Goal: Task Accomplishment & Management: Complete application form

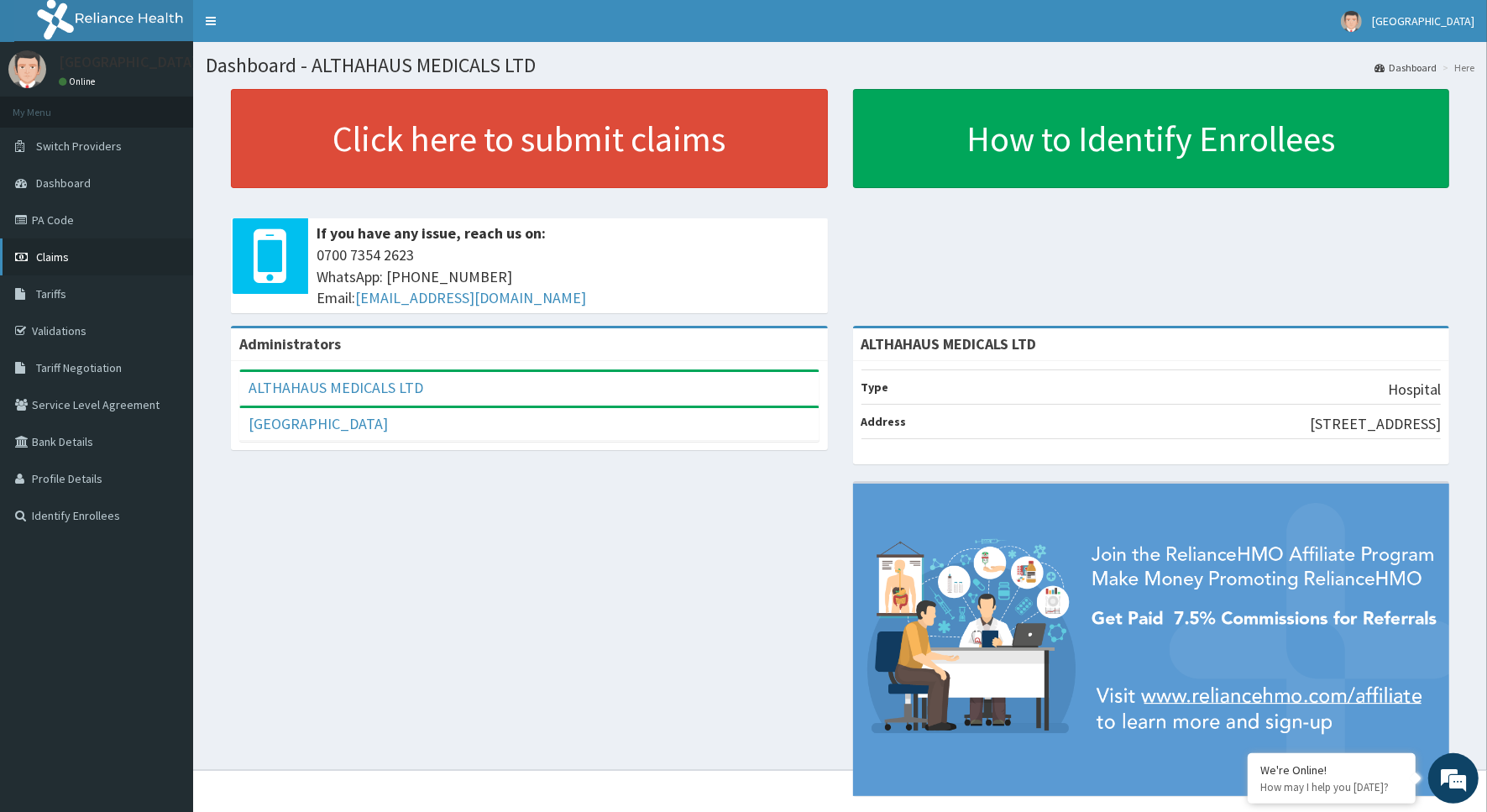
click at [114, 257] on link "Claims" at bounding box center [96, 257] width 194 height 37
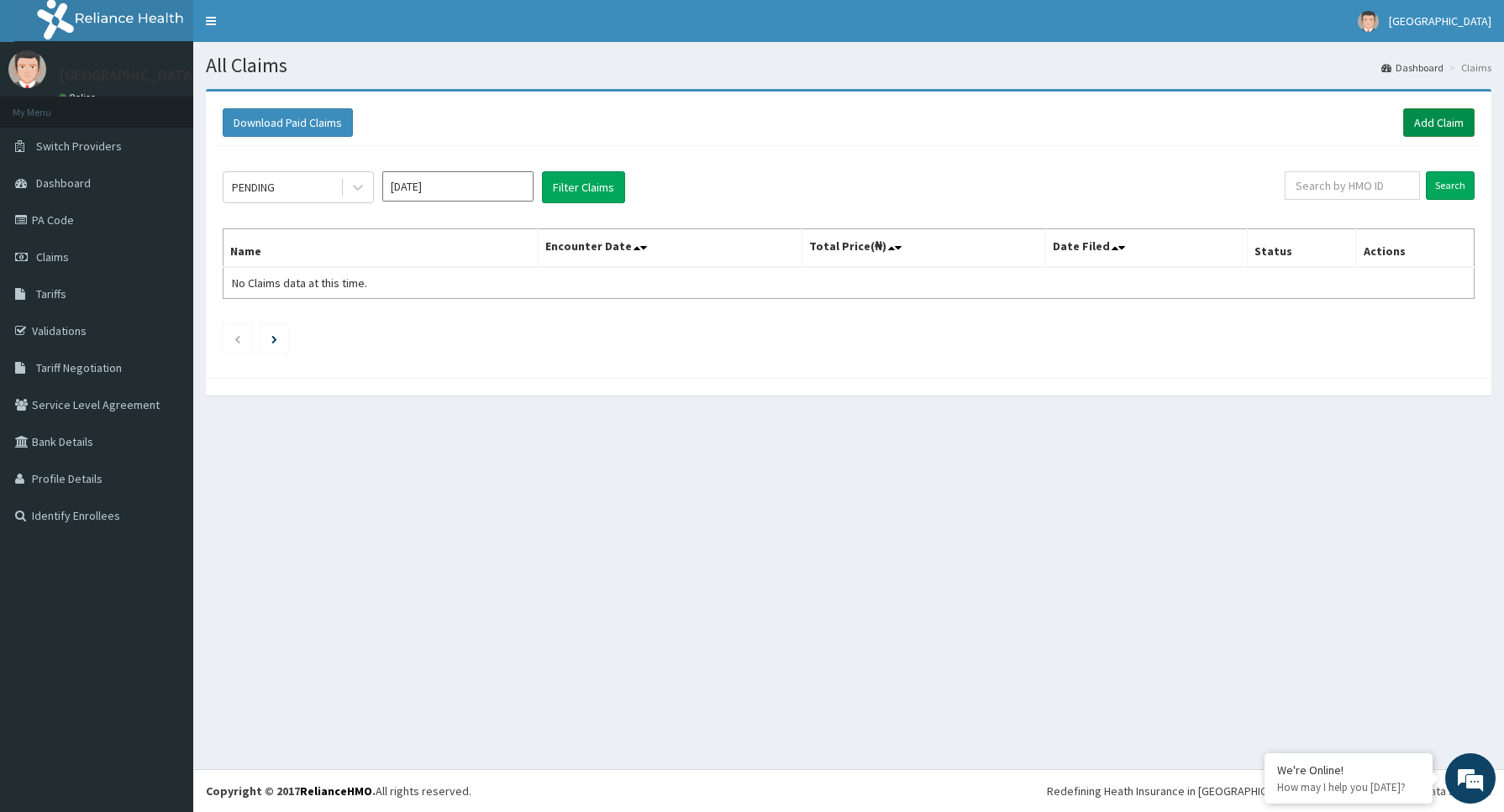
click at [1436, 127] on link "Add Claim" at bounding box center [1438, 122] width 71 height 29
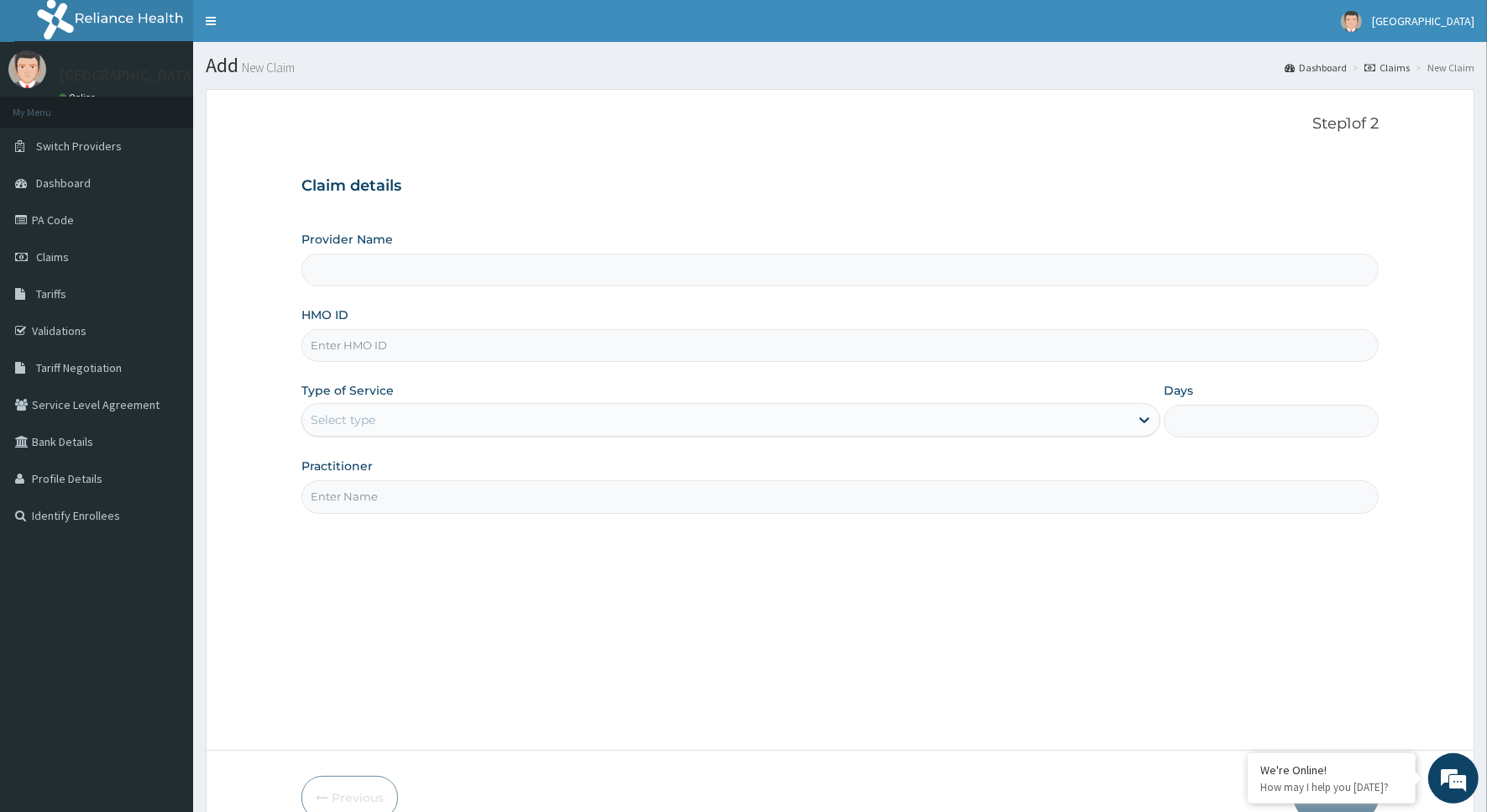
type input "ALTHAHAUS MEDICALS LTD"
click at [1081, 355] on input "HMO ID" at bounding box center [841, 345] width 1078 height 32
type input "ZUE/10002/A"
type input "DR [PERSON_NAME]"
type input "Z"
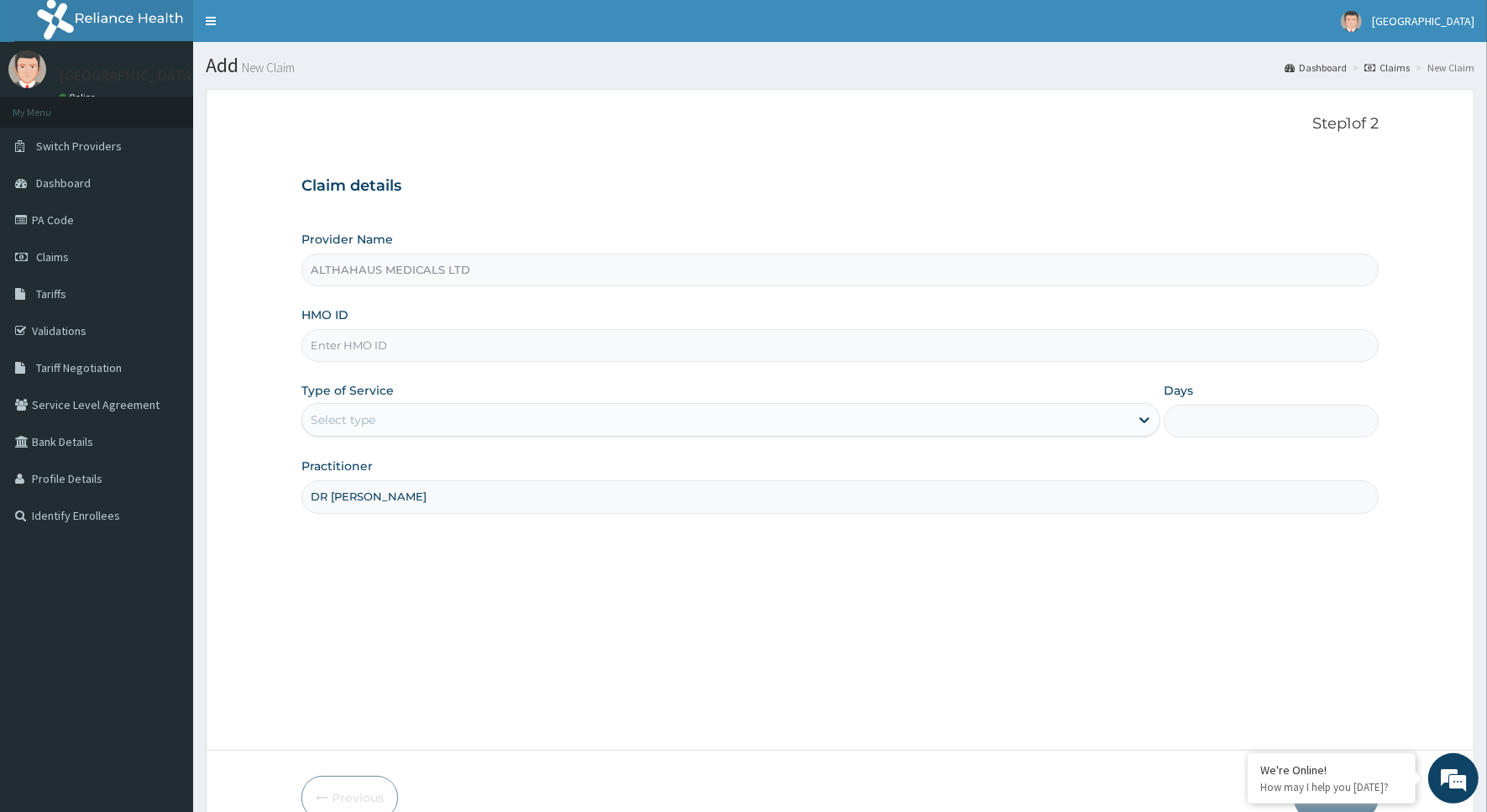
drag, startPoint x: 370, startPoint y: 498, endPoint x: 260, endPoint y: 492, distance: 110.2
click at [260, 492] on form "Step 1 of 2 Claim details Provider Name ALTHAHAUS MEDICALS LTD HMO ID Type of S…" at bounding box center [840, 467] width 1269 height 756
click at [462, 349] on input "HMO ID" at bounding box center [841, 345] width 1078 height 32
type input "ZUE/10002/A"
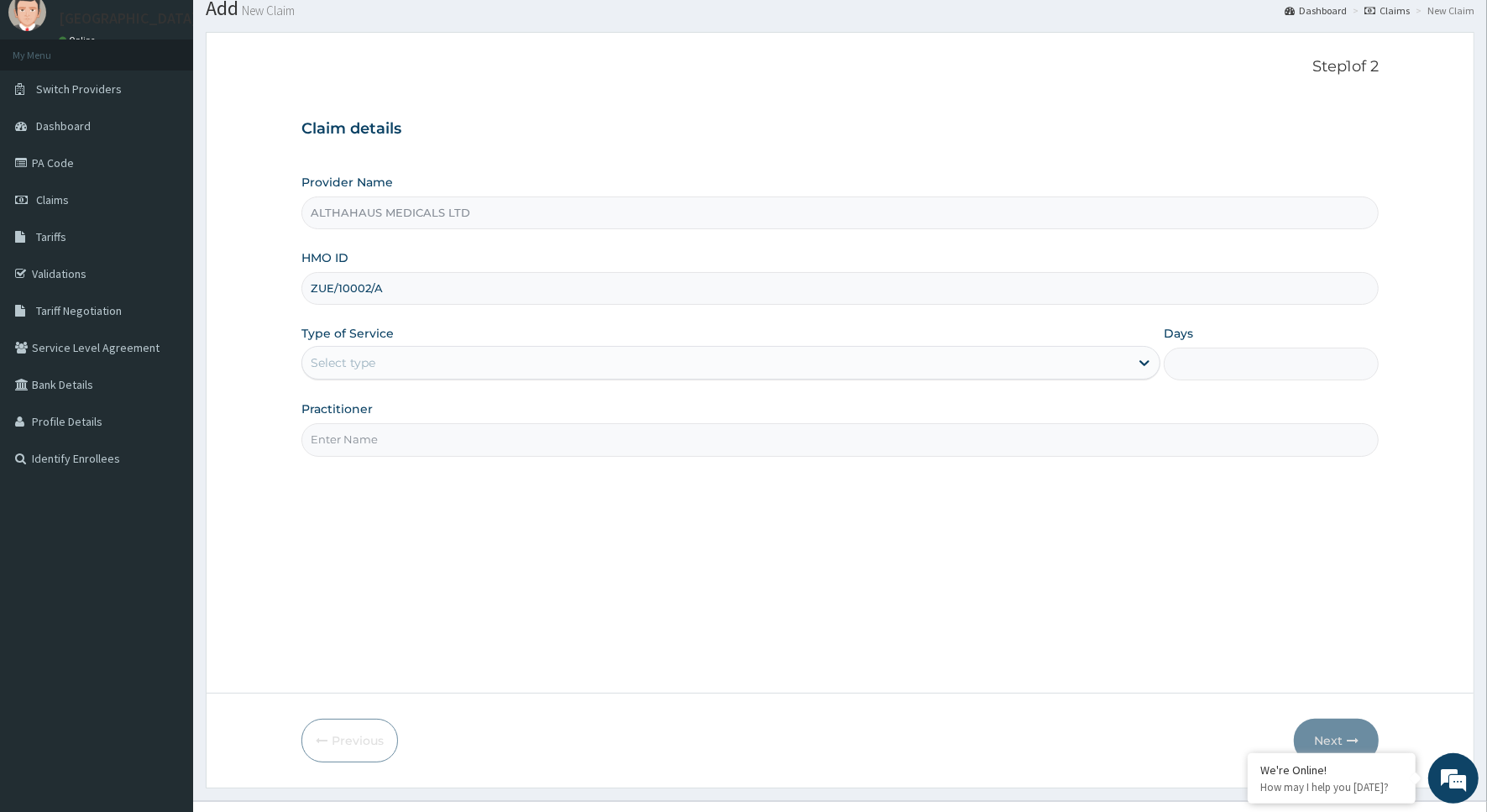
scroll to position [89, 0]
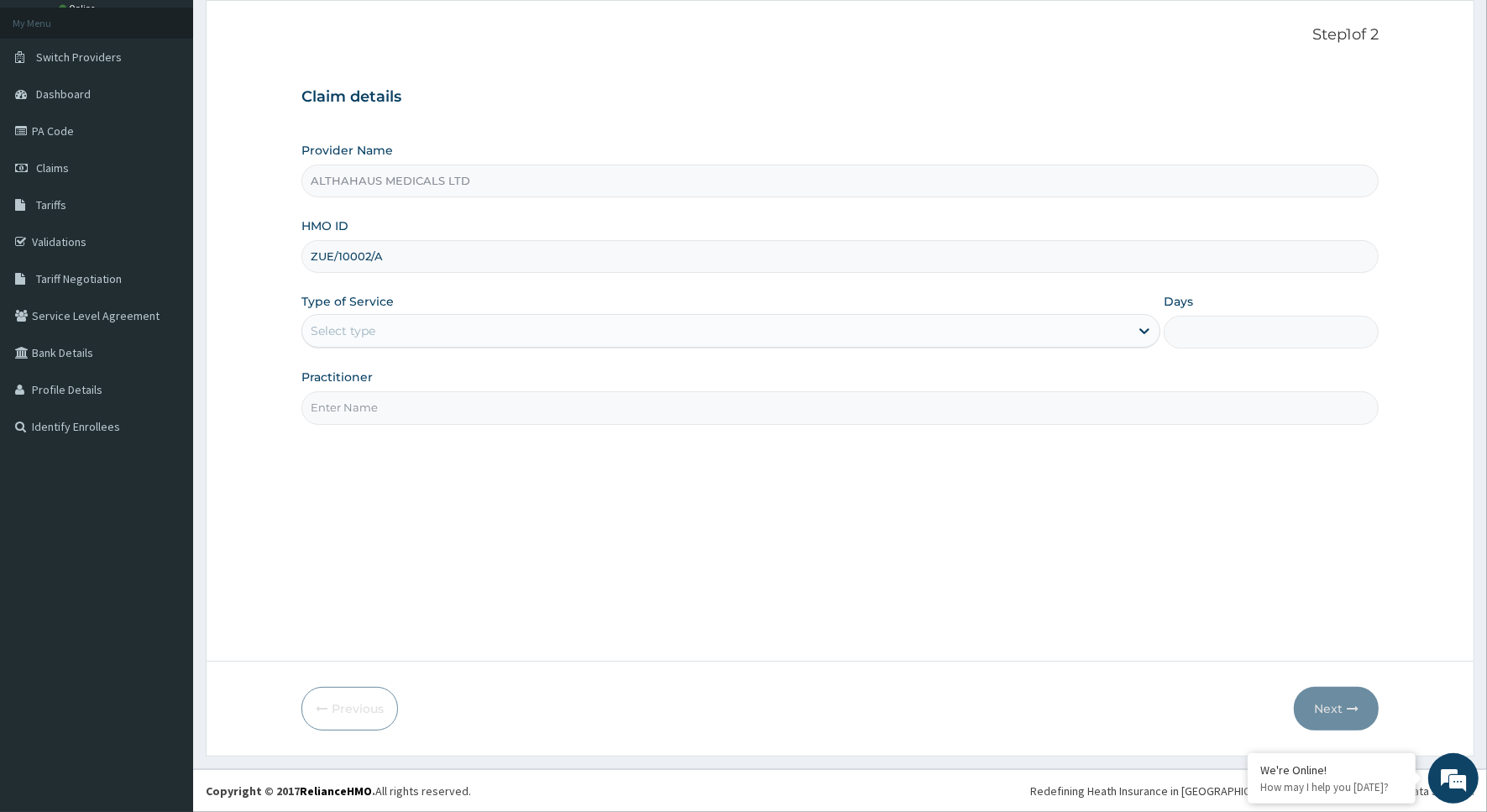
click at [367, 328] on div "Select type" at bounding box center [344, 331] width 65 height 17
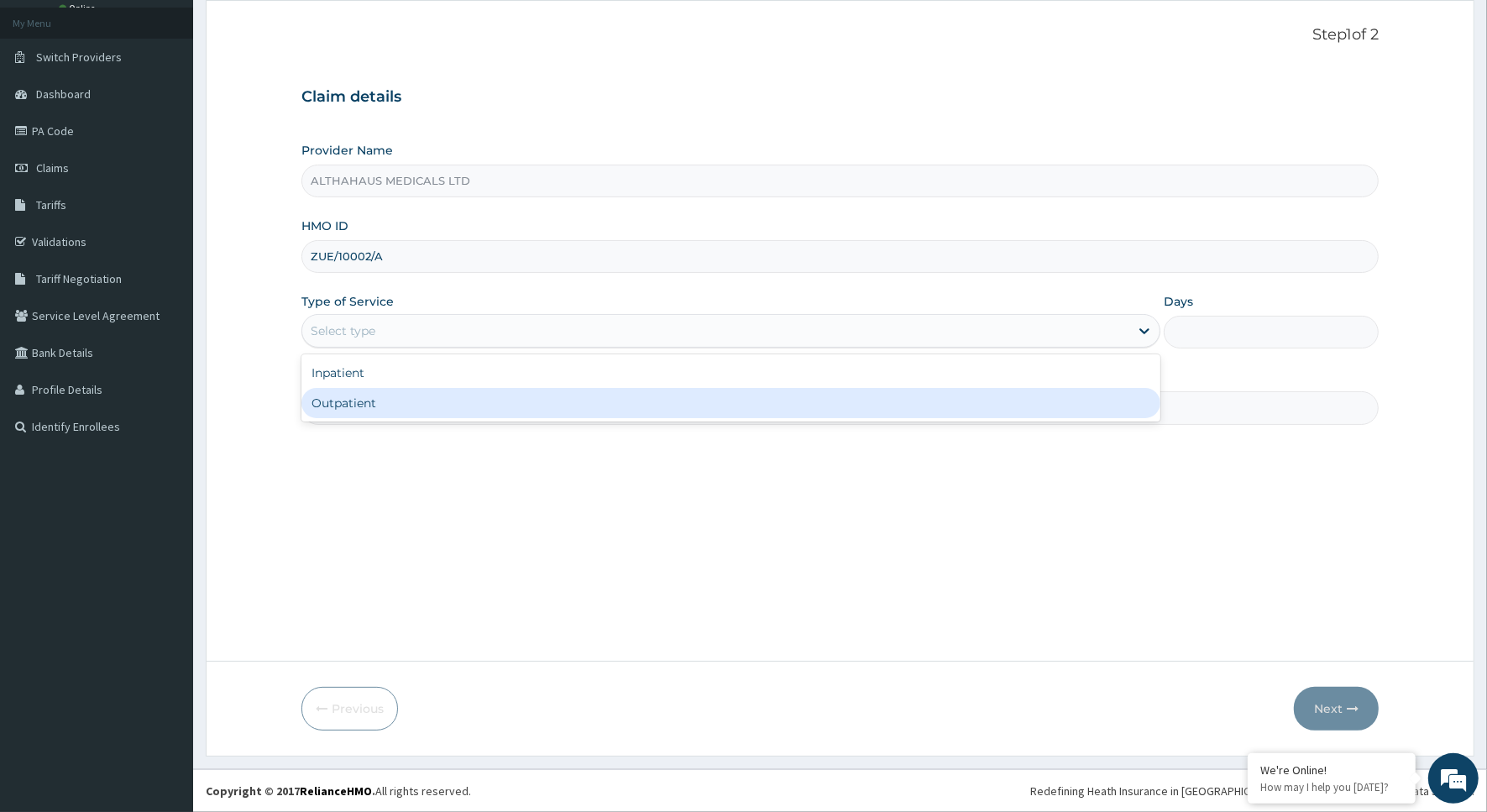
click at [375, 399] on div "Outpatient" at bounding box center [731, 403] width 859 height 31
type input "1"
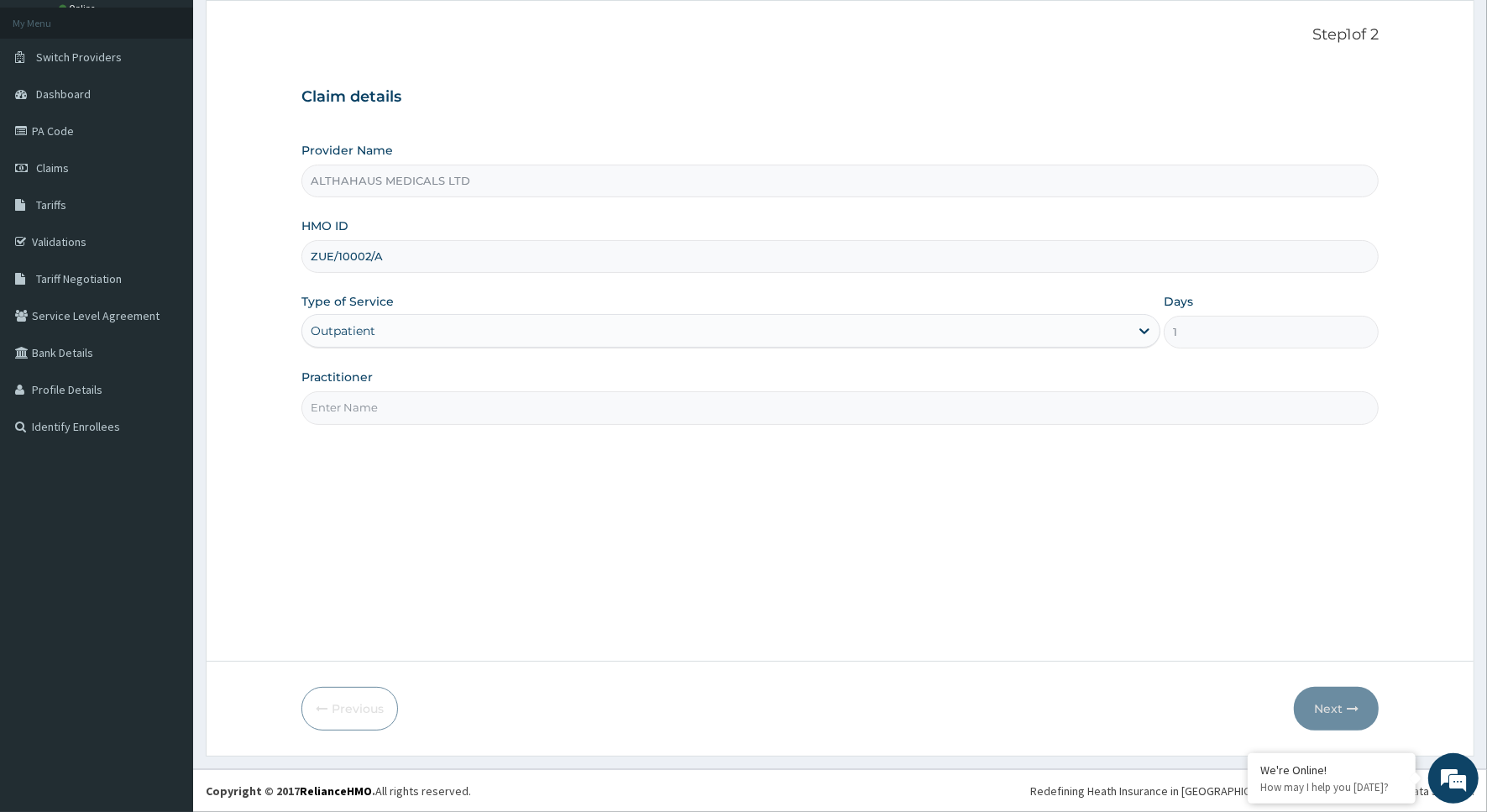
click at [396, 401] on input "Practitioner" at bounding box center [841, 407] width 1078 height 32
type input "DR [PERSON_NAME]"
click at [1337, 710] on button "Next" at bounding box center [1337, 708] width 85 height 44
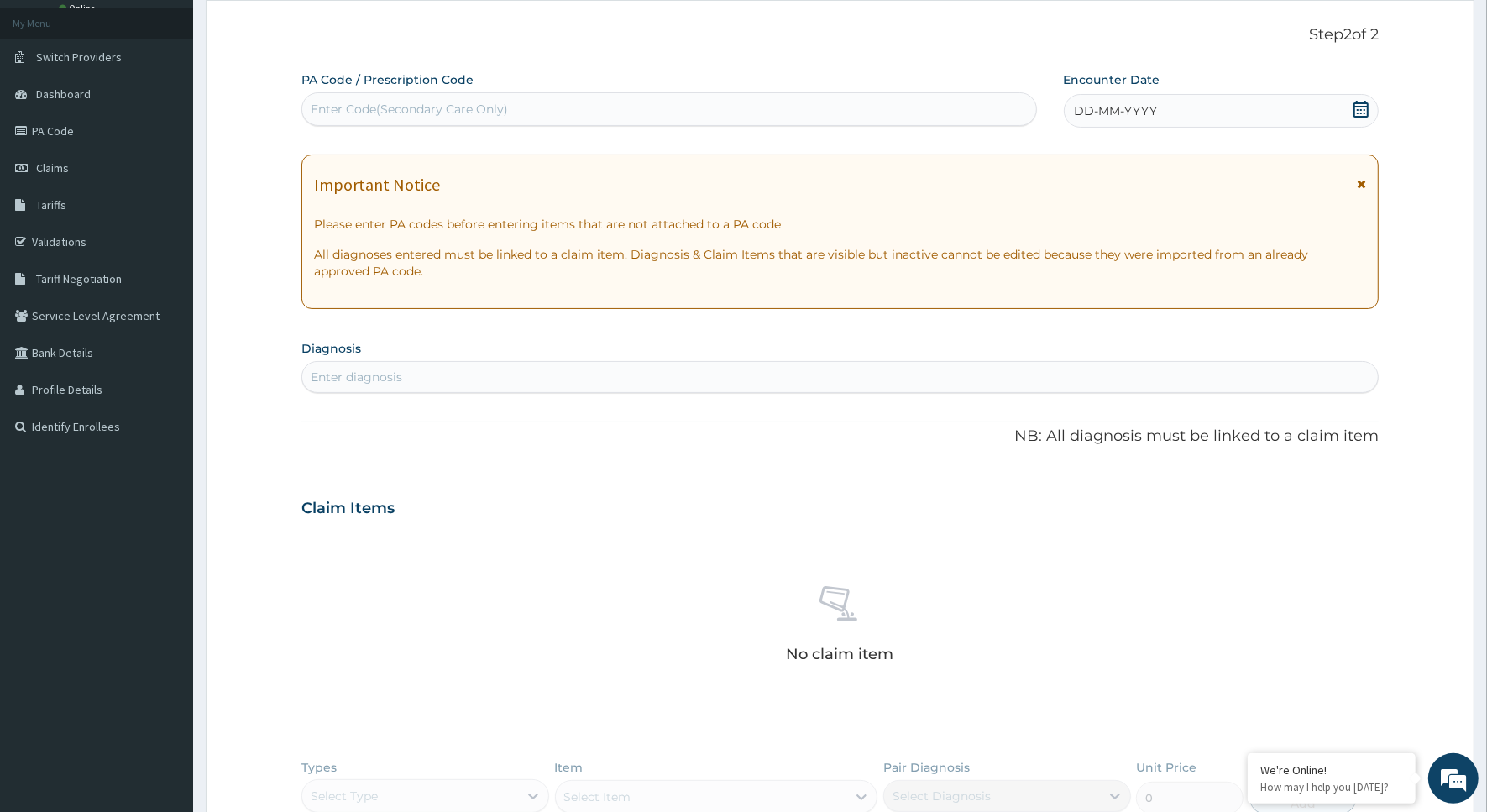
click at [1076, 116] on span "DD-MM-YYYY" at bounding box center [1117, 111] width 83 height 17
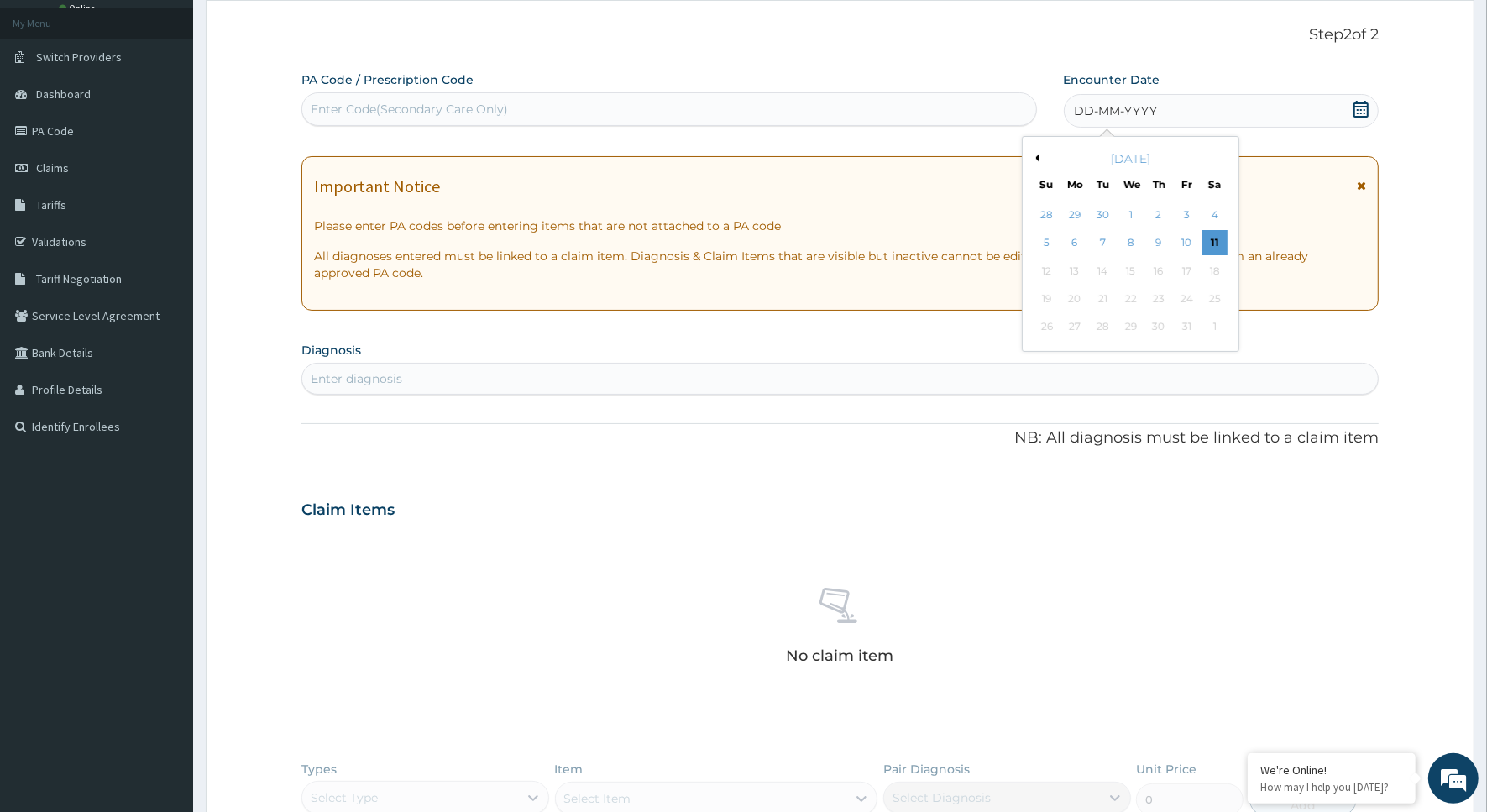
click at [1038, 160] on button "Previous Month" at bounding box center [1035, 157] width 8 height 8
click at [1222, 156] on button "Next Month" at bounding box center [1226, 157] width 8 height 8
click at [1181, 241] on div "10" at bounding box center [1186, 243] width 25 height 25
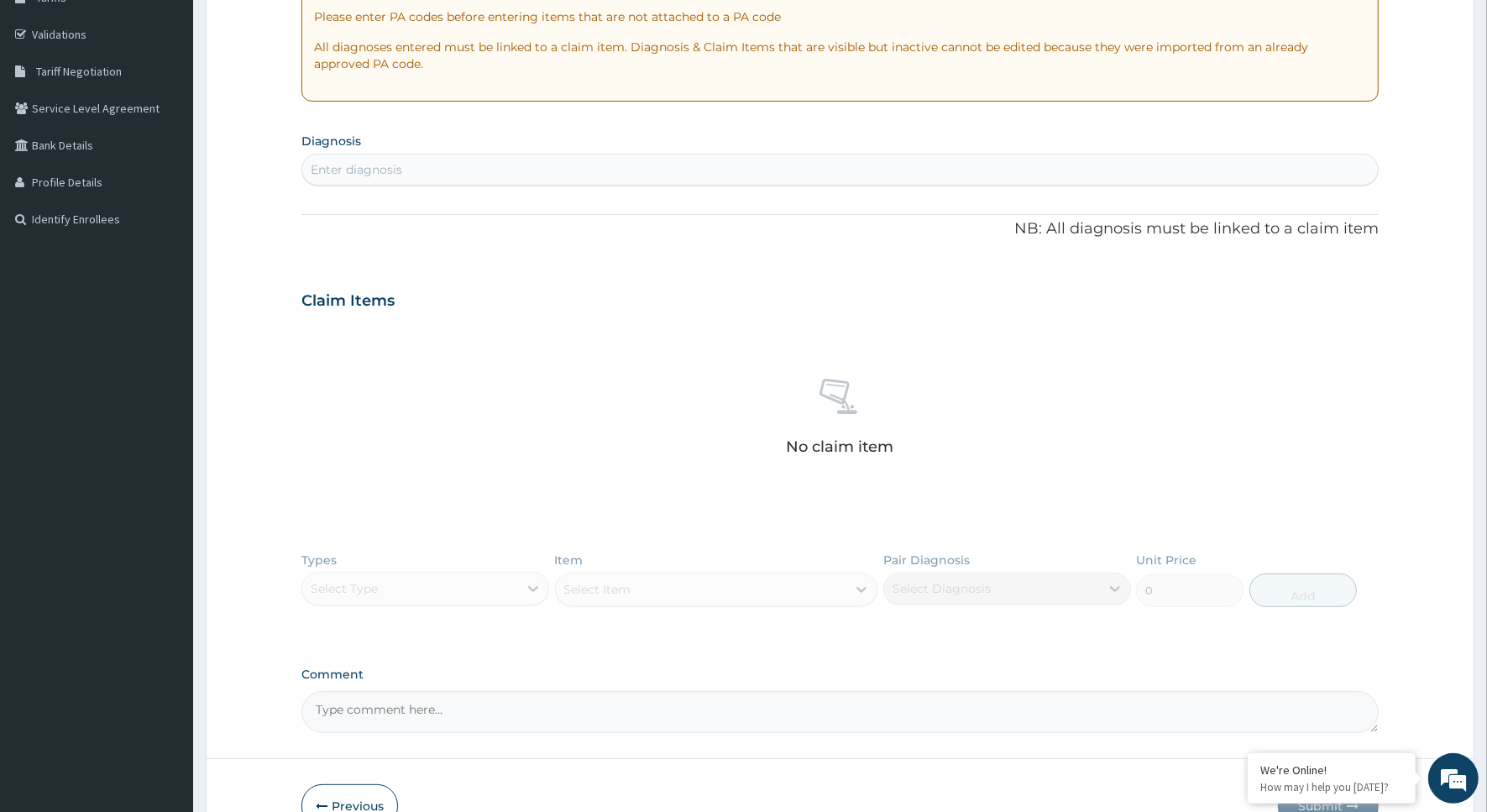
scroll to position [299, 0]
click at [437, 165] on div "Enter diagnosis" at bounding box center [841, 167] width 1076 height 27
type input "C"
type input "V"
type input "B"
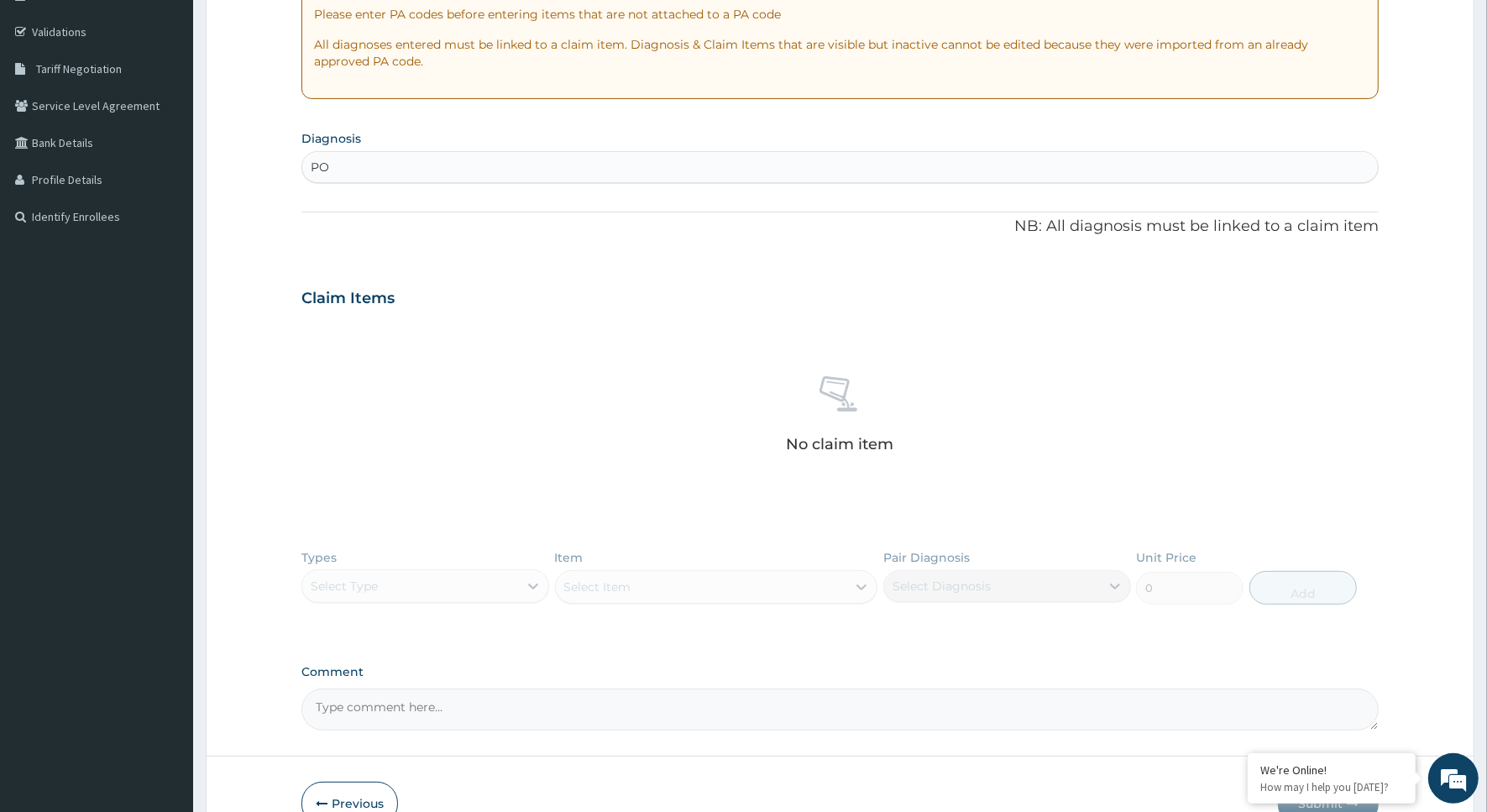
type input "P"
type input "RASH"
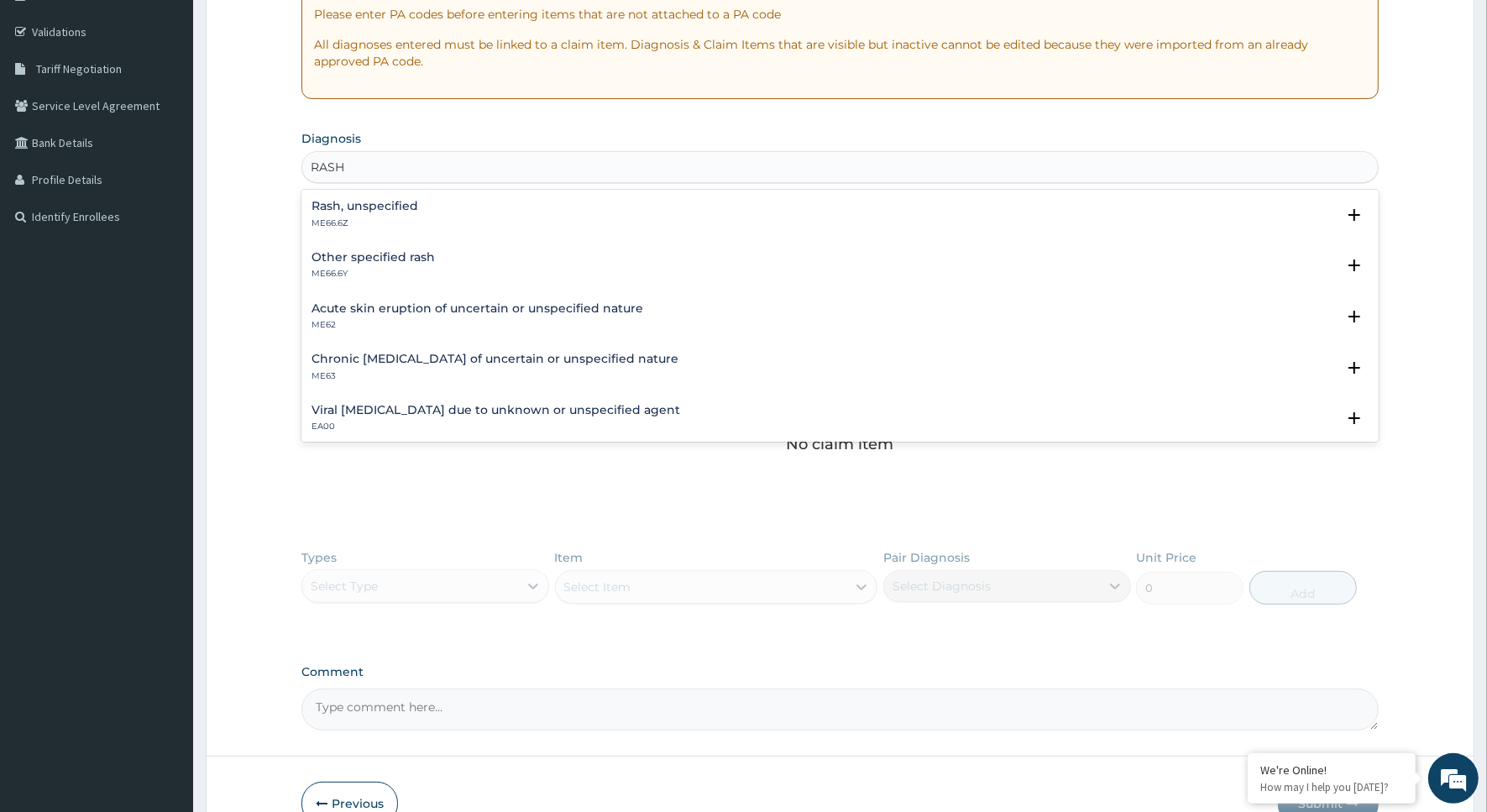
click at [374, 206] on h4 "Rash, unspecified" at bounding box center [365, 206] width 106 height 13
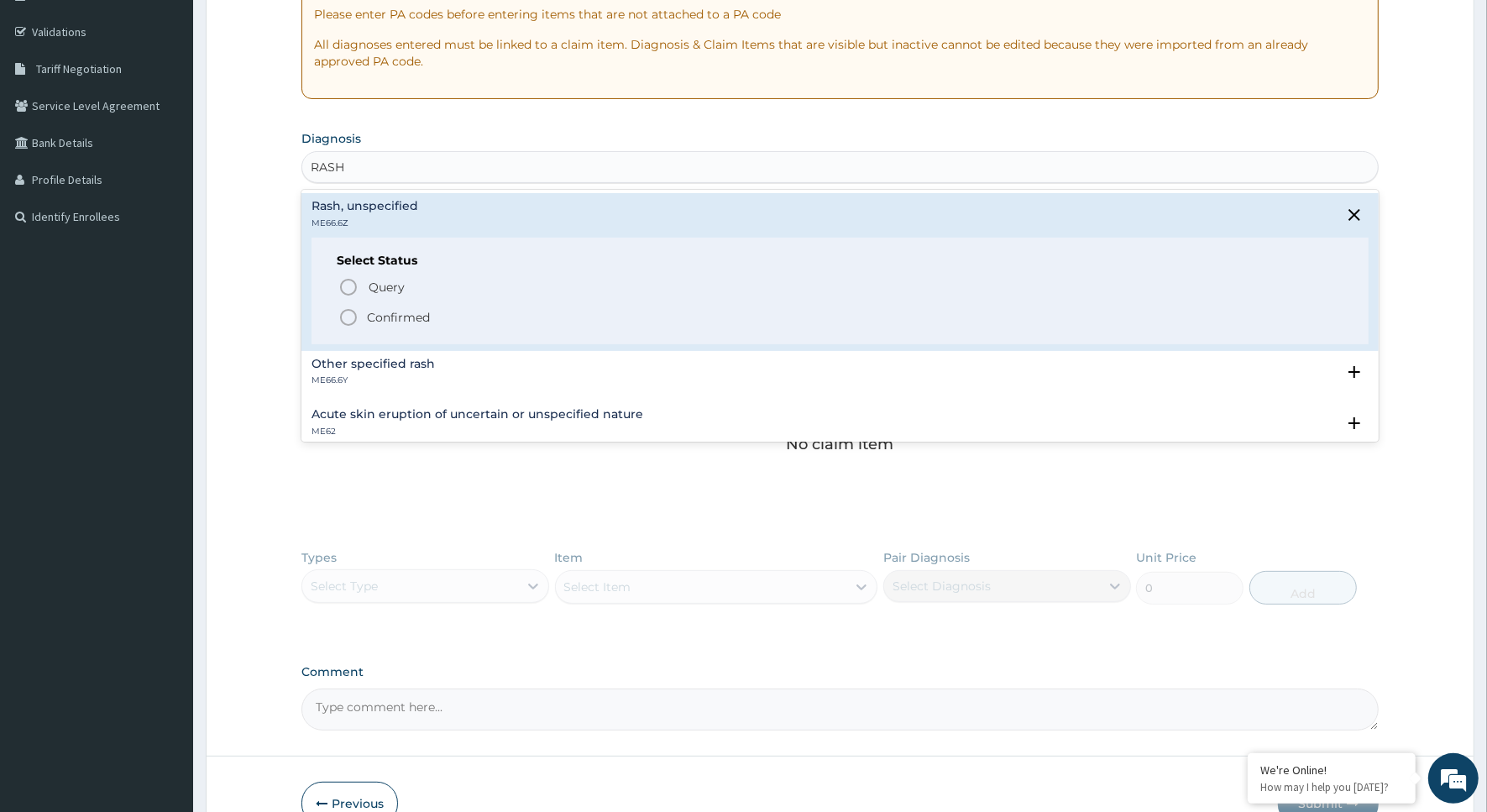
click at [354, 318] on icon "status option filled" at bounding box center [349, 318] width 20 height 20
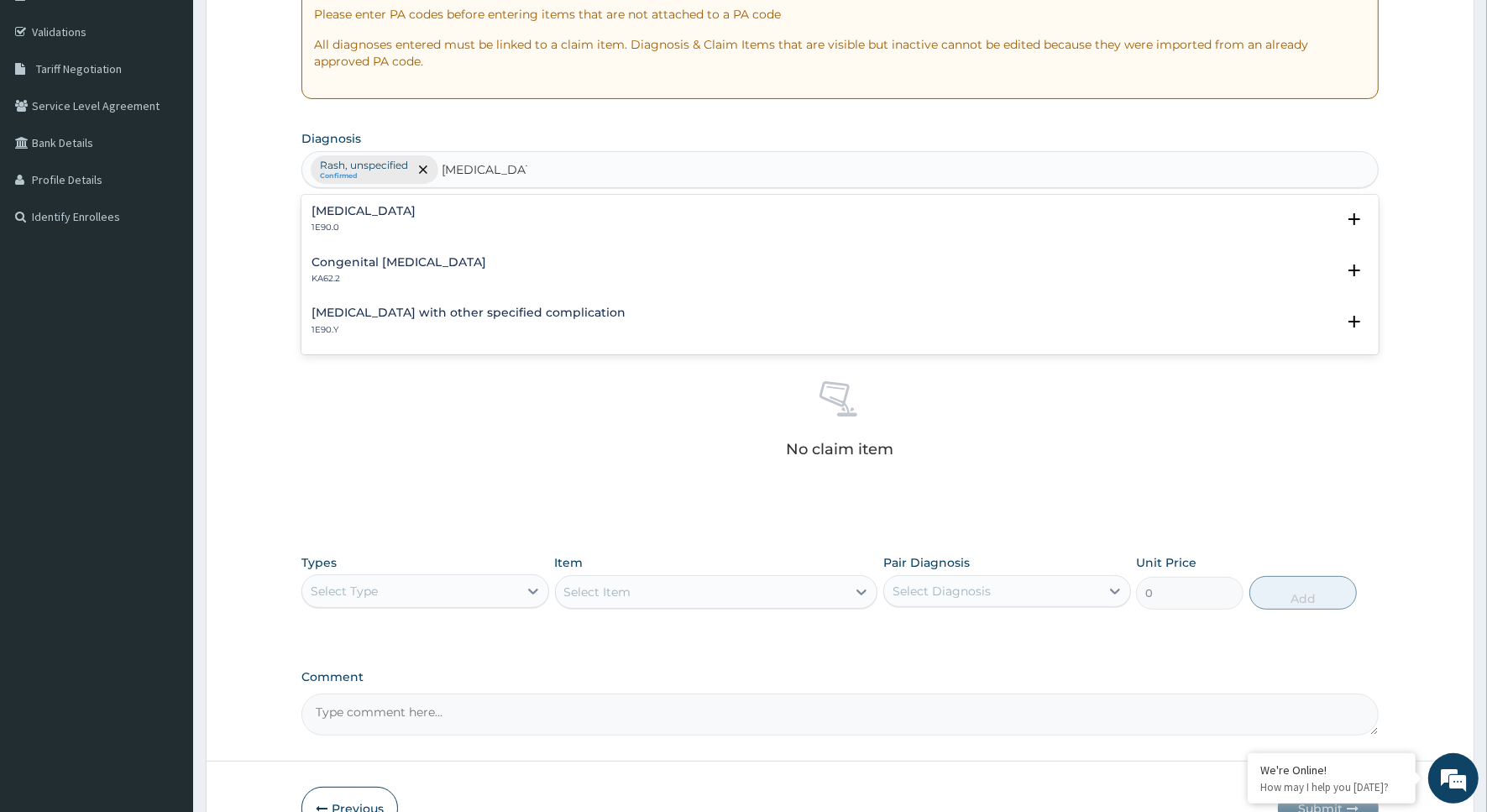
type input "[MEDICAL_DATA]"
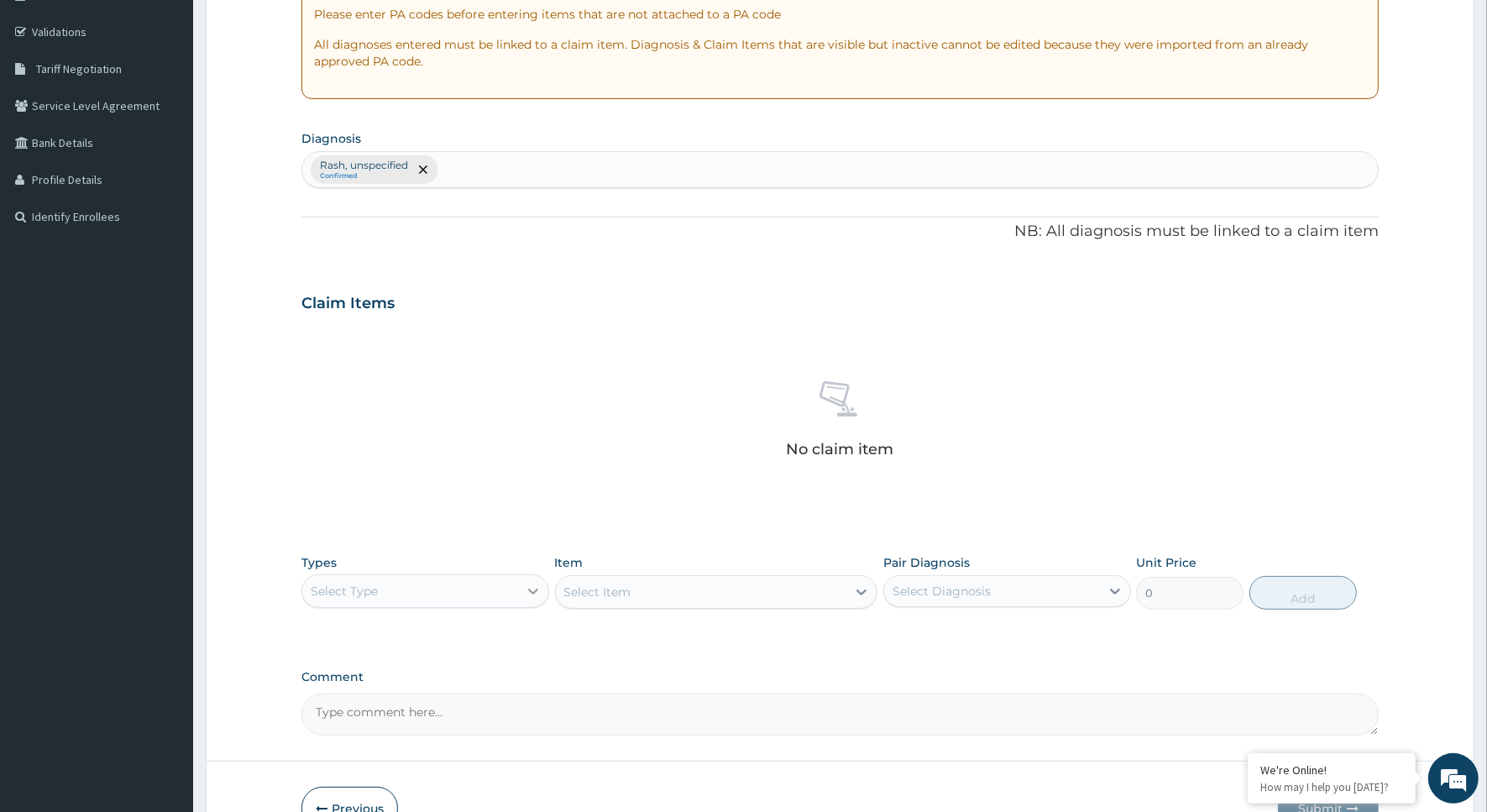
click at [528, 591] on icon at bounding box center [533, 592] width 17 height 17
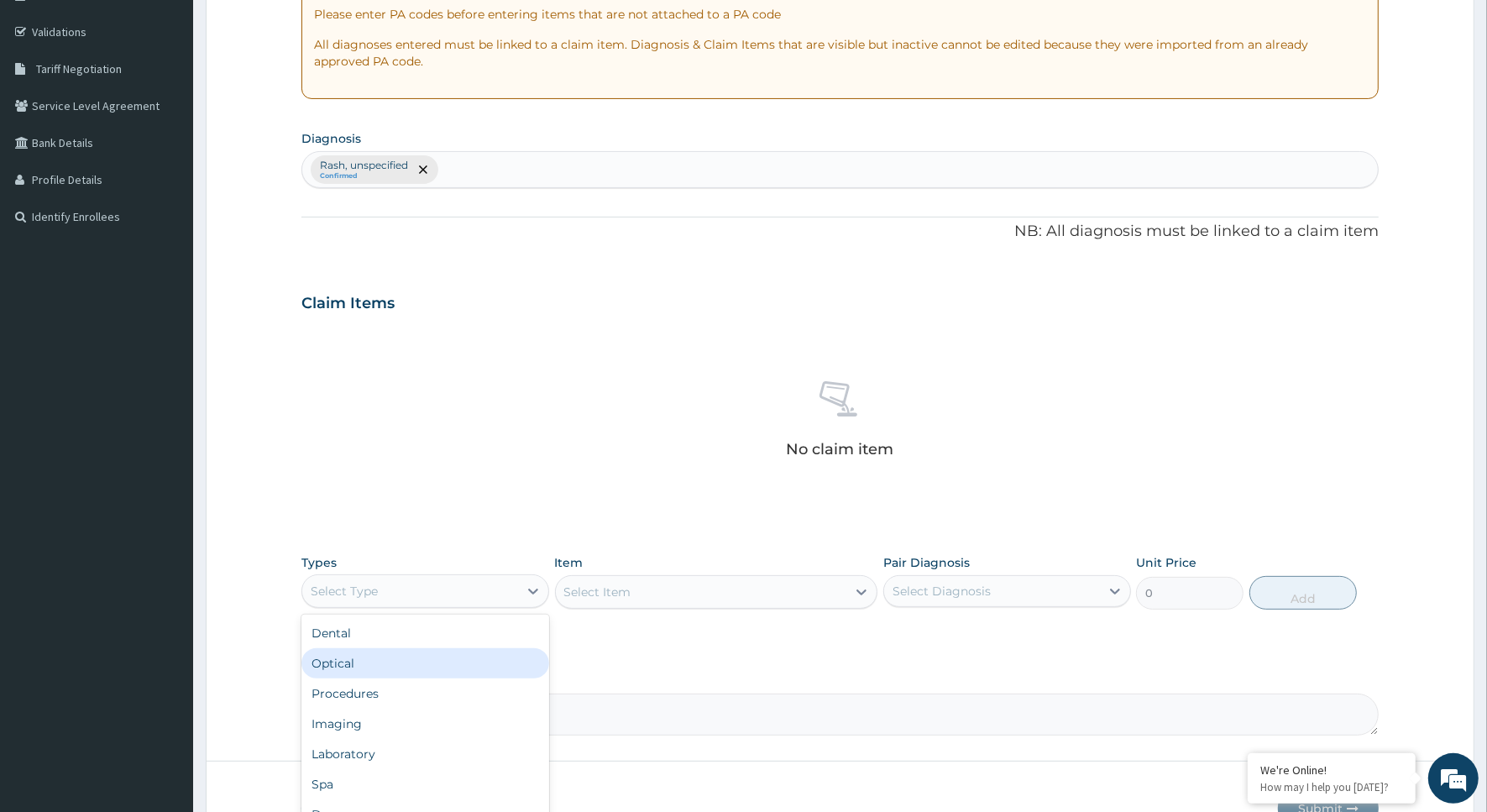
scroll to position [56, 0]
click at [353, 635] on div "Procedures" at bounding box center [426, 637] width 248 height 31
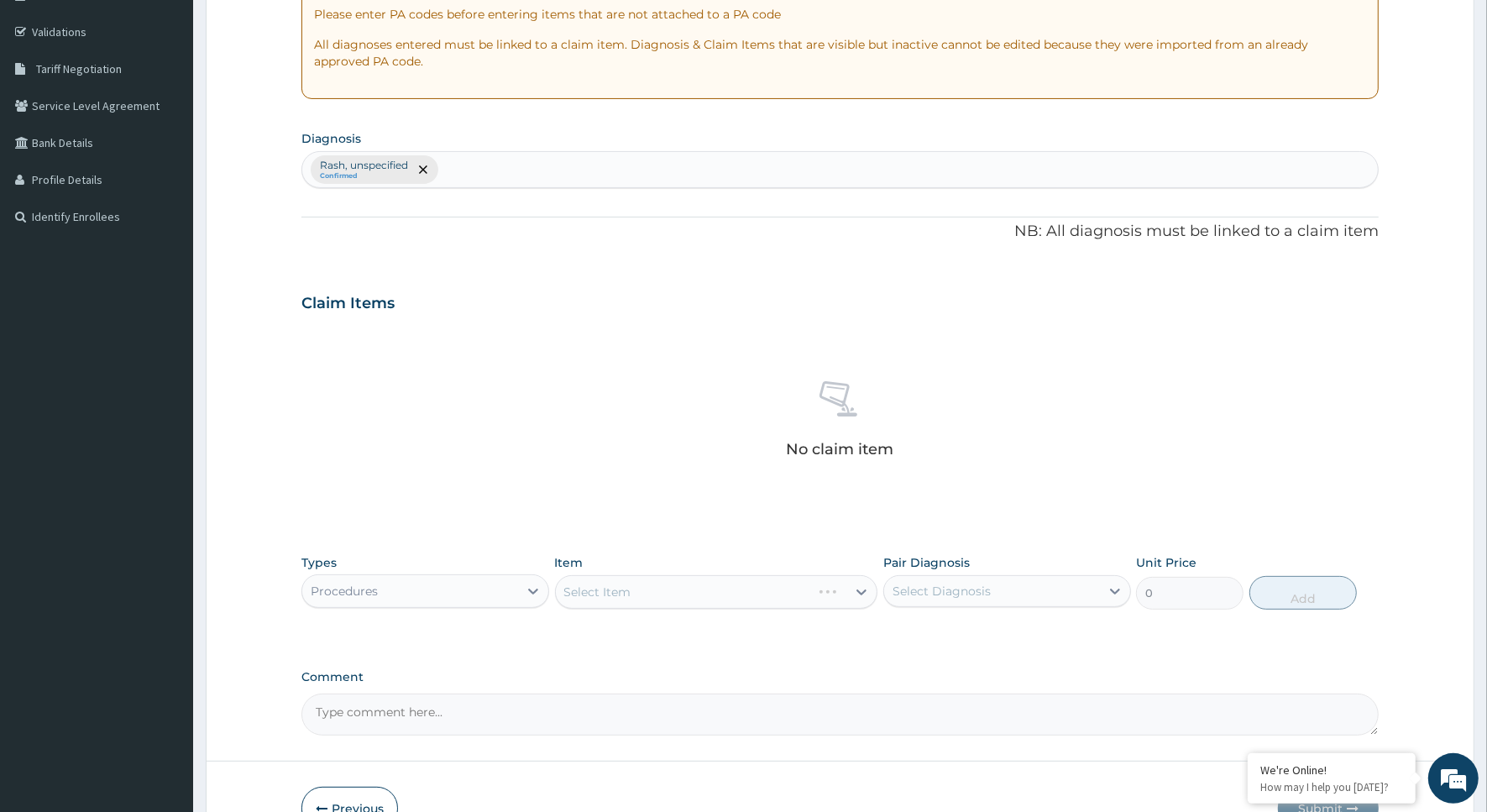
click at [856, 588] on div "Select Item" at bounding box center [717, 592] width 323 height 33
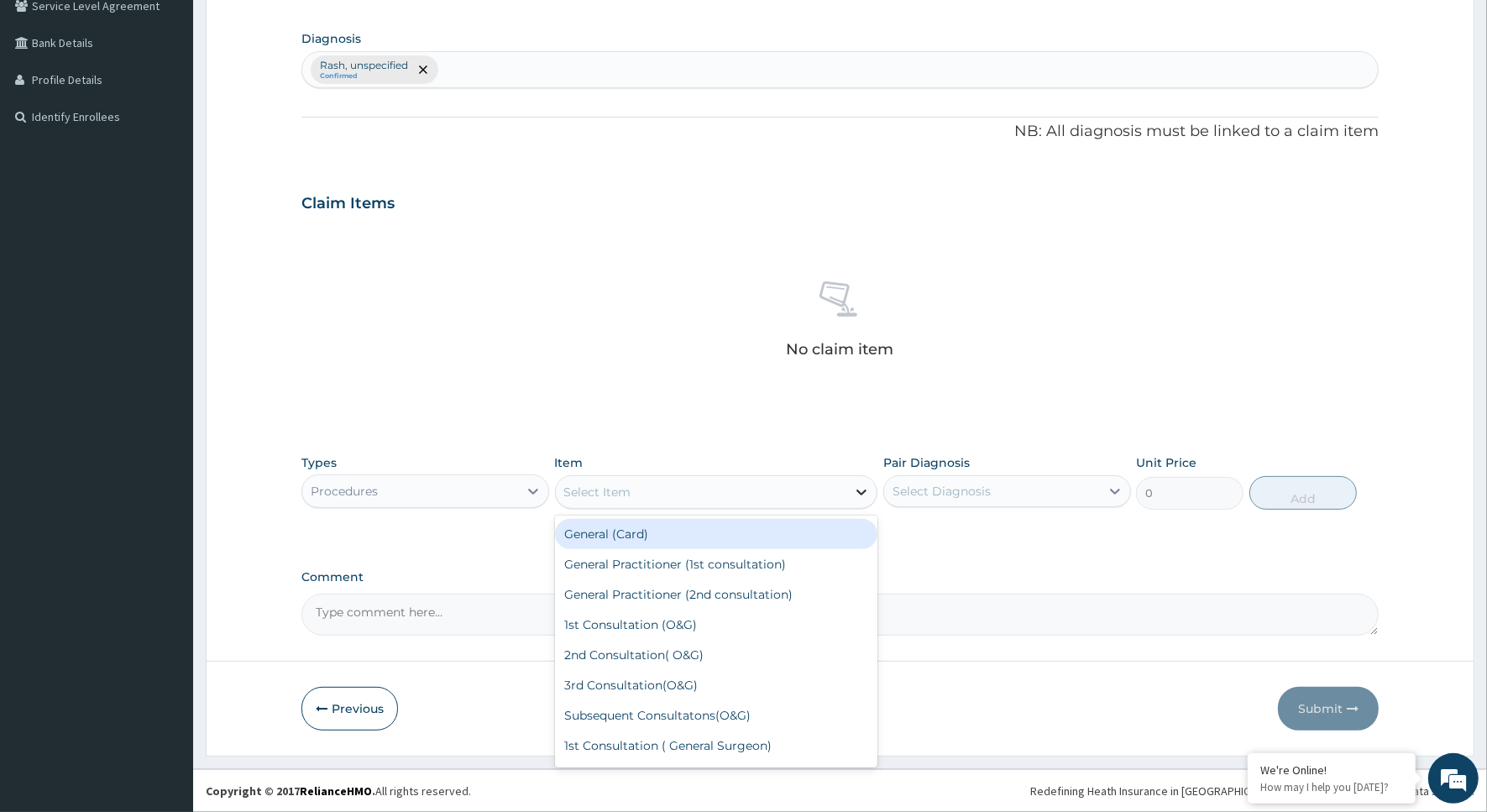
click at [861, 488] on icon at bounding box center [862, 492] width 17 height 17
click at [799, 533] on div "General (Card)" at bounding box center [717, 534] width 323 height 31
type input "500"
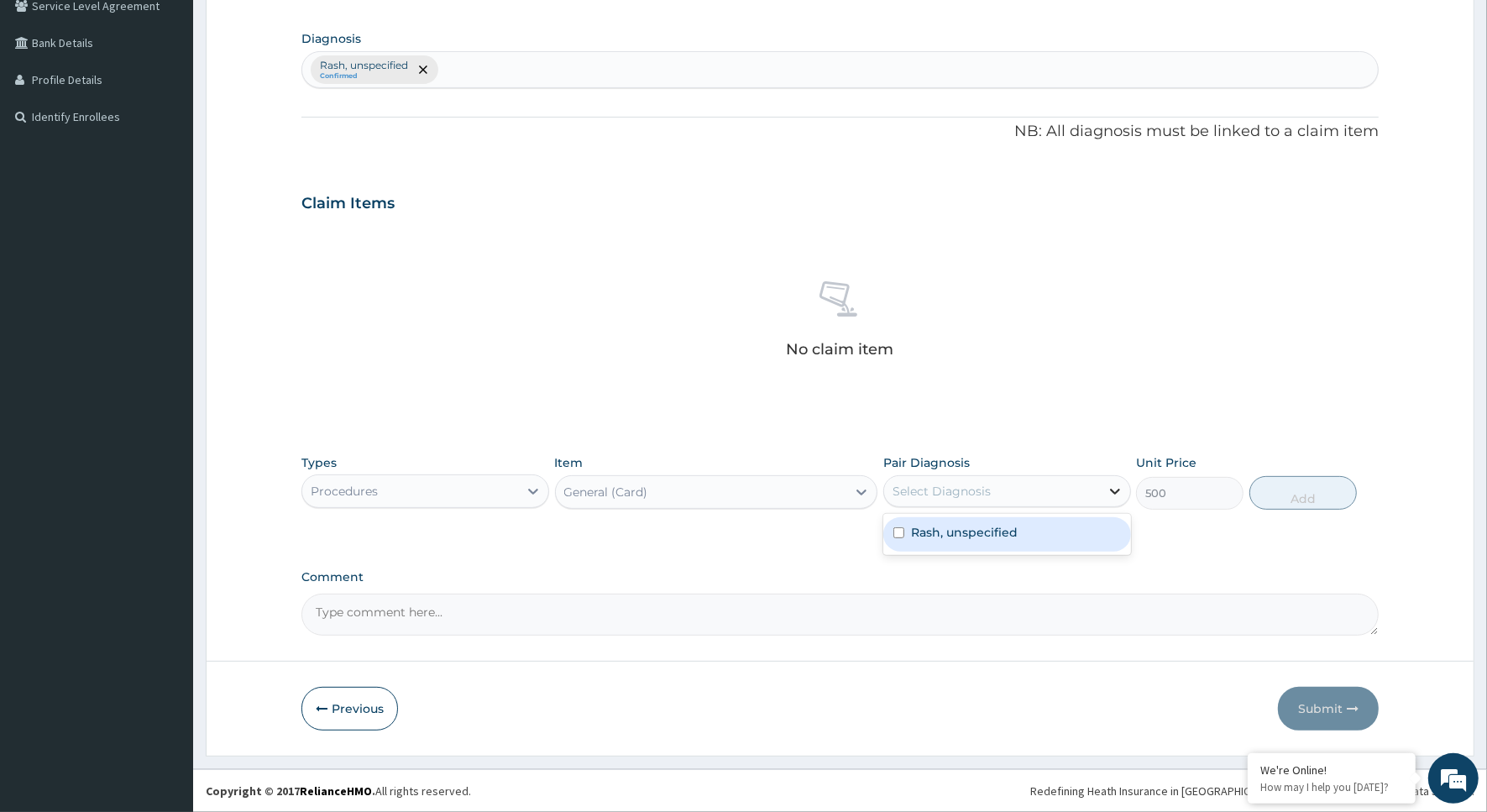
click at [1117, 488] on icon at bounding box center [1116, 492] width 17 height 17
click at [905, 536] on div "Rash, unspecified" at bounding box center [1007, 534] width 248 height 34
checkbox input "true"
click at [1327, 490] on button "Add" at bounding box center [1304, 493] width 107 height 33
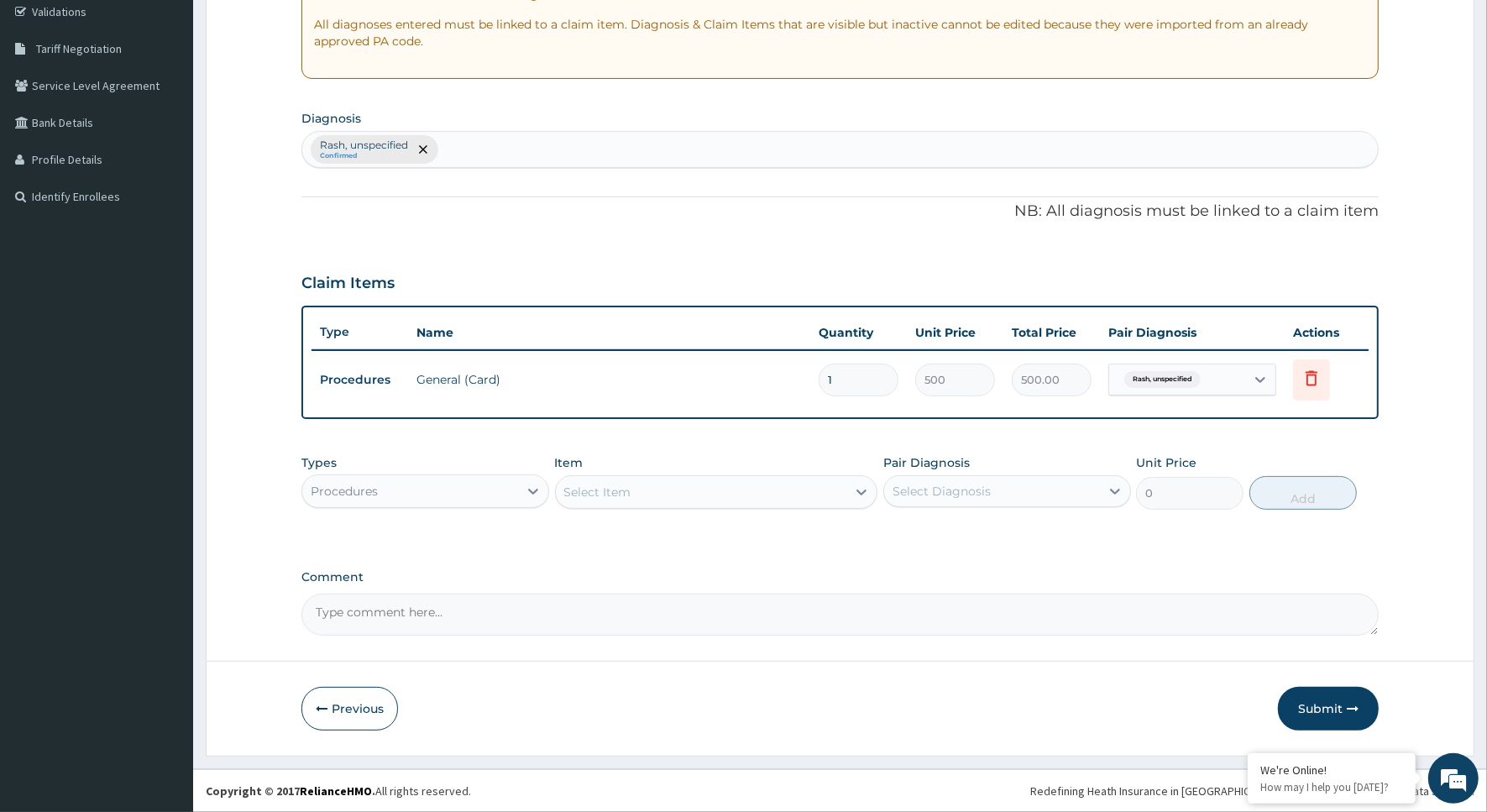
scroll to position [318, 0]
click at [538, 493] on icon at bounding box center [533, 493] width 17 height 17
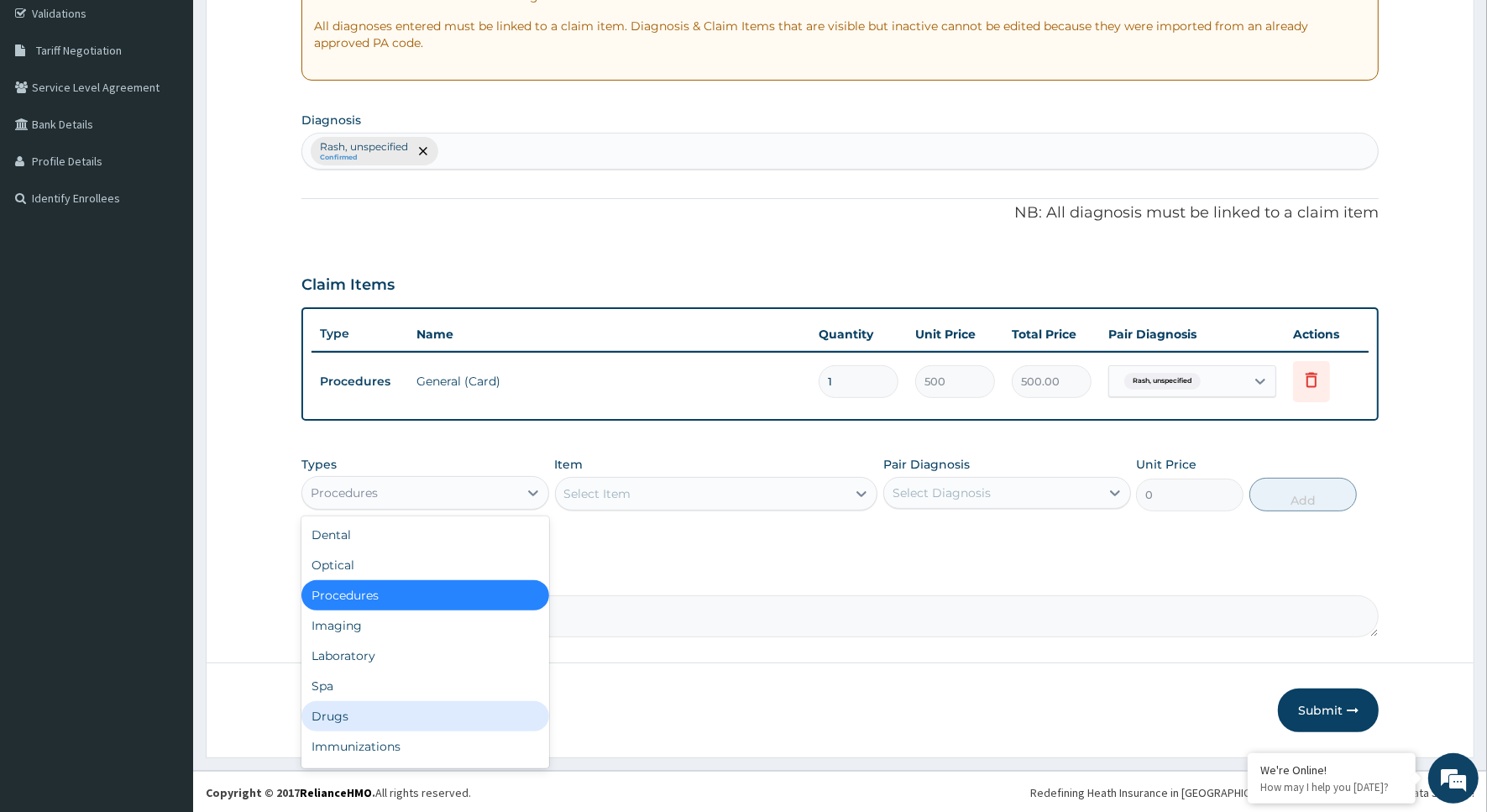
scroll to position [56, 0]
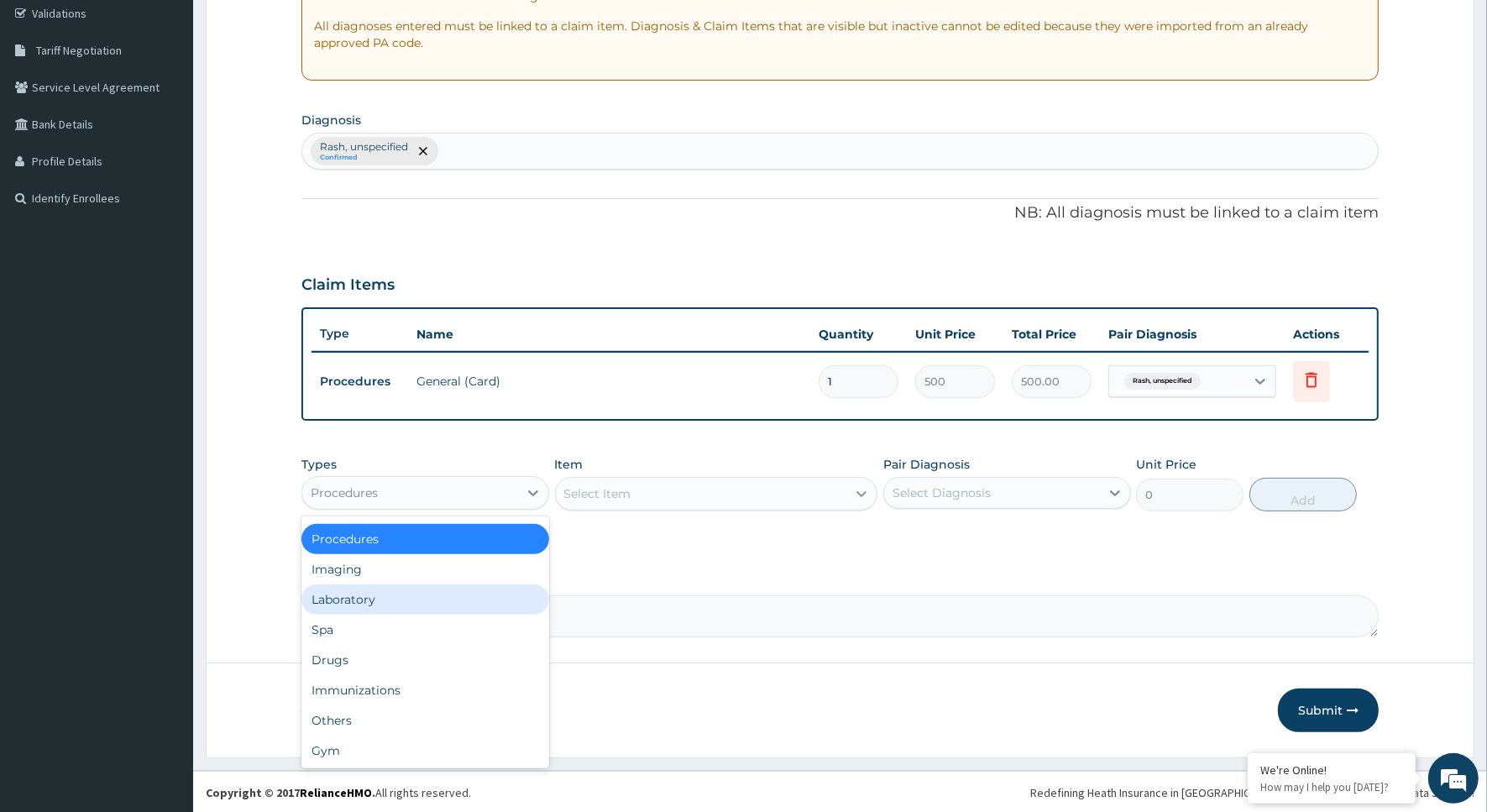
click at [859, 487] on icon at bounding box center [862, 493] width 17 height 17
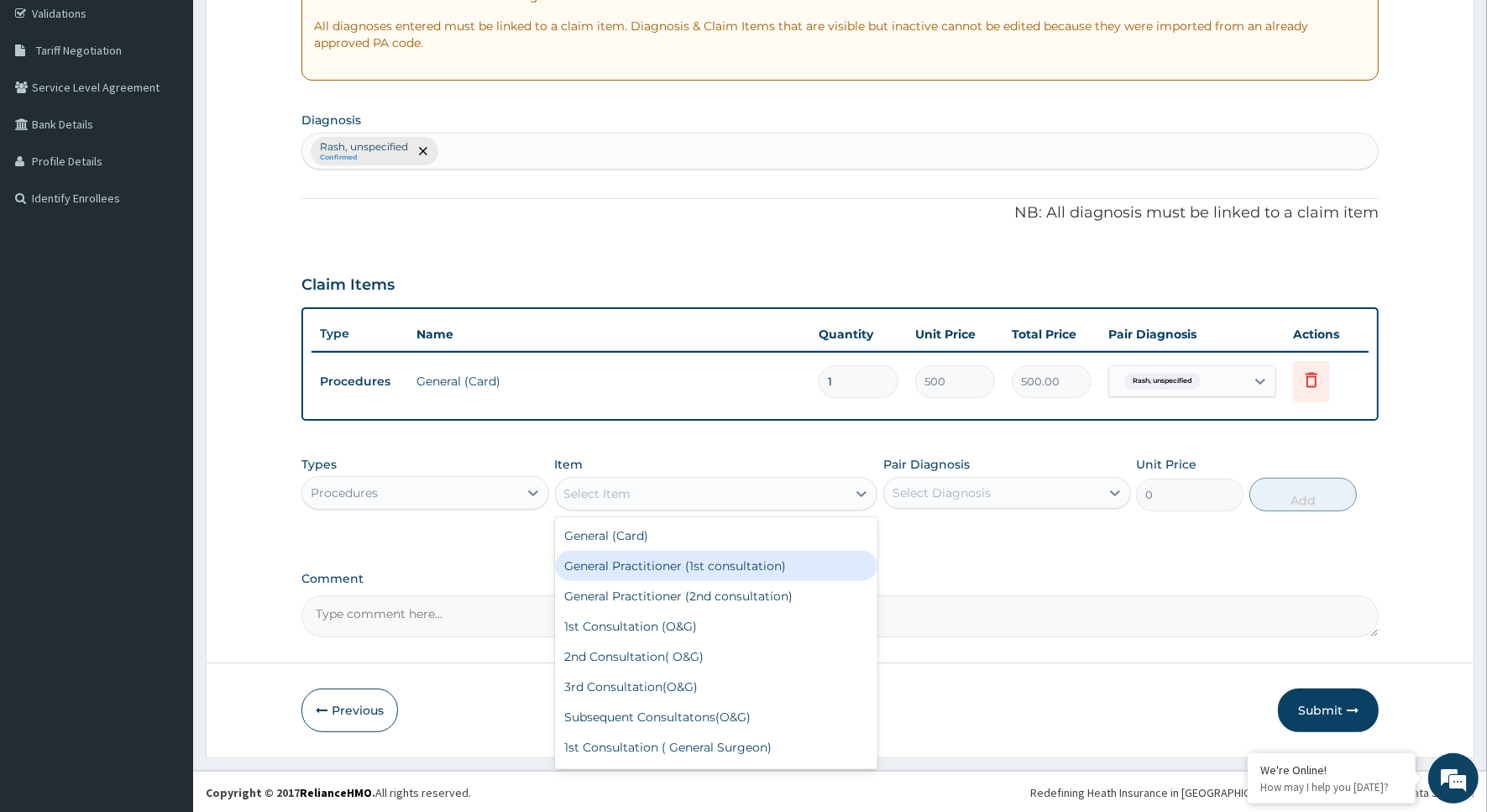
click at [756, 565] on div "General Practitioner (1st consultation)" at bounding box center [717, 566] width 323 height 31
type input "1500"
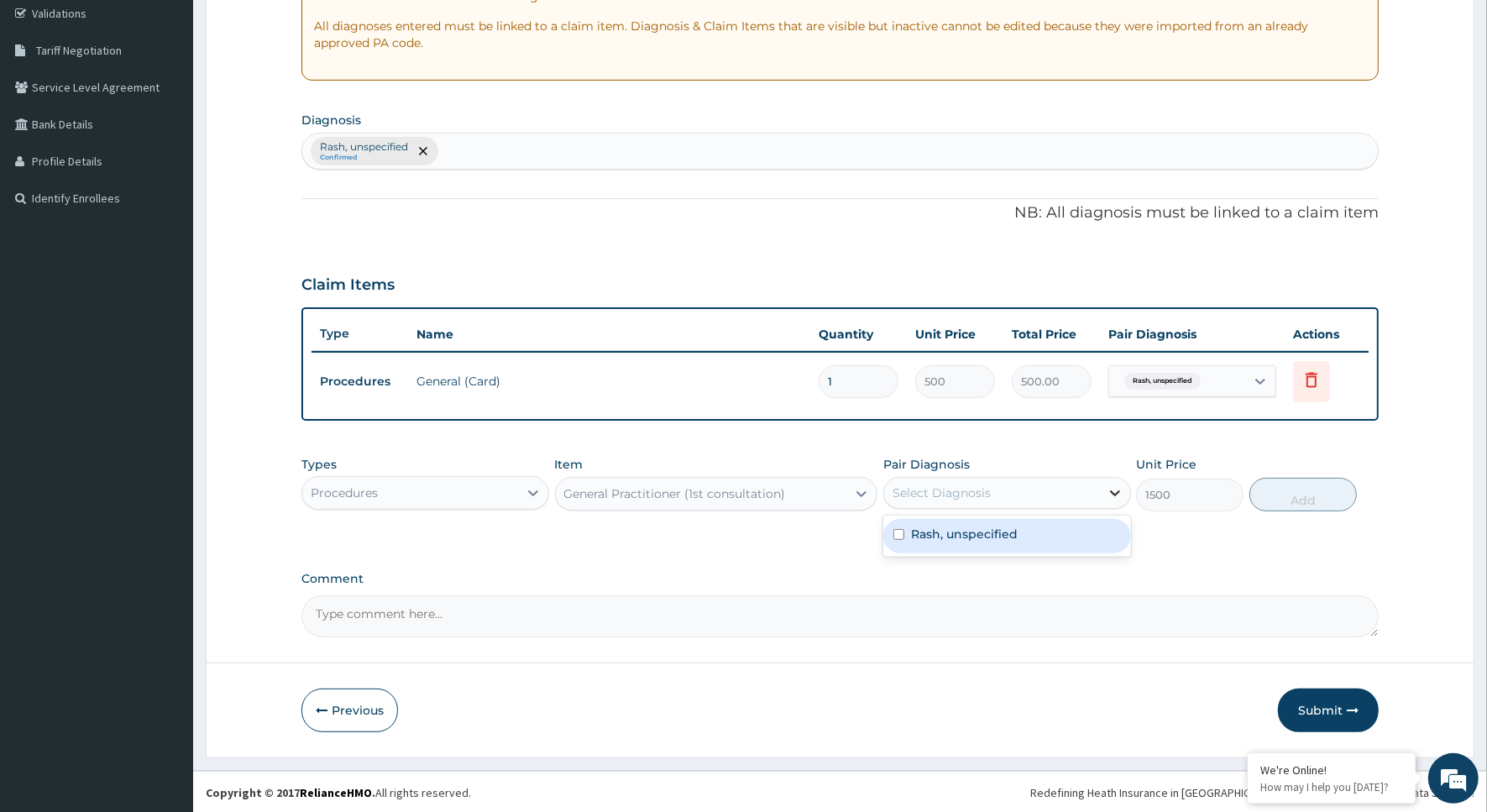
click at [1109, 493] on icon at bounding box center [1116, 493] width 17 height 17
click at [1043, 528] on div "Rash, unspecified" at bounding box center [1007, 536] width 248 height 34
checkbox input "true"
click at [1306, 497] on button "Add" at bounding box center [1304, 494] width 107 height 33
type input "0"
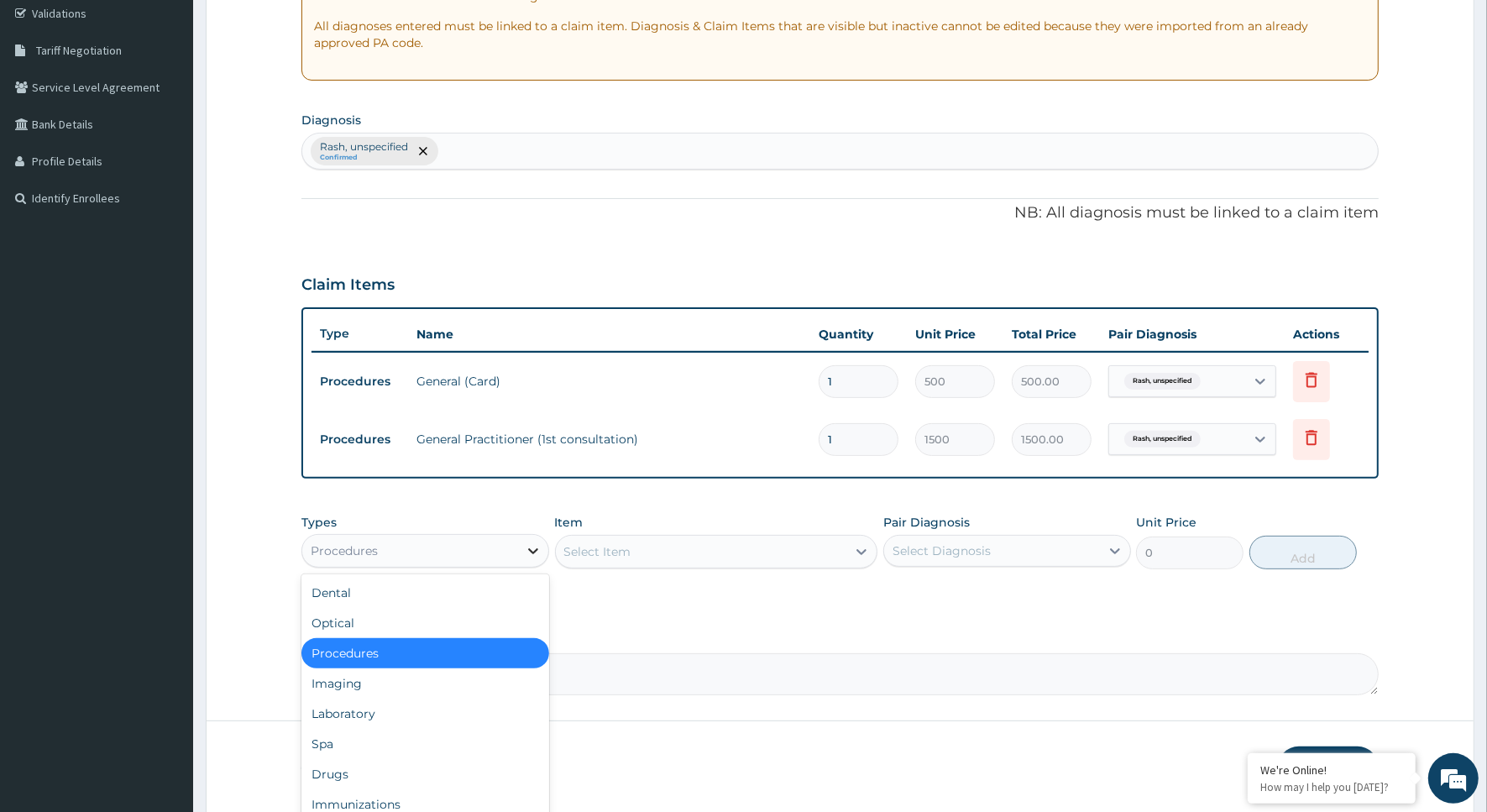
click at [538, 546] on icon at bounding box center [533, 551] width 17 height 17
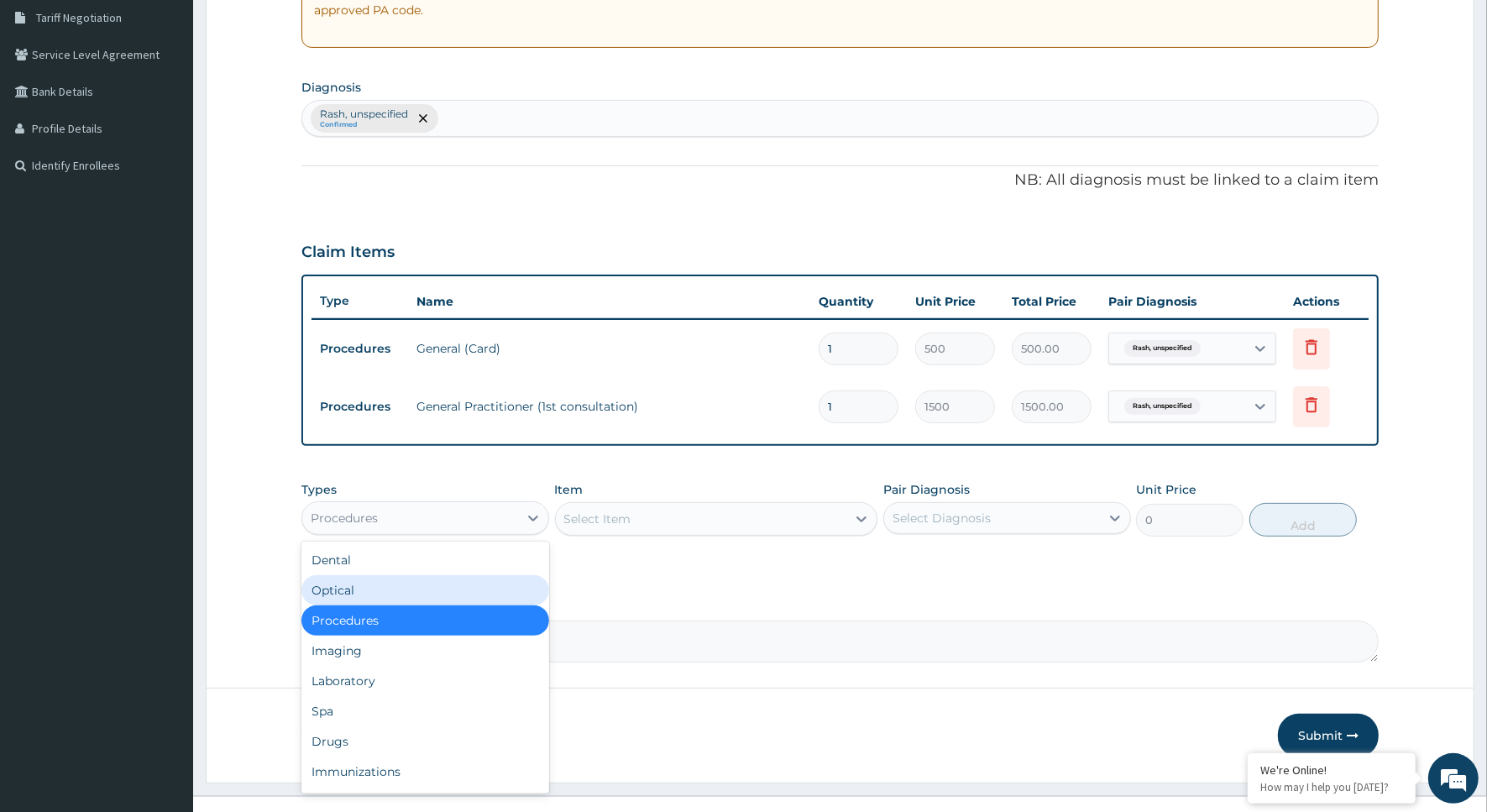
scroll to position [375, 0]
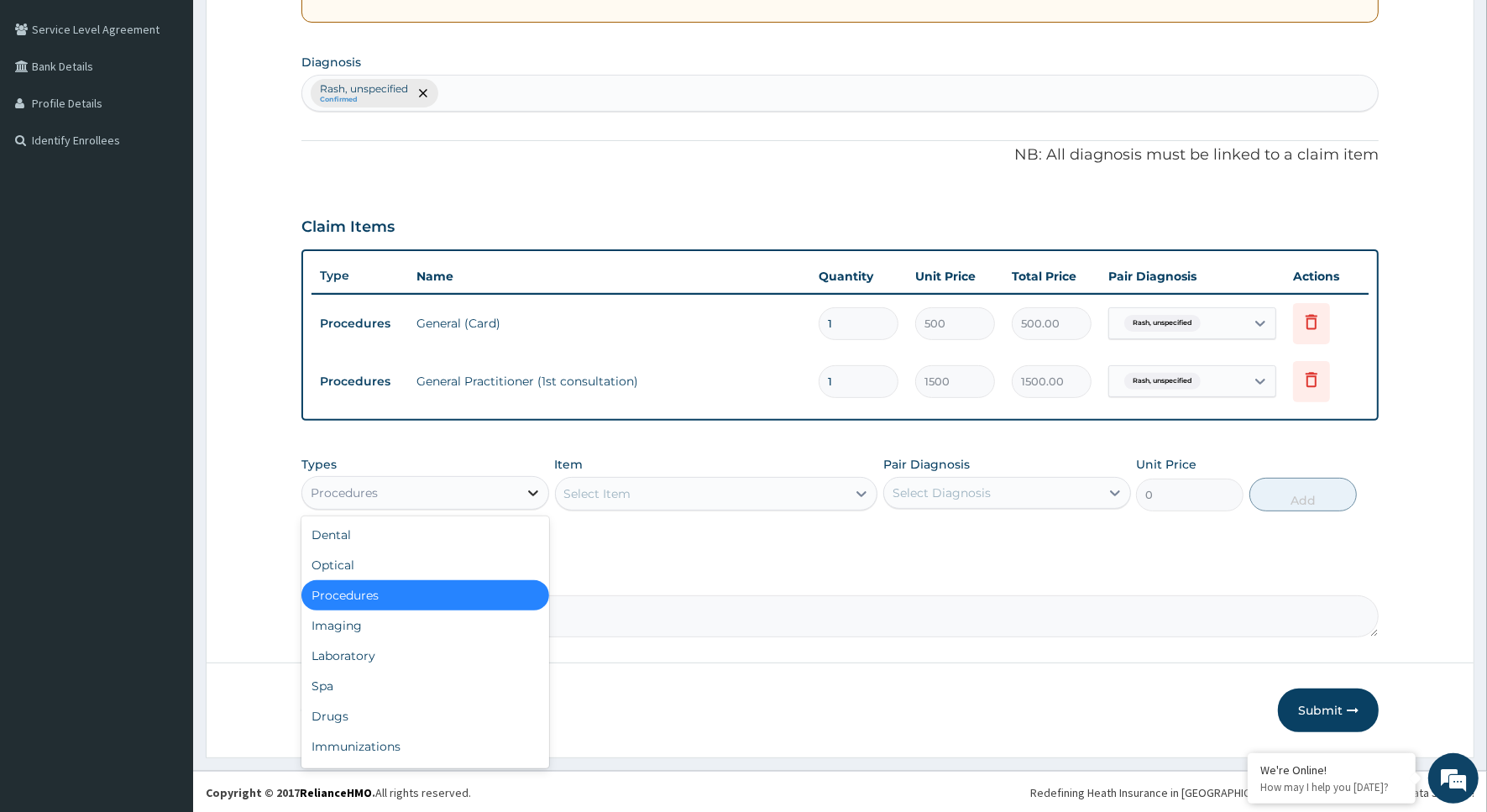
click at [531, 487] on icon at bounding box center [533, 493] width 17 height 17
drag, startPoint x: 354, startPoint y: 716, endPoint x: 396, endPoint y: 681, distance: 54.7
click at [355, 716] on div "Drugs" at bounding box center [426, 716] width 248 height 31
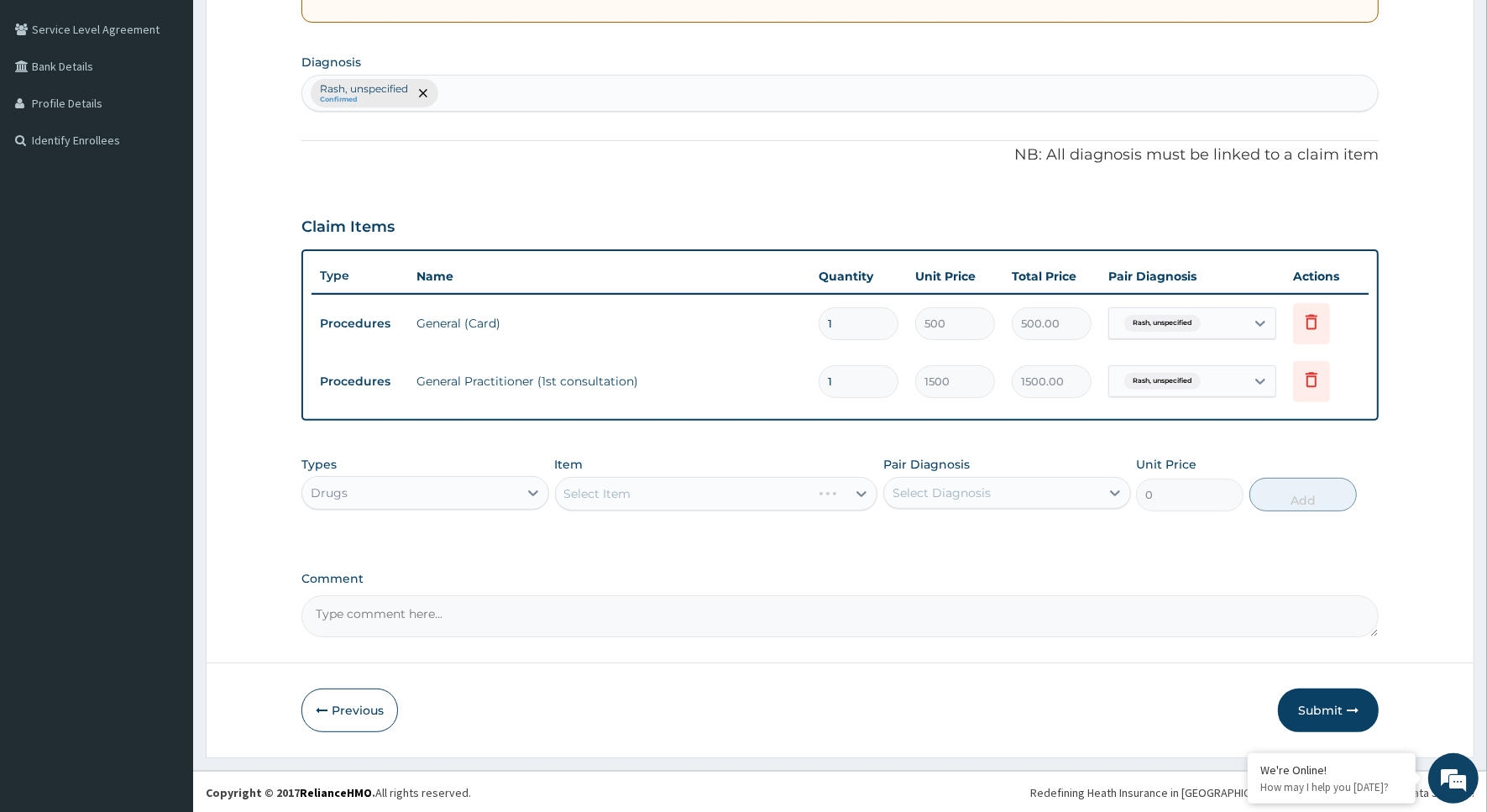
click at [861, 488] on div "Select Item" at bounding box center [717, 493] width 323 height 33
click at [861, 493] on icon at bounding box center [862, 494] width 10 height 6
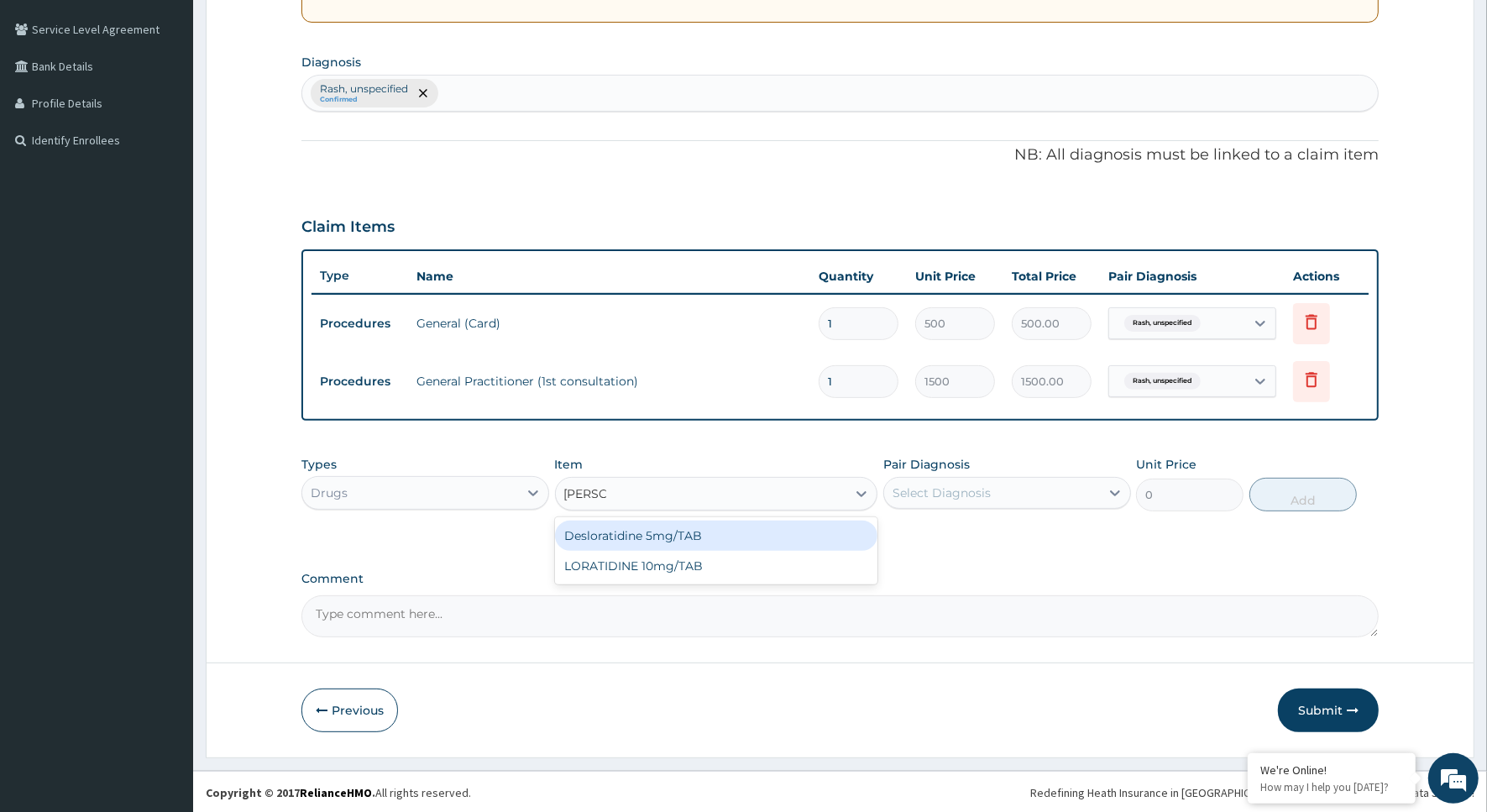
type input "LORAT"
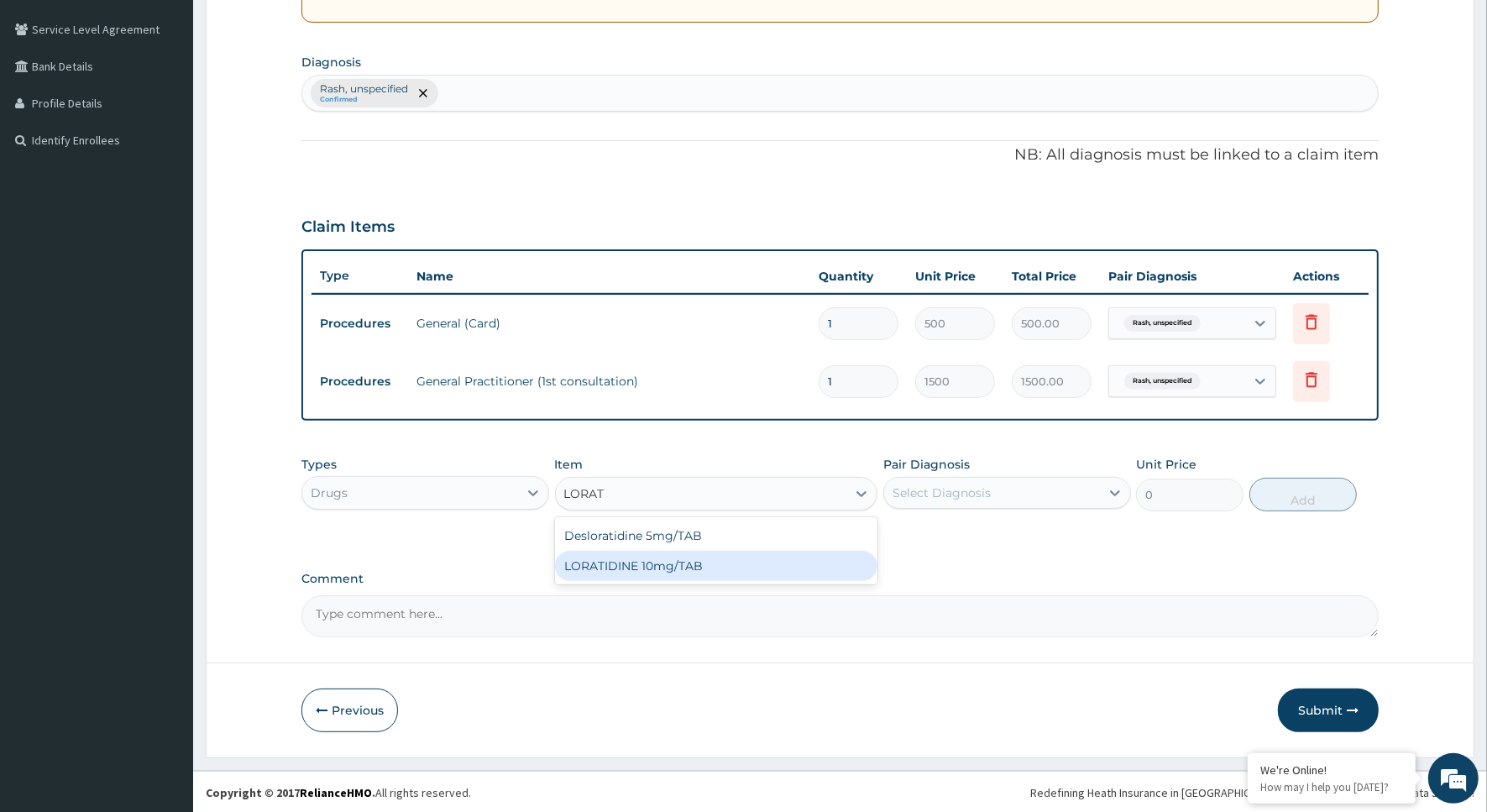
click at [719, 565] on div "LORATIDINE 10mg/TAB" at bounding box center [717, 566] width 323 height 31
type input "11.55"
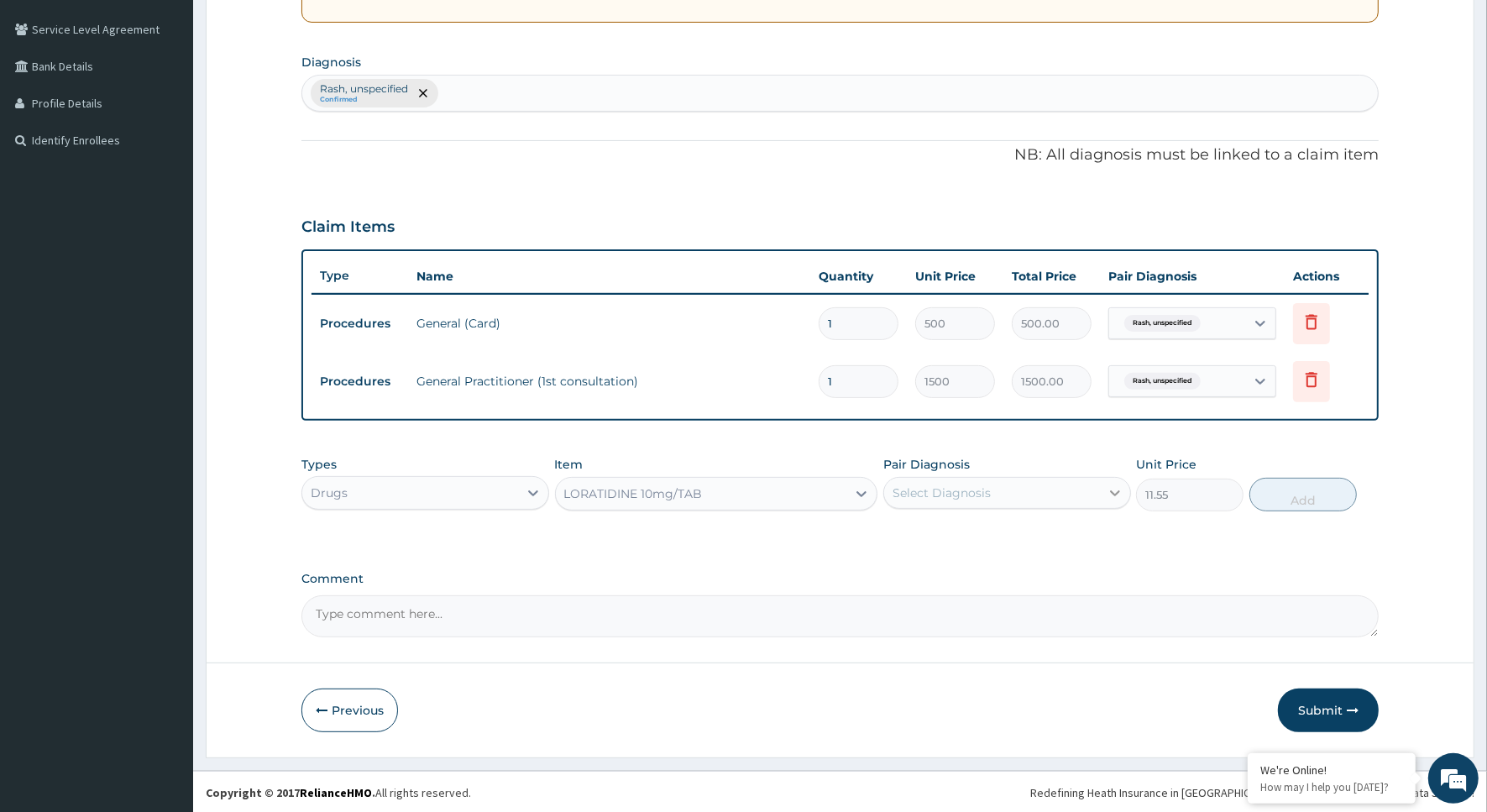
click at [1115, 489] on icon at bounding box center [1116, 493] width 17 height 17
click at [922, 540] on label "Rash, unspecified" at bounding box center [964, 534] width 106 height 17
checkbox input "true"
click at [1304, 487] on button "Add" at bounding box center [1304, 494] width 107 height 33
type input "0"
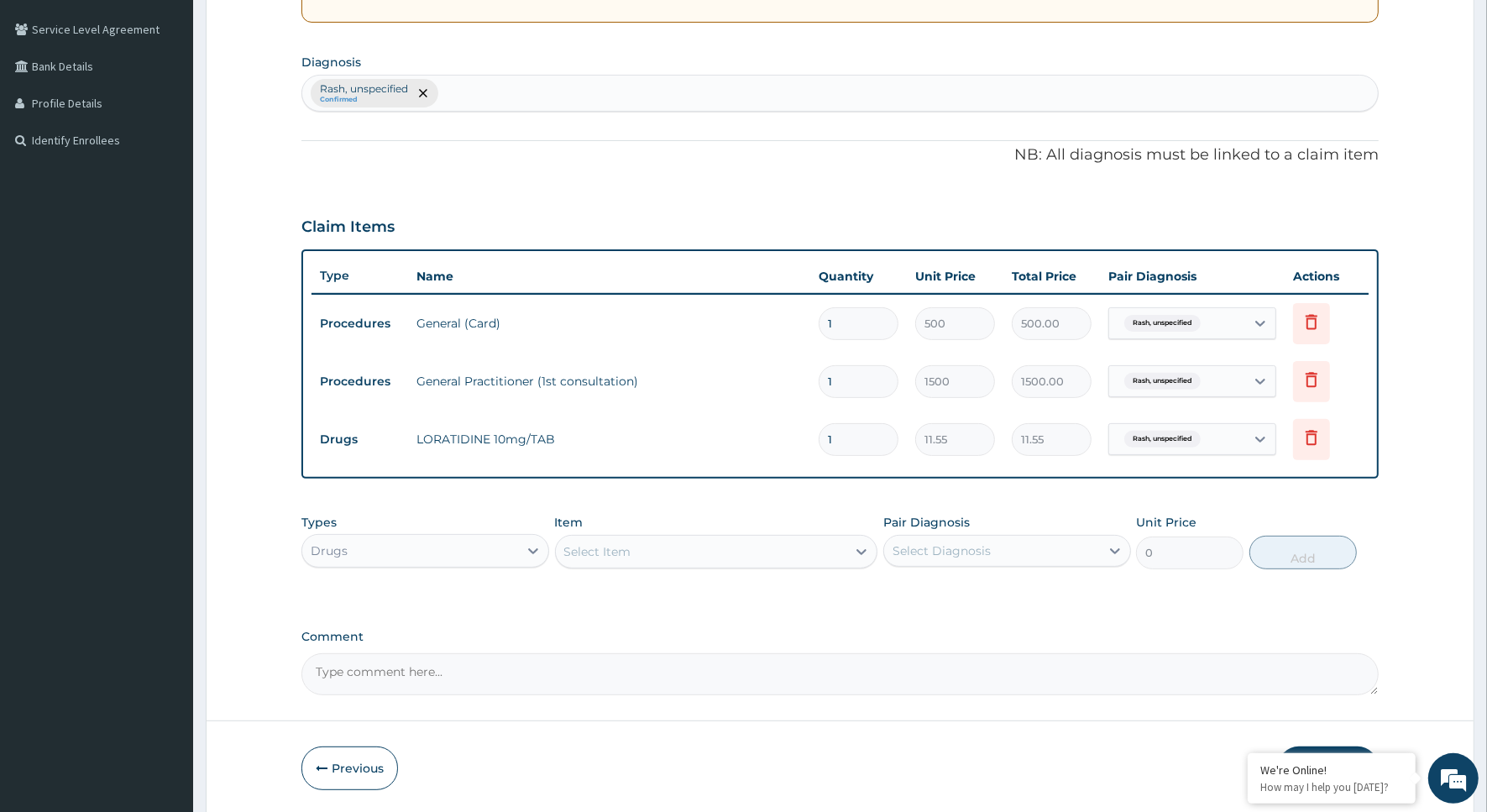
type input "15"
type input "173.25"
type input "15"
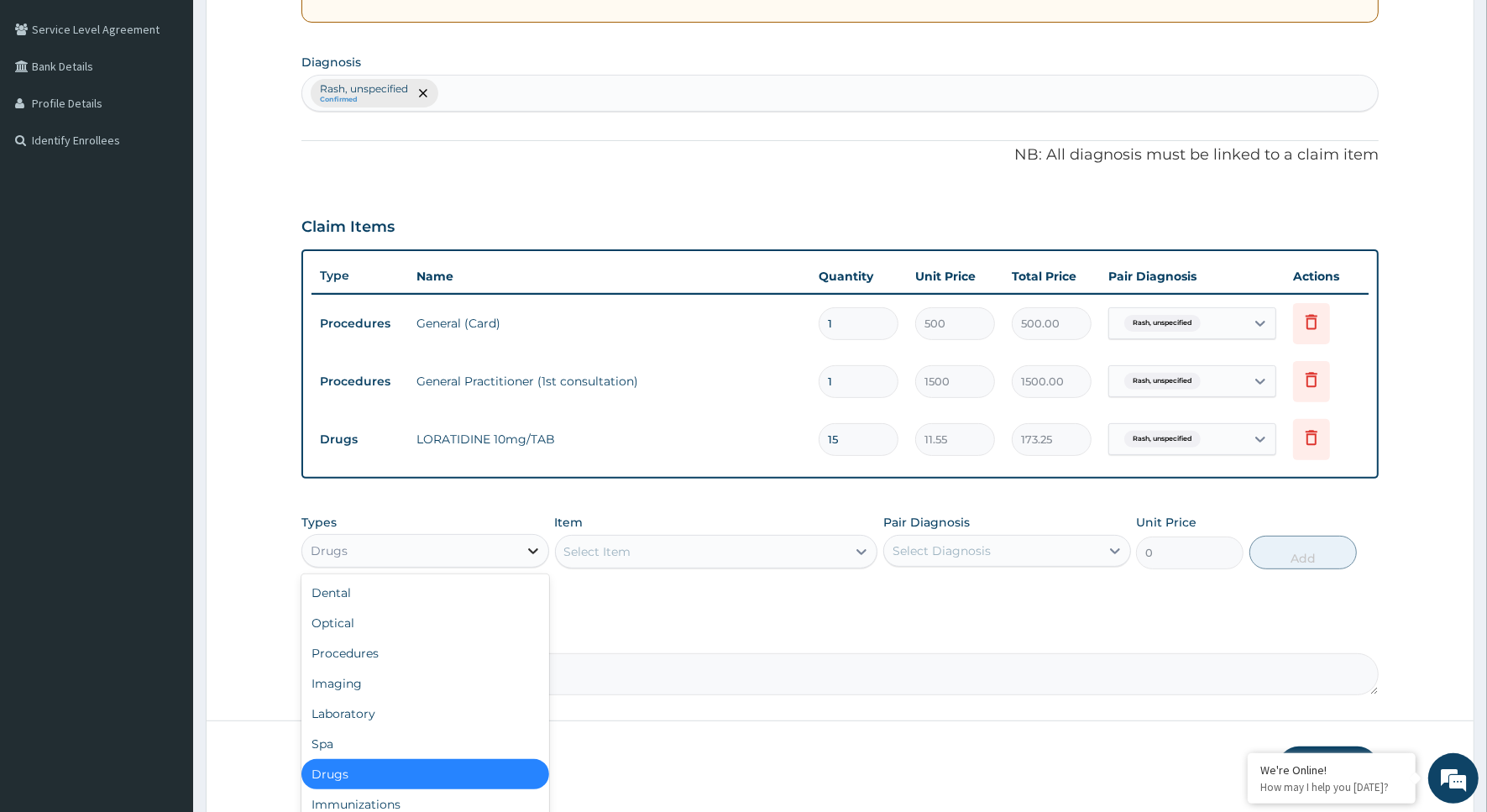
click at [531, 551] on icon at bounding box center [533, 551] width 10 height 6
click at [862, 546] on icon at bounding box center [862, 552] width 17 height 17
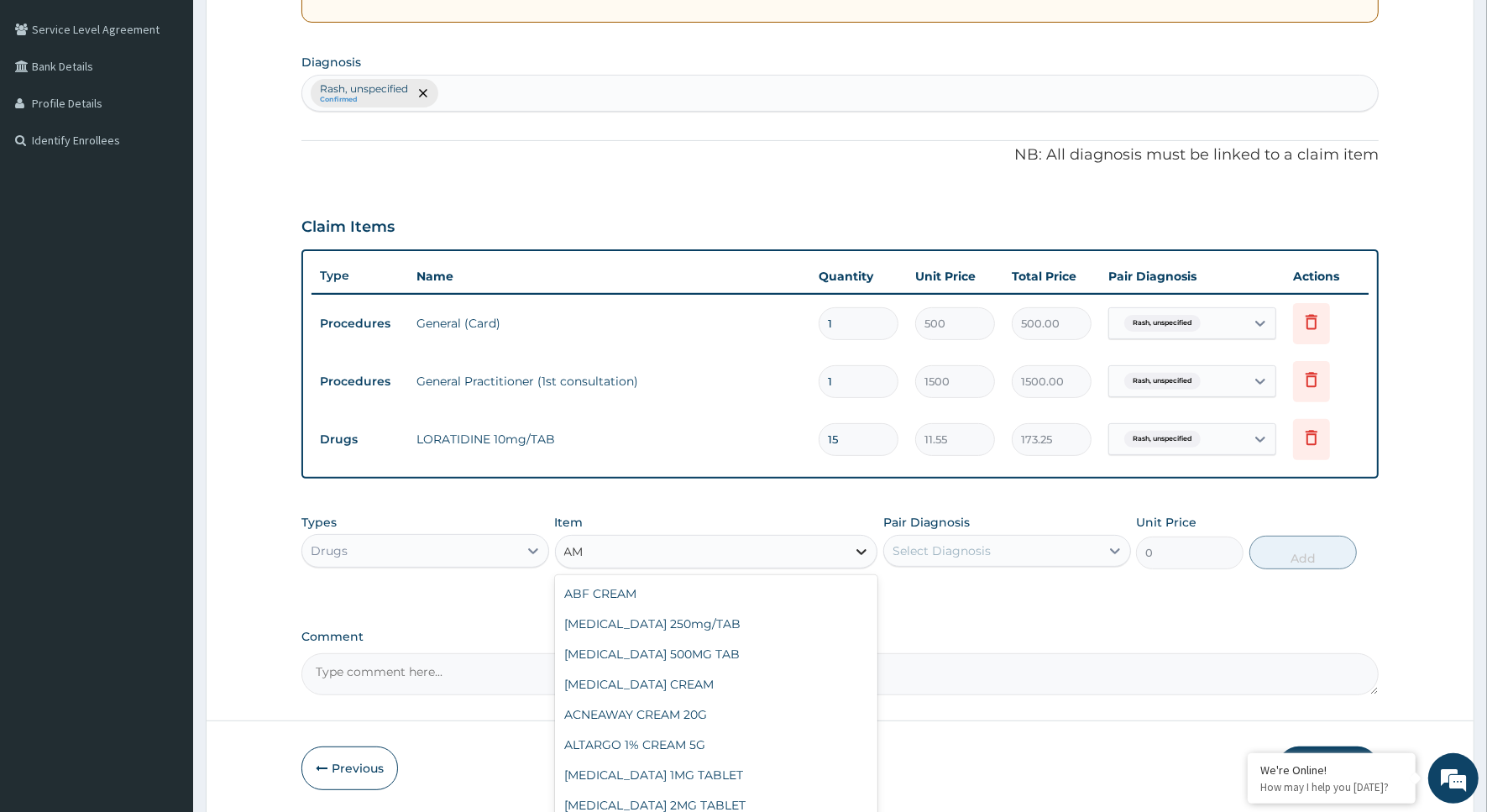
type input "A"
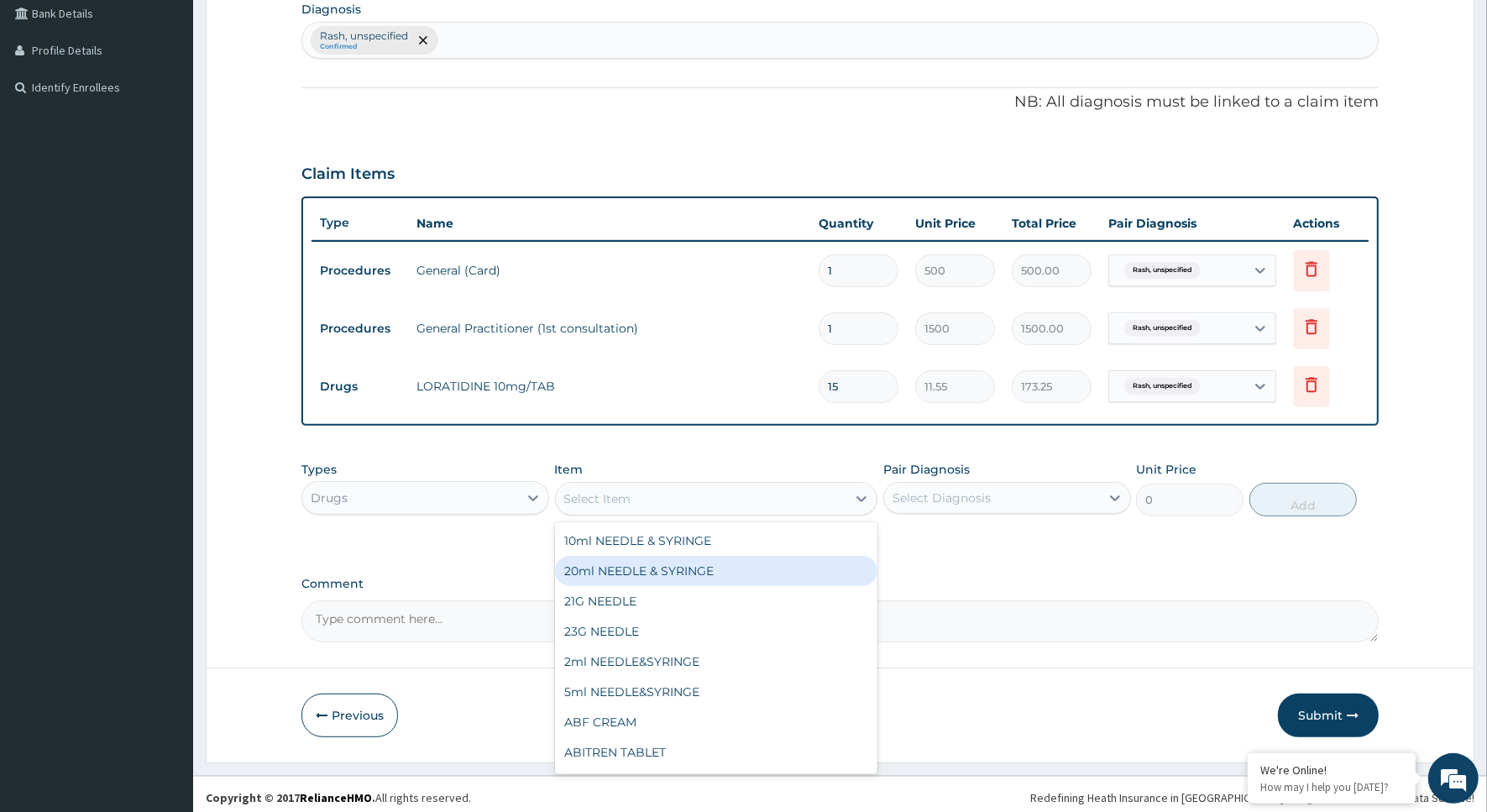
scroll to position [434, 0]
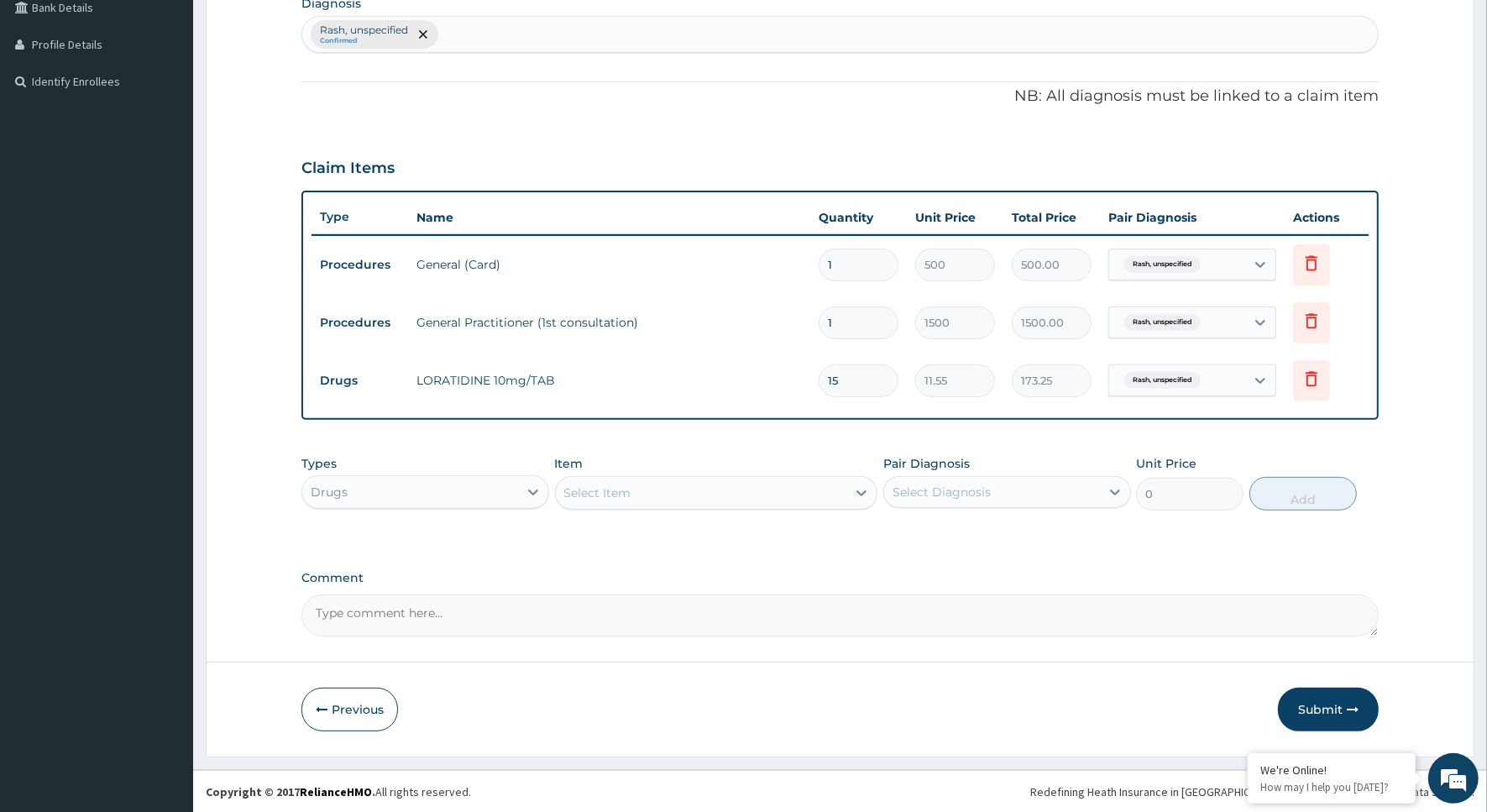
click at [1081, 558] on div "PA Code / Prescription Code Enter Code(Secondary Care Only) Encounter Date [DAT…" at bounding box center [841, 181] width 1078 height 910
click at [858, 489] on icon at bounding box center [862, 493] width 17 height 17
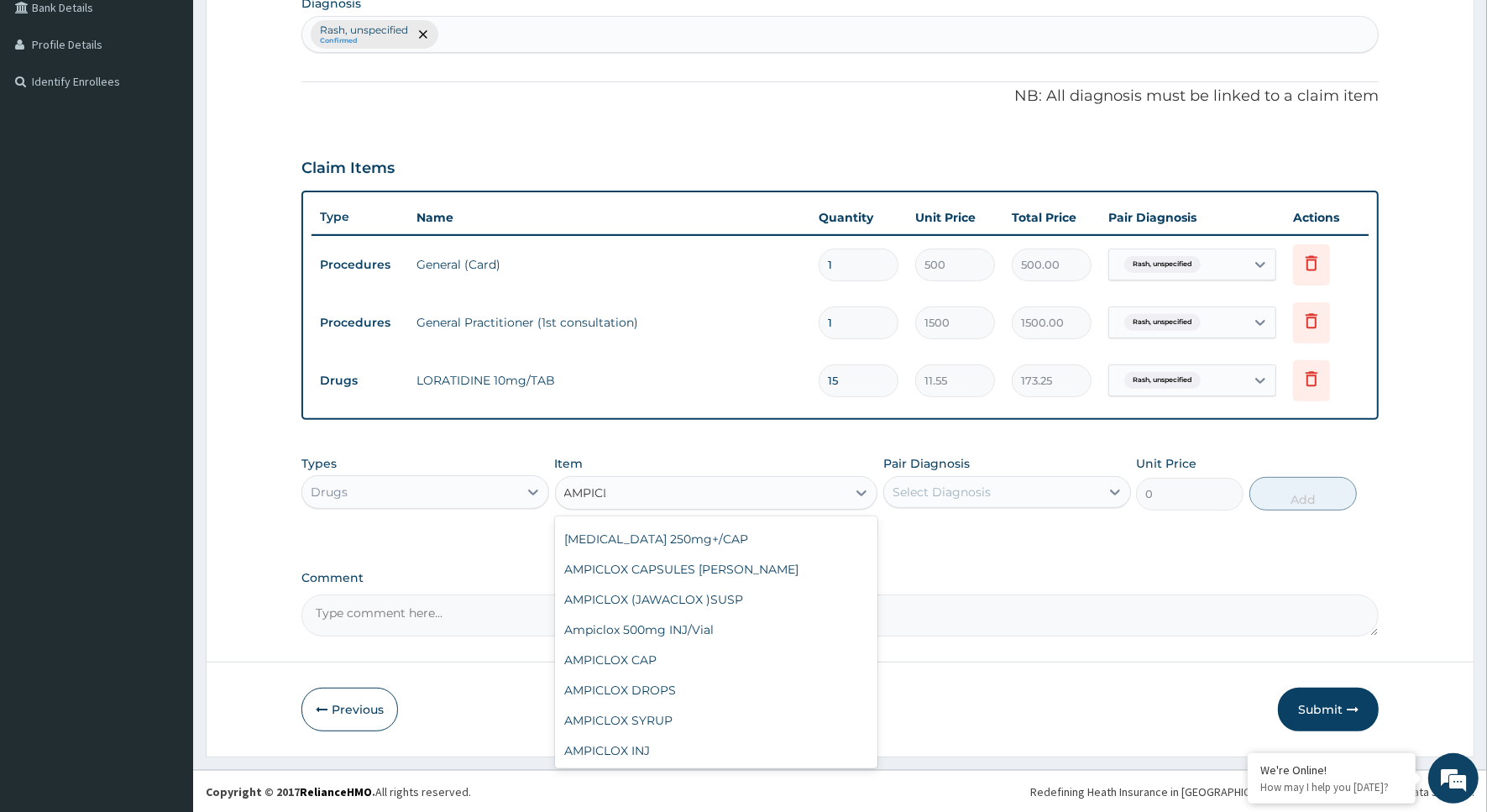
scroll to position [0, 0]
type input "AMPICL"
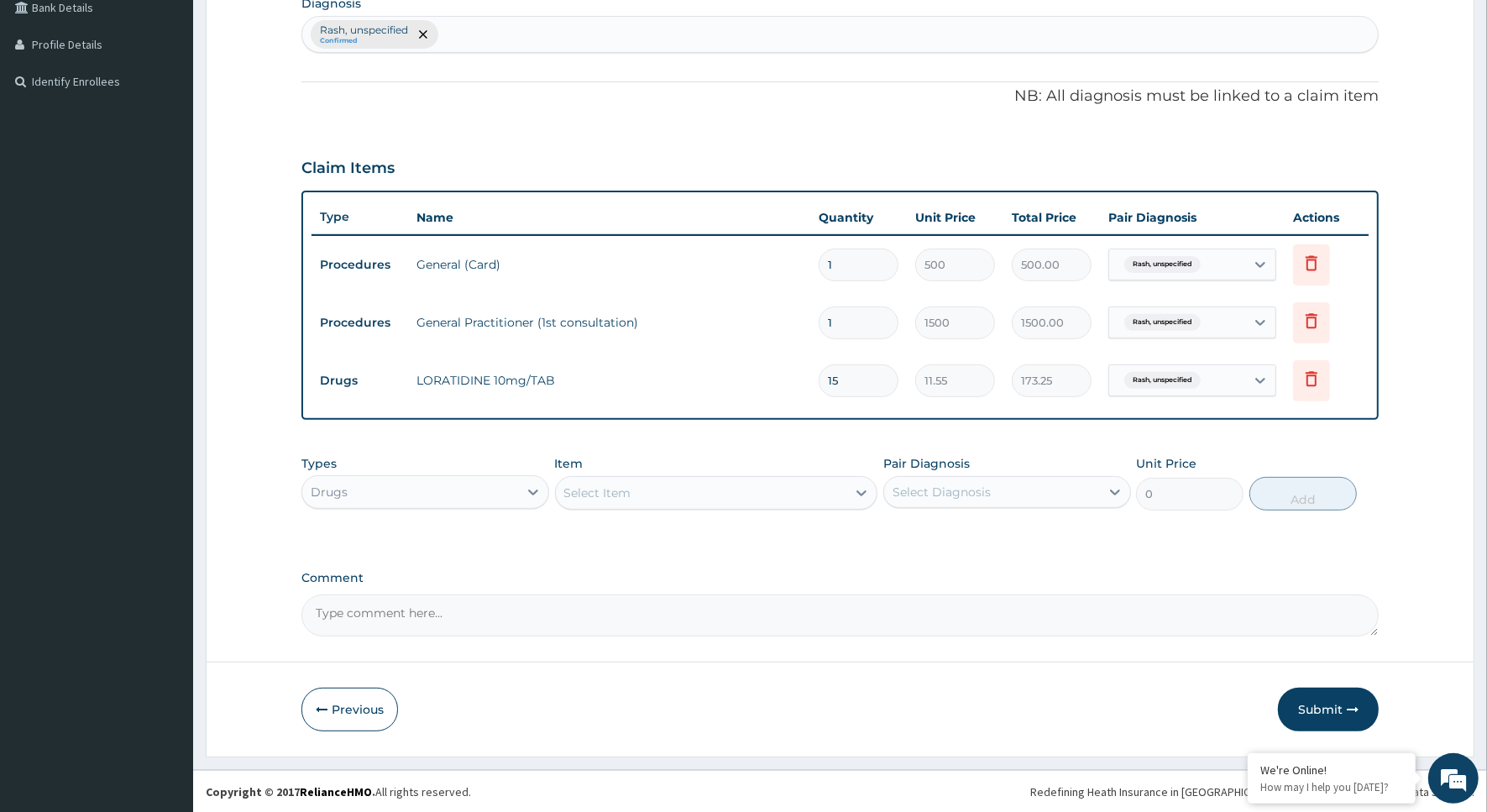
click at [631, 490] on div "Select Item" at bounding box center [598, 493] width 68 height 17
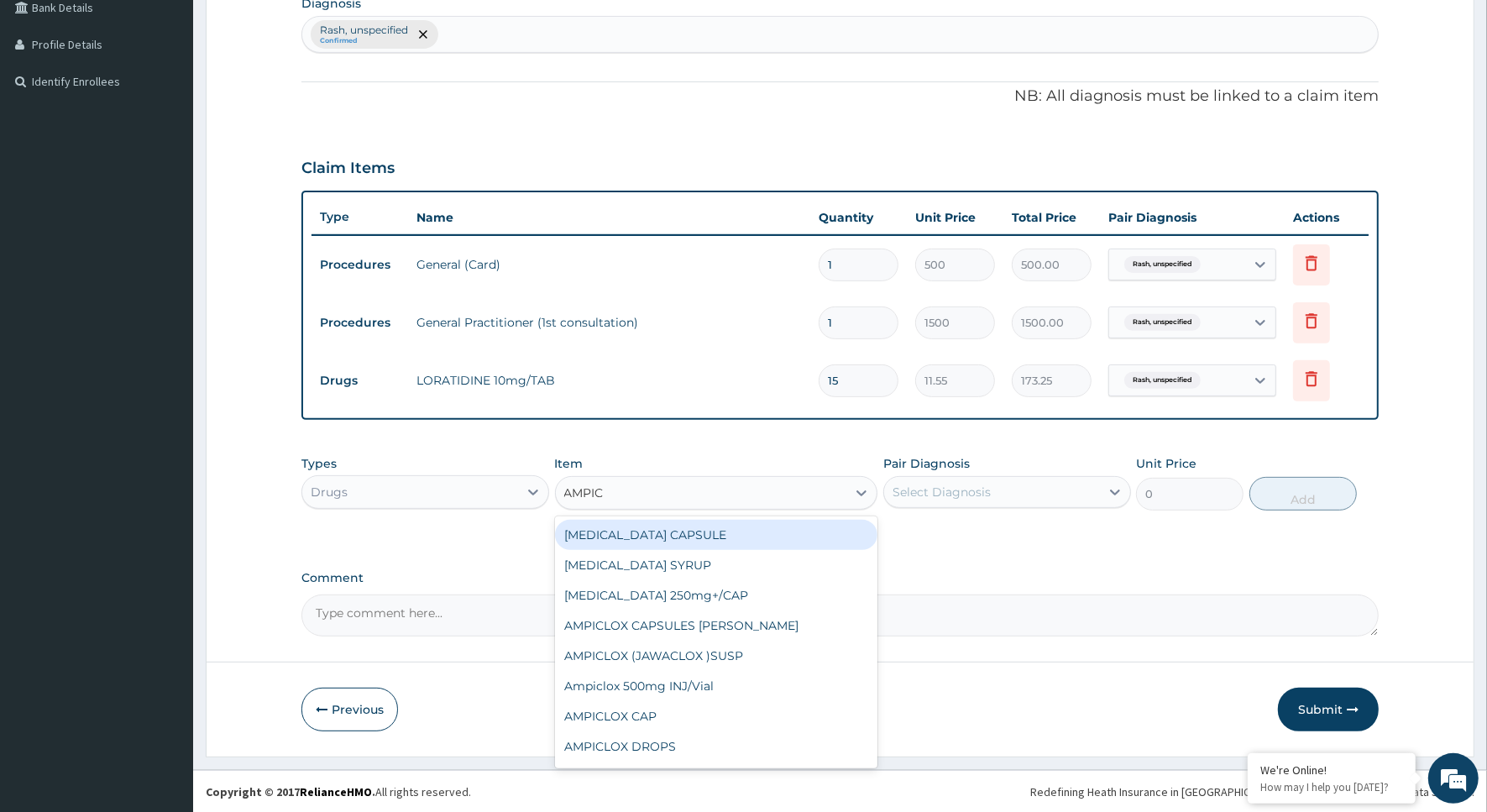
type input "AMPICL"
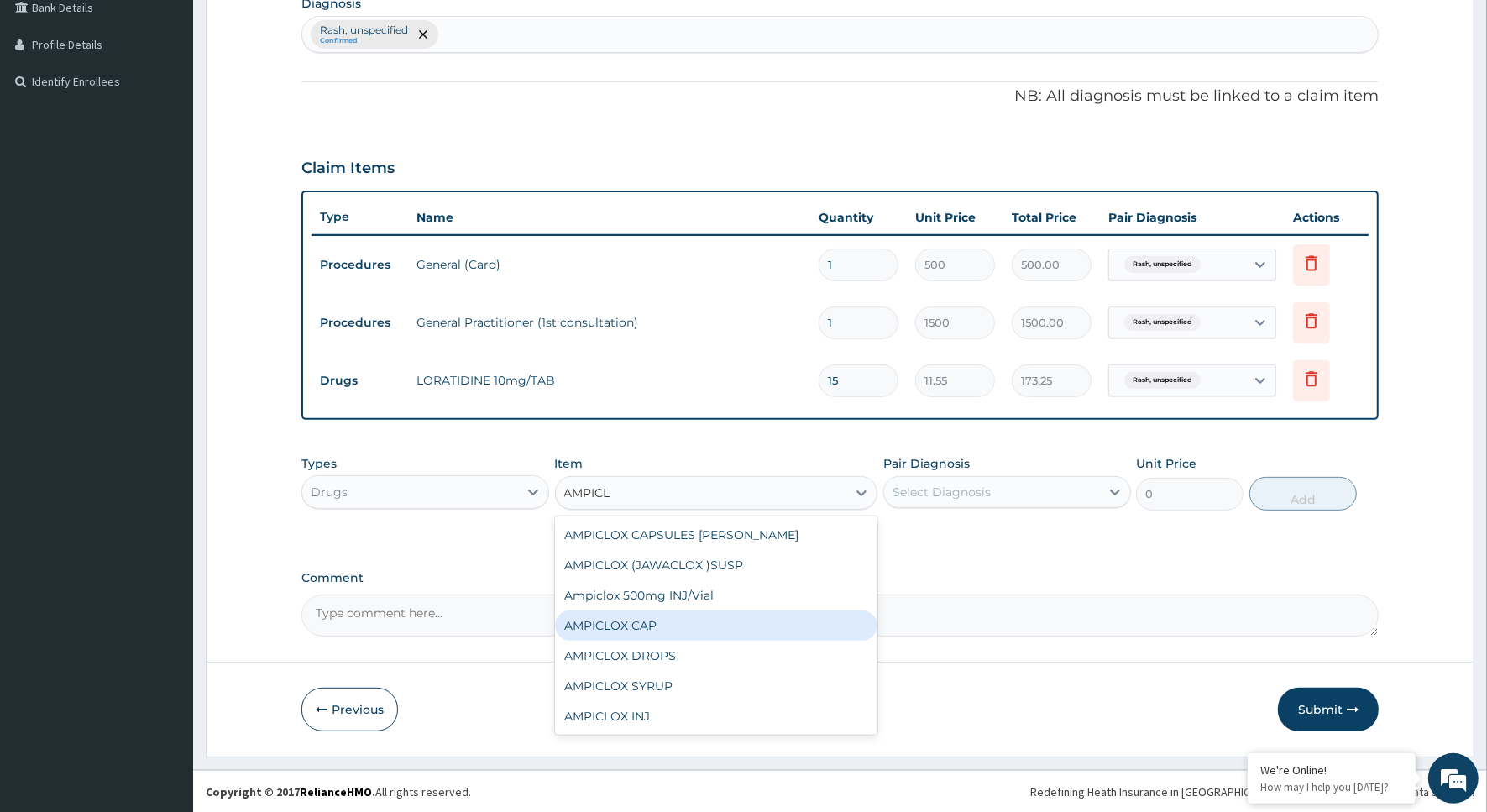
click at [634, 622] on div "AMPICLOX CAP" at bounding box center [717, 625] width 323 height 31
type input "26.25"
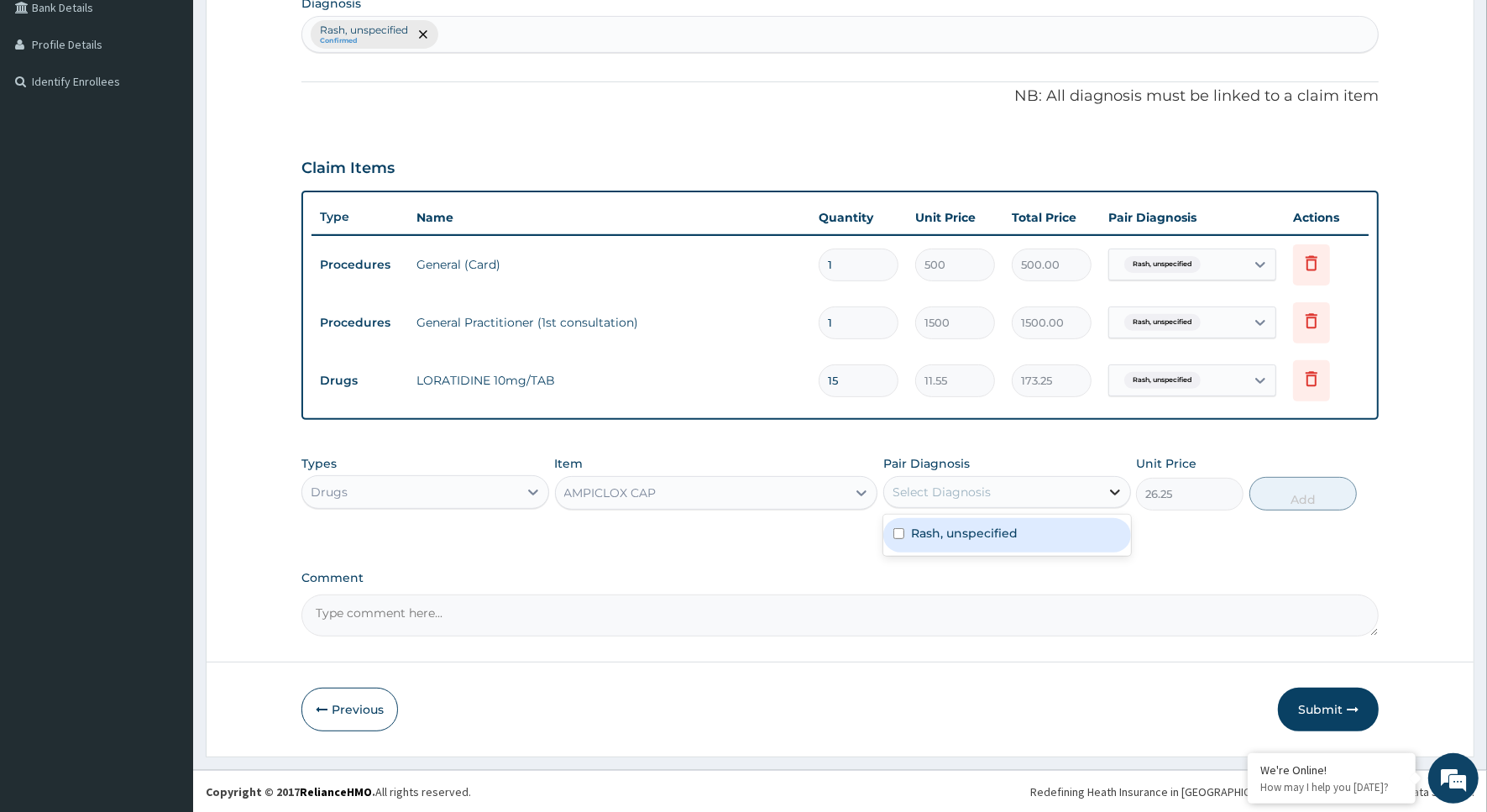
click at [1107, 487] on icon at bounding box center [1116, 492] width 17 height 17
click at [1013, 533] on label "Rash, unspecified" at bounding box center [964, 533] width 106 height 17
checkbox input "true"
click at [1297, 485] on button "Add" at bounding box center [1304, 493] width 107 height 33
type input "0"
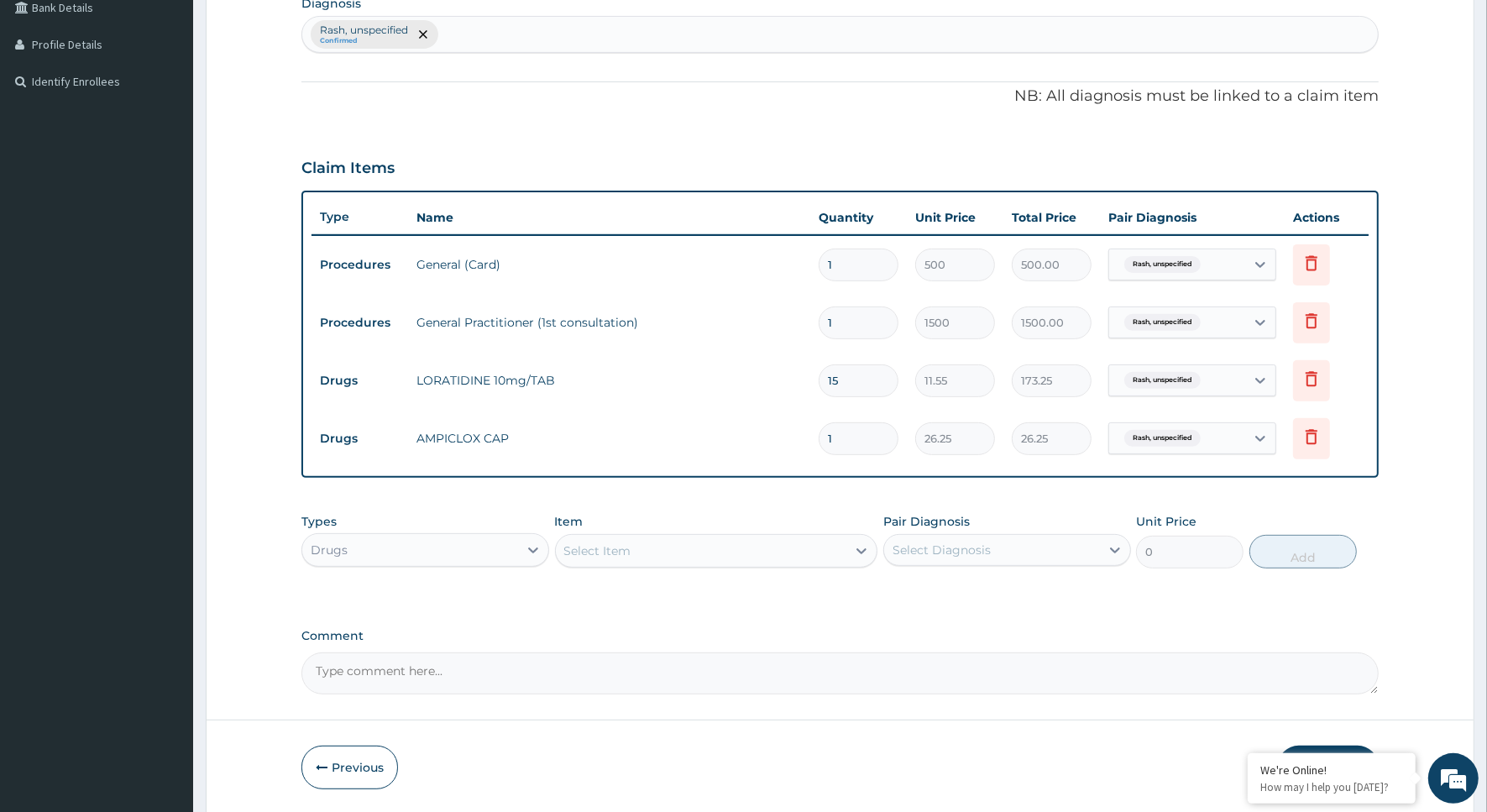
click at [754, 551] on div "Select Item" at bounding box center [701, 551] width 292 height 27
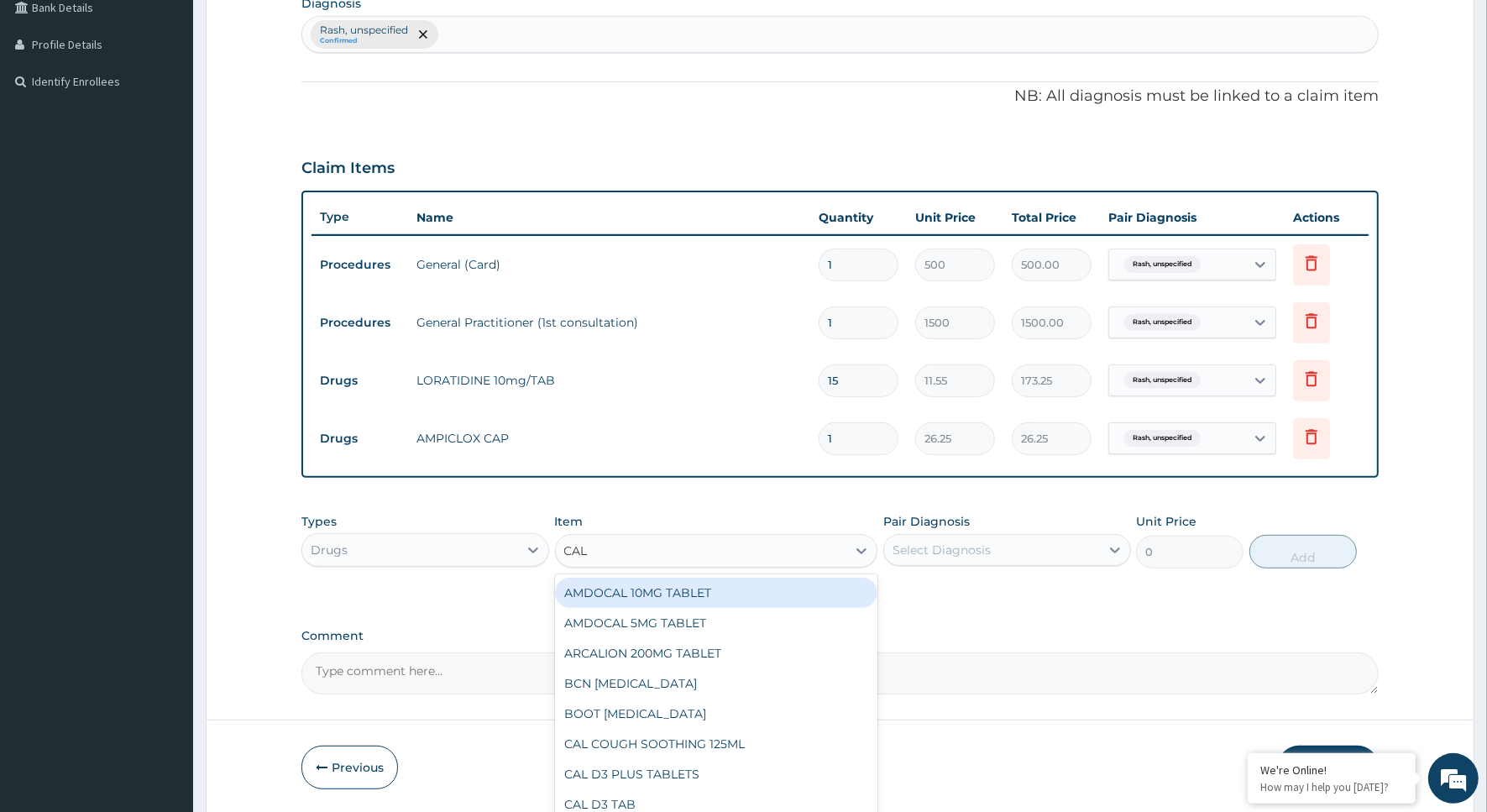
type input "CALA"
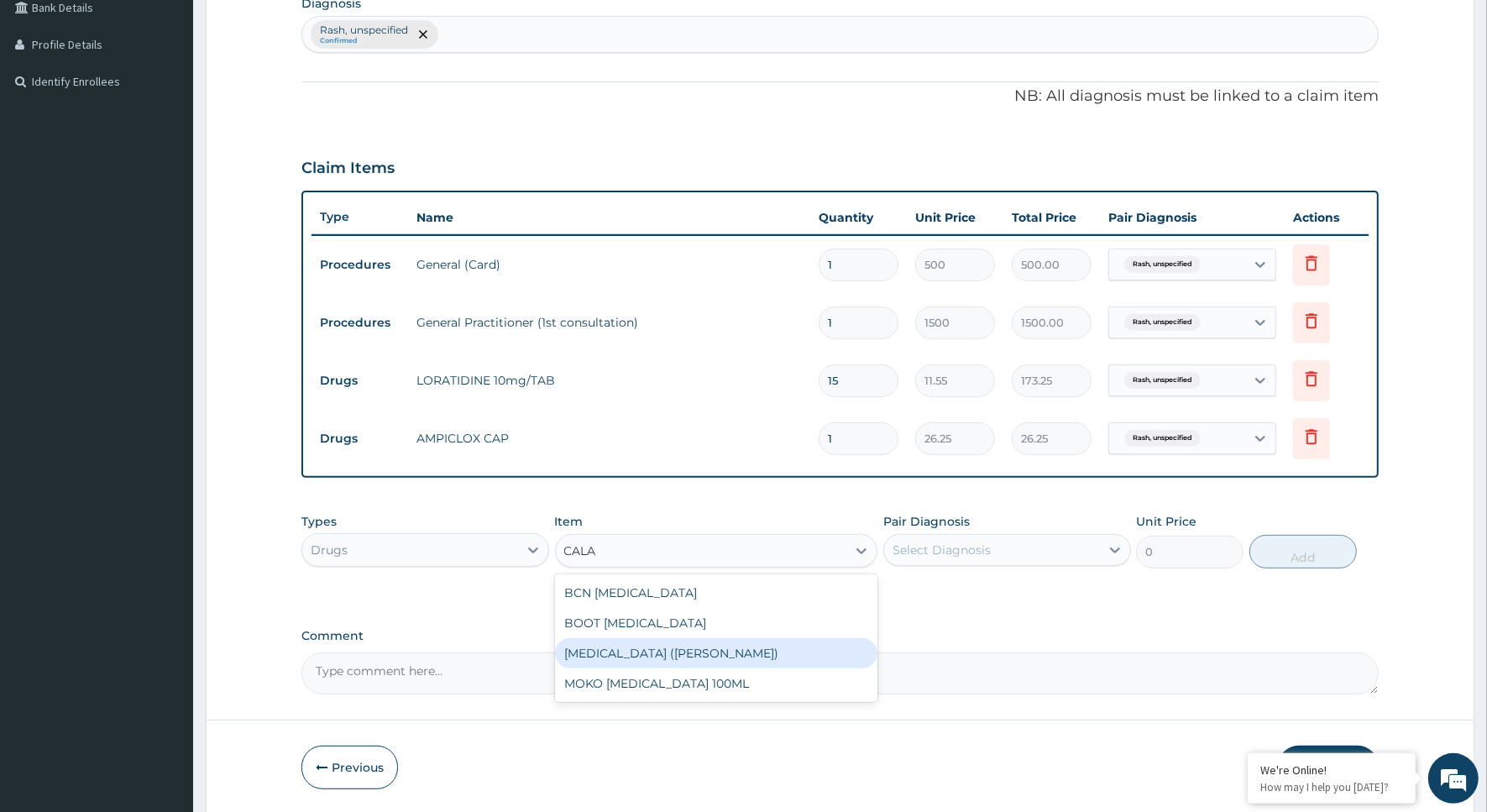
click at [731, 646] on div "[MEDICAL_DATA] ([PERSON_NAME])" at bounding box center [717, 653] width 323 height 31
type input "183.75"
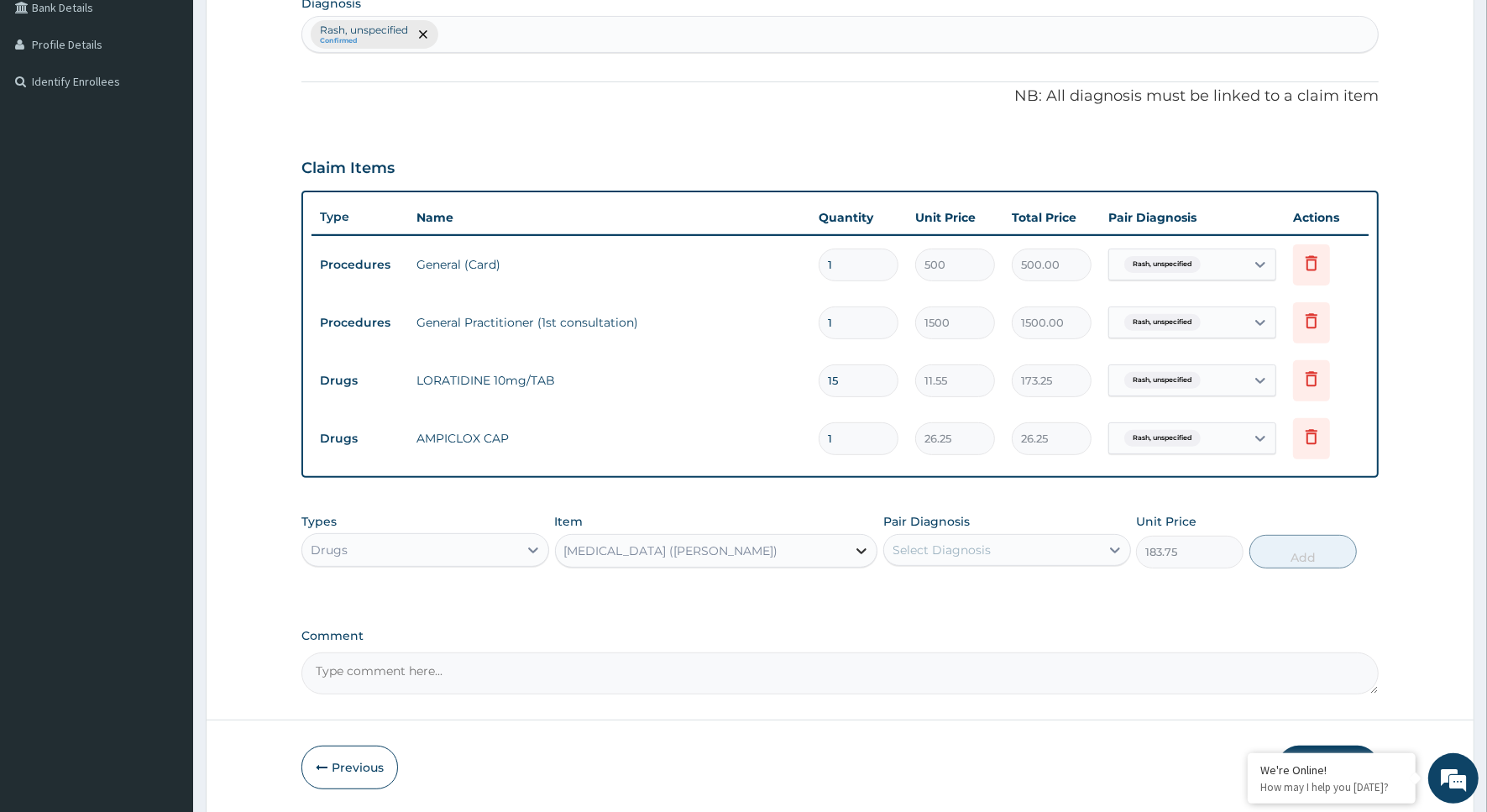
click at [851, 539] on div at bounding box center [861, 551] width 31 height 31
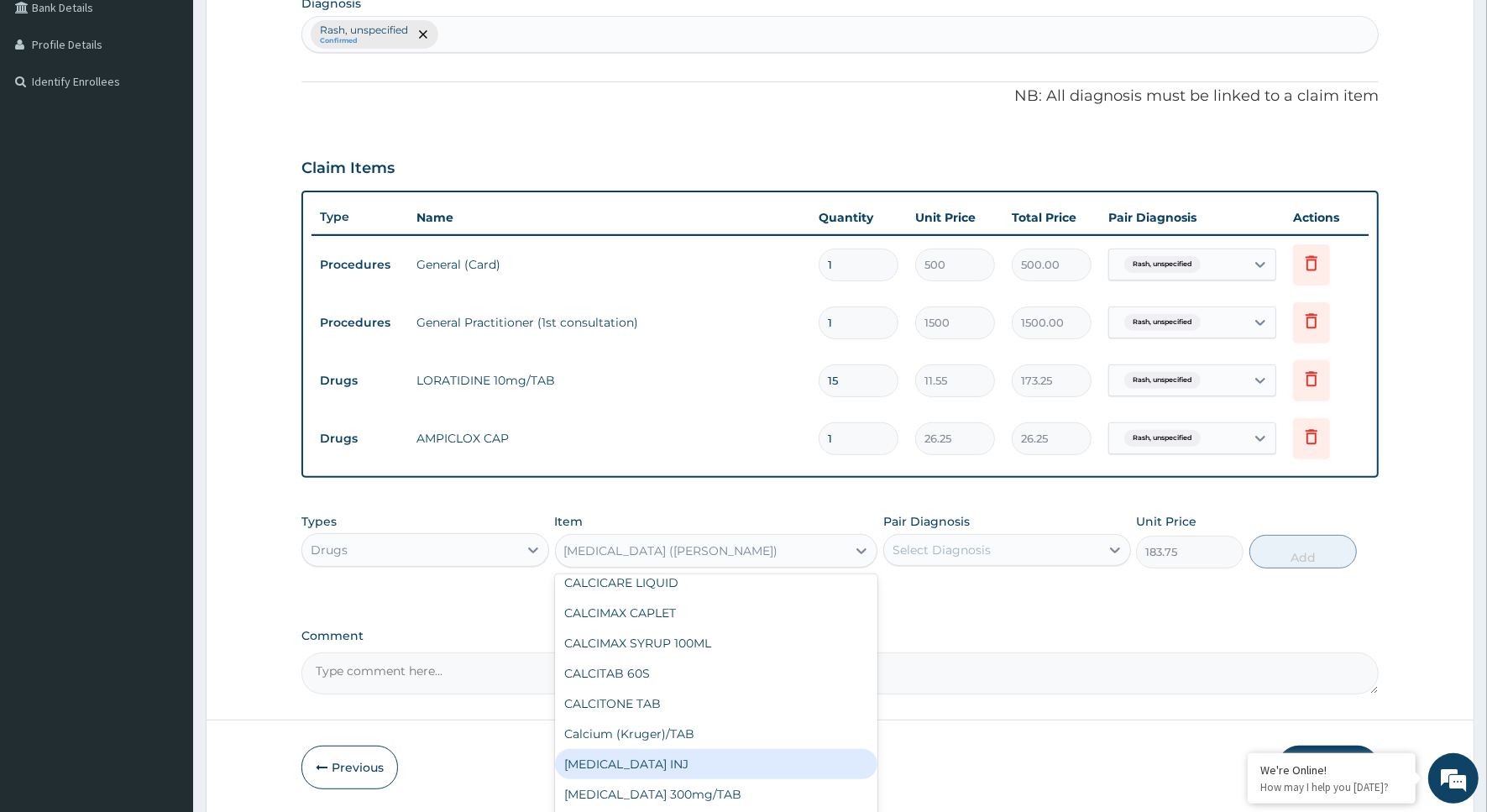
scroll to position [10591, 0]
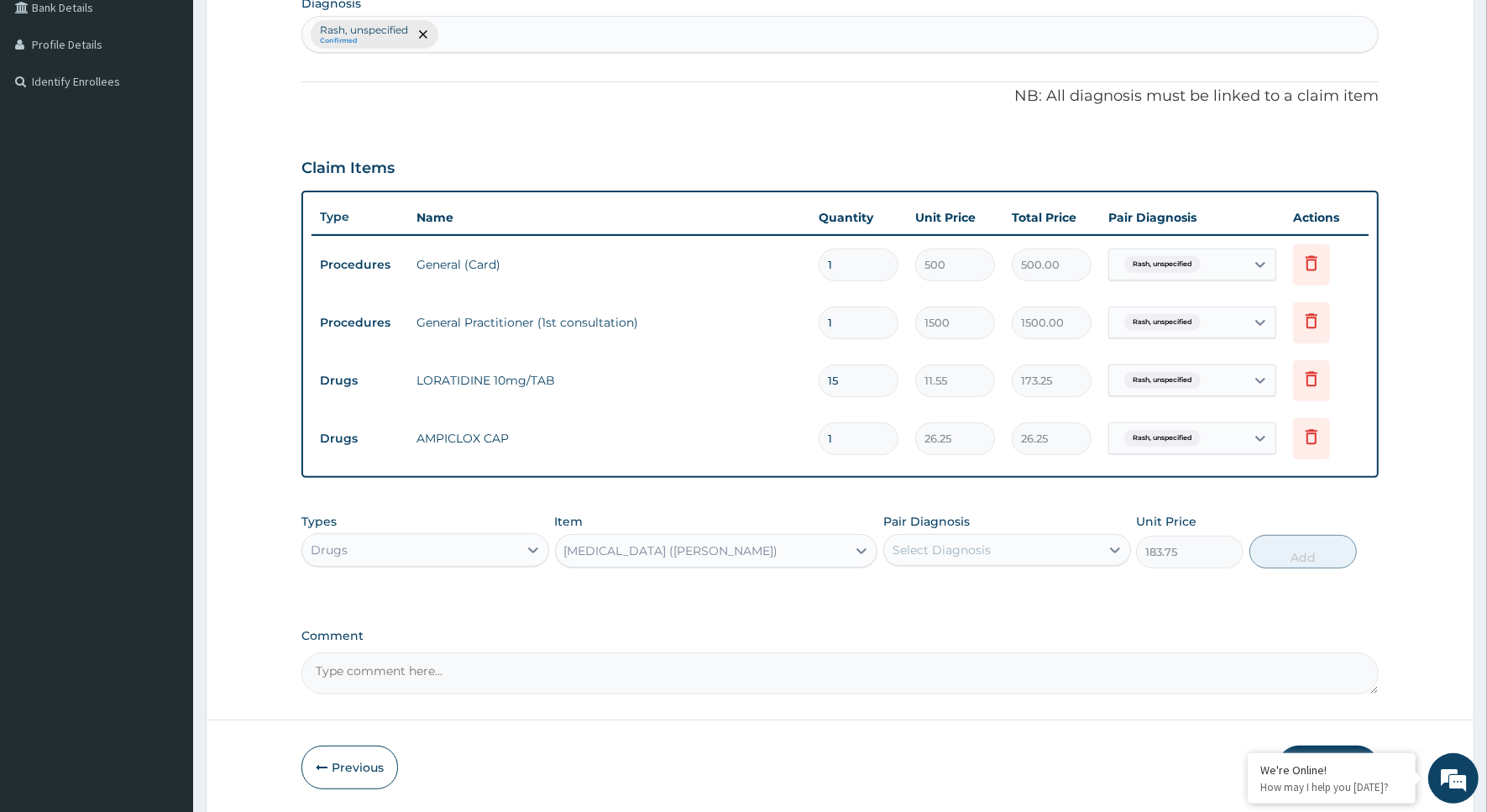
click at [645, 543] on div "[MEDICAL_DATA] ([PERSON_NAME])" at bounding box center [671, 551] width 214 height 17
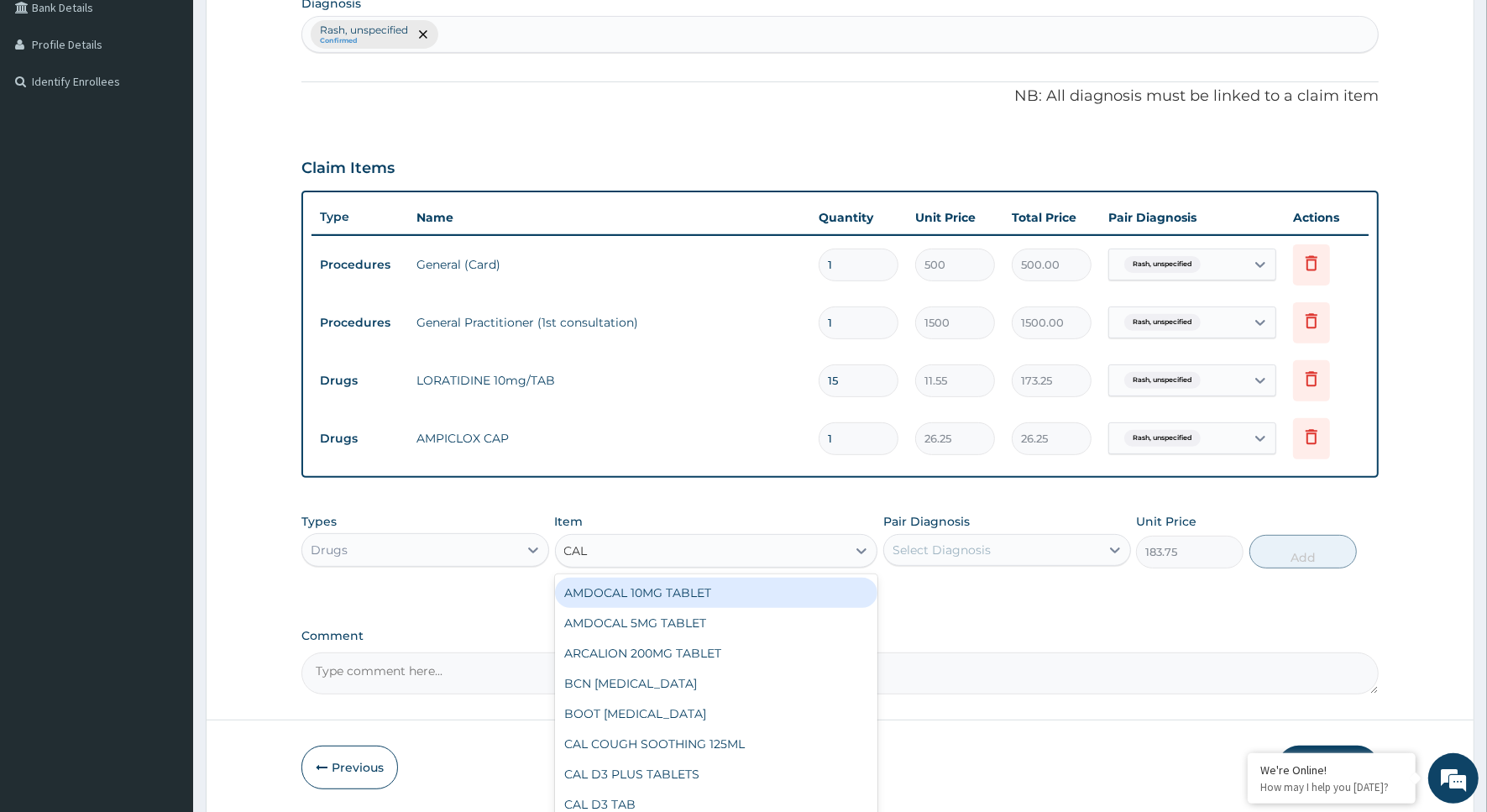
type input "CALA"
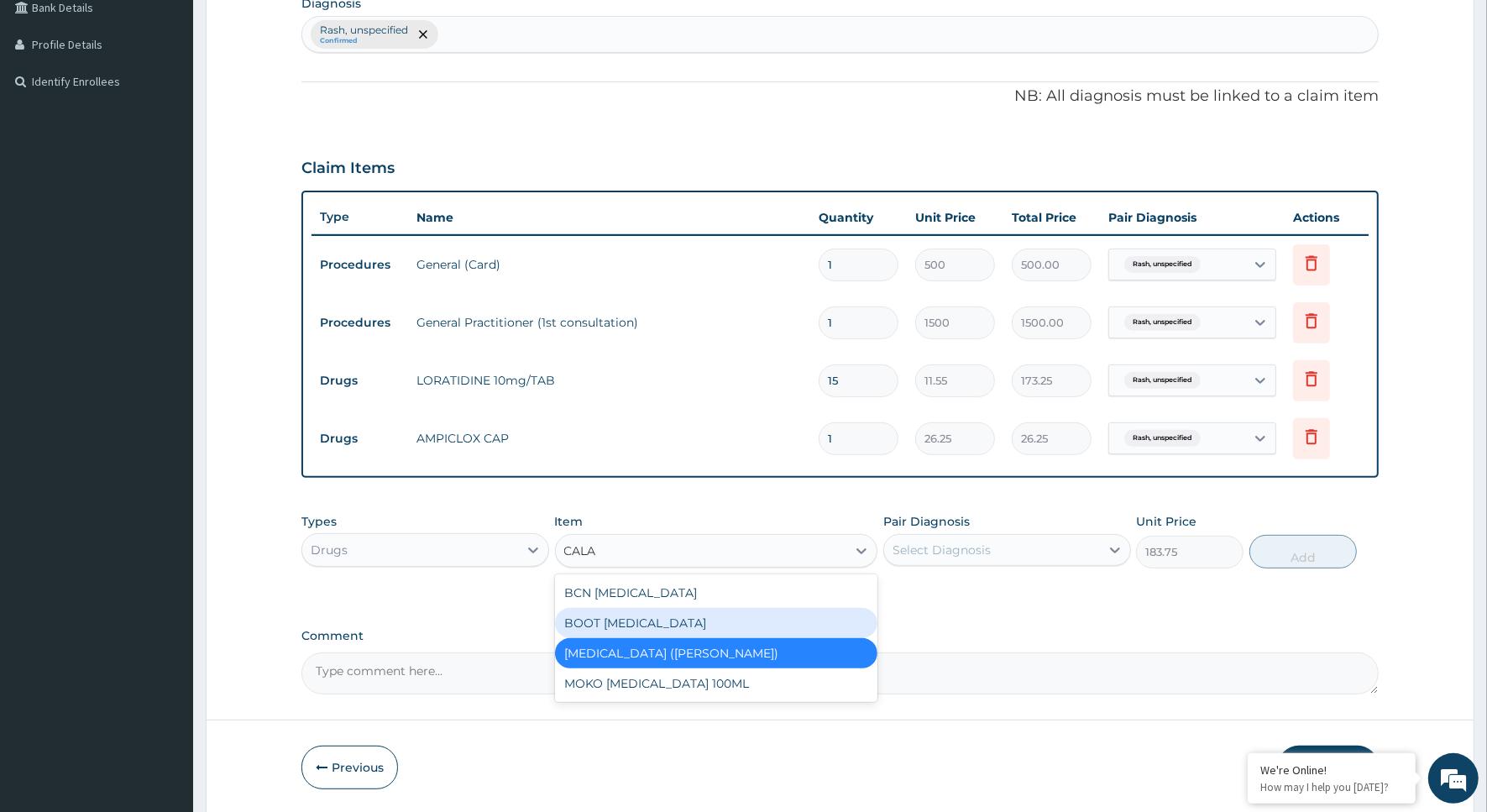
click at [656, 630] on div "BOOT [MEDICAL_DATA]" at bounding box center [717, 623] width 323 height 31
type input "68.25"
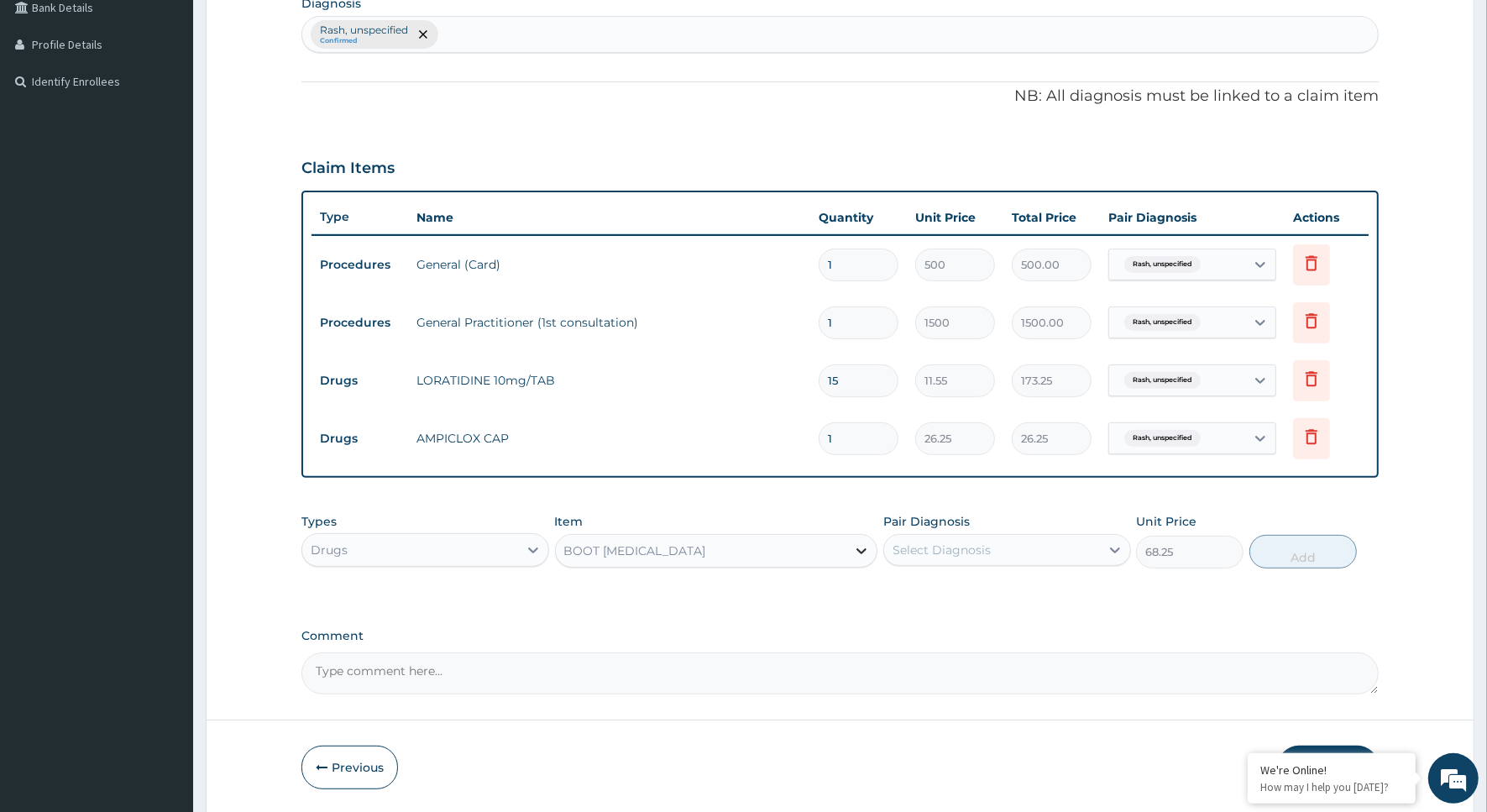
click at [861, 546] on icon at bounding box center [862, 551] width 17 height 17
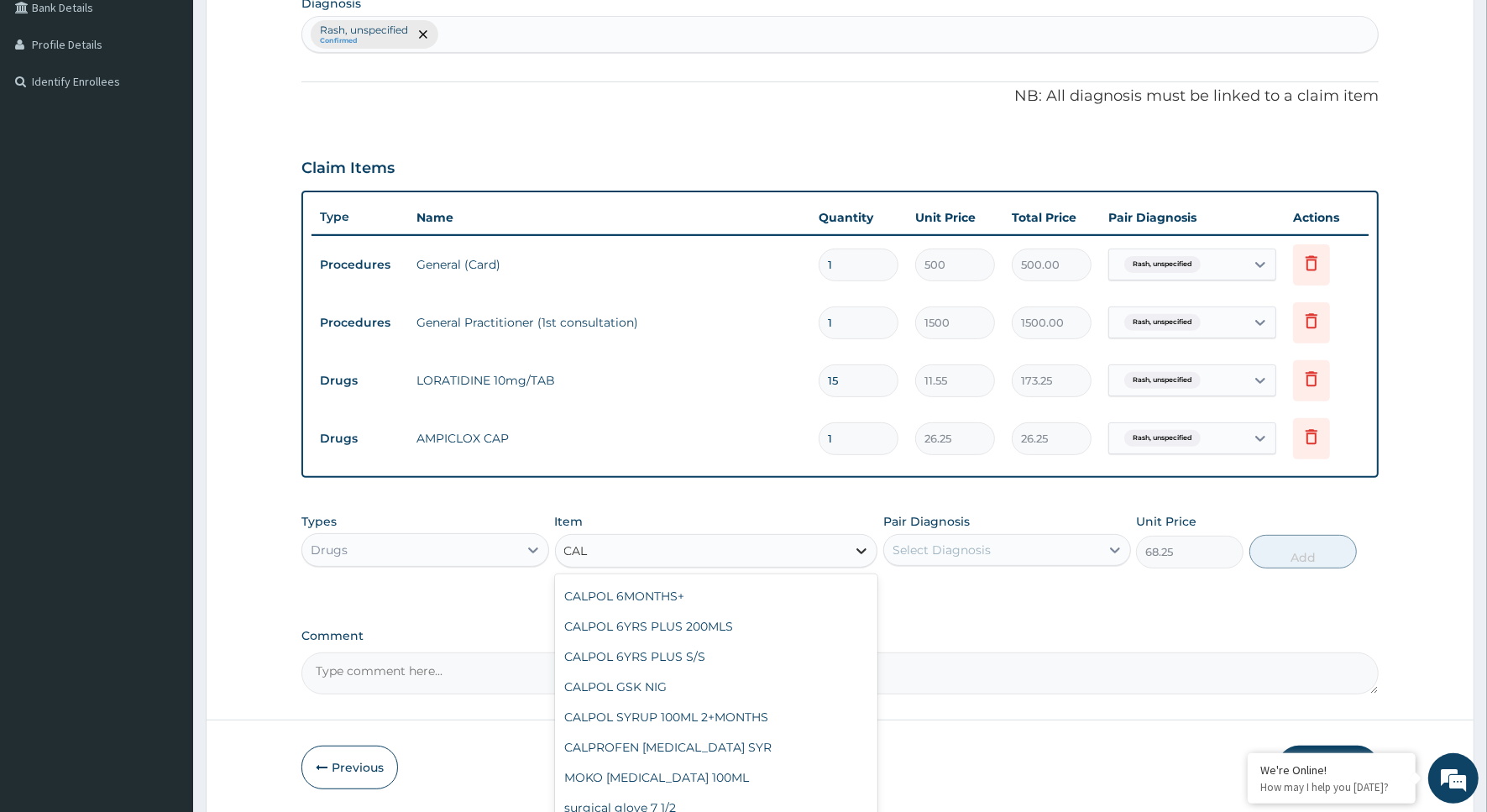
scroll to position [94, 0]
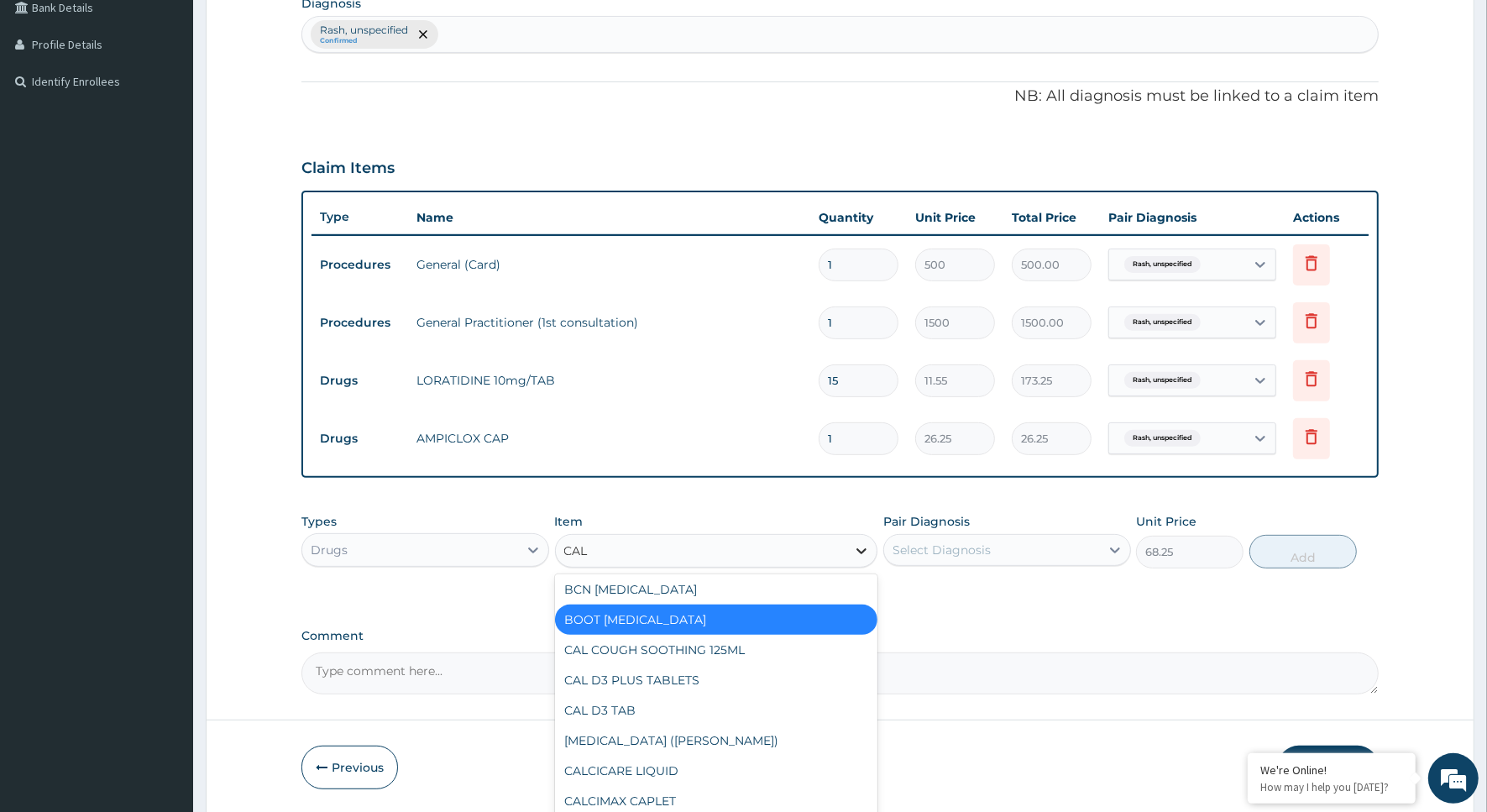
type input "CALA"
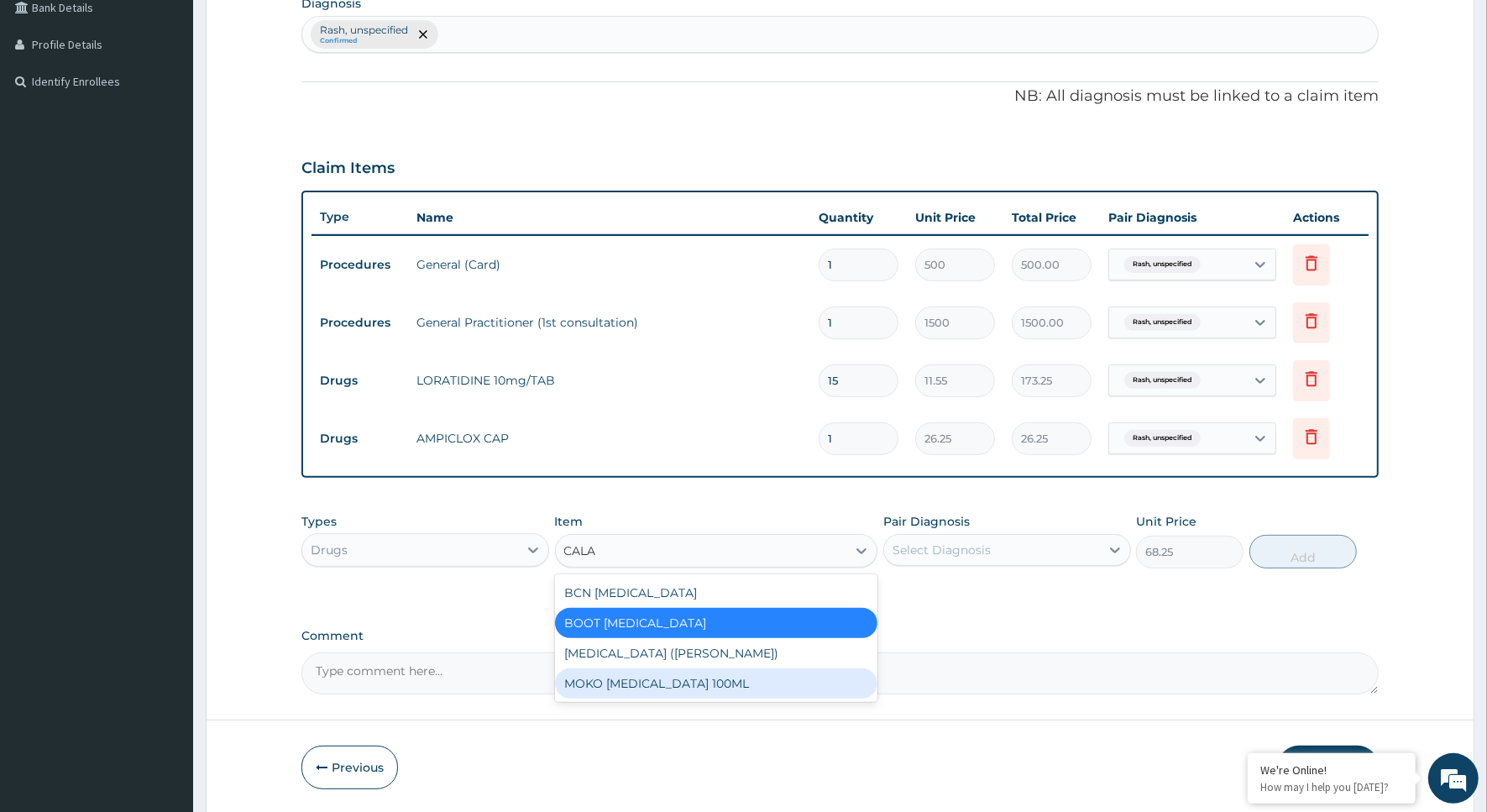
click at [744, 682] on div "MOKO [MEDICAL_DATA] 100ML" at bounding box center [717, 683] width 323 height 31
type input "183.75"
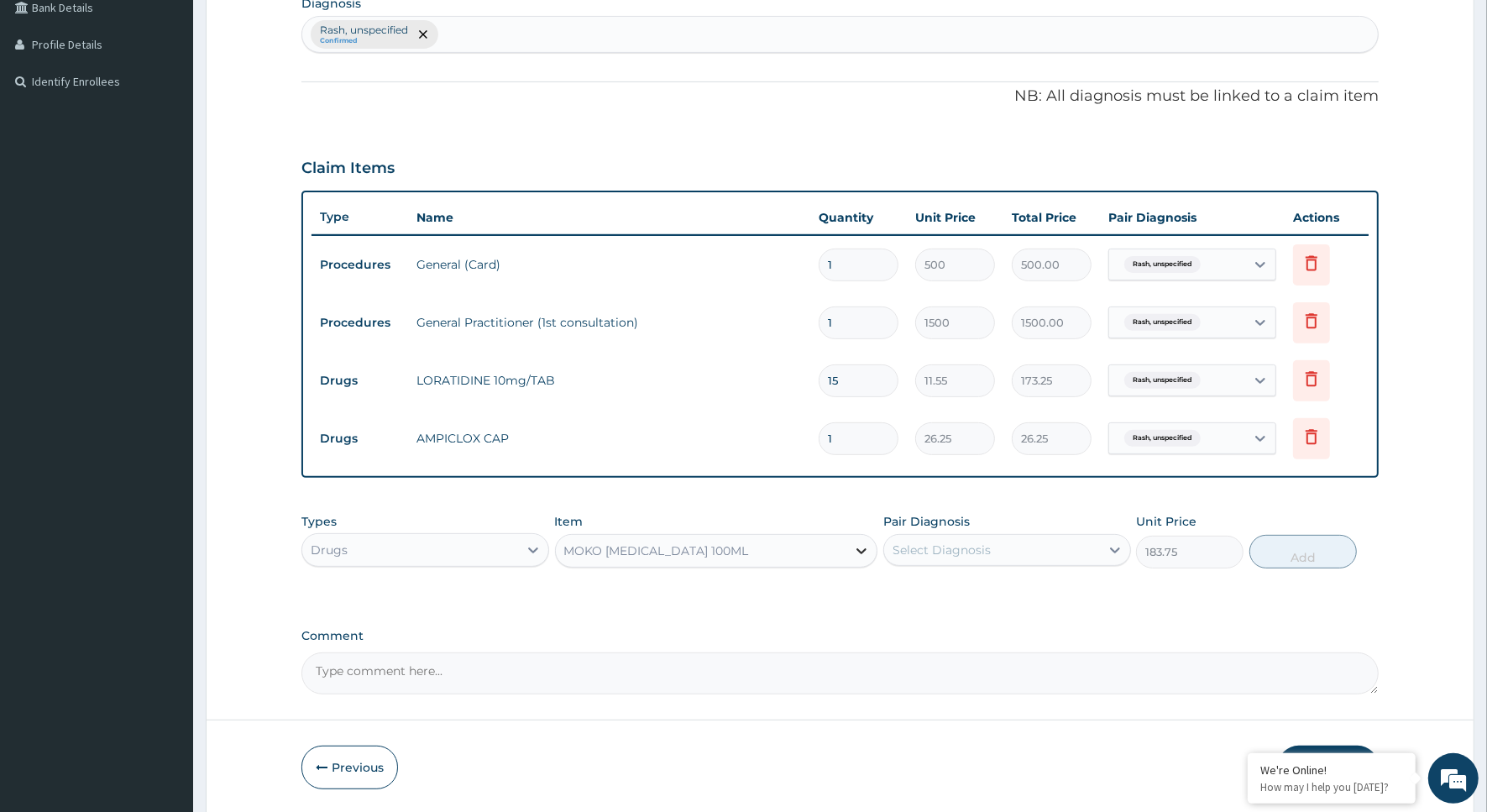
click at [869, 551] on icon at bounding box center [862, 551] width 17 height 17
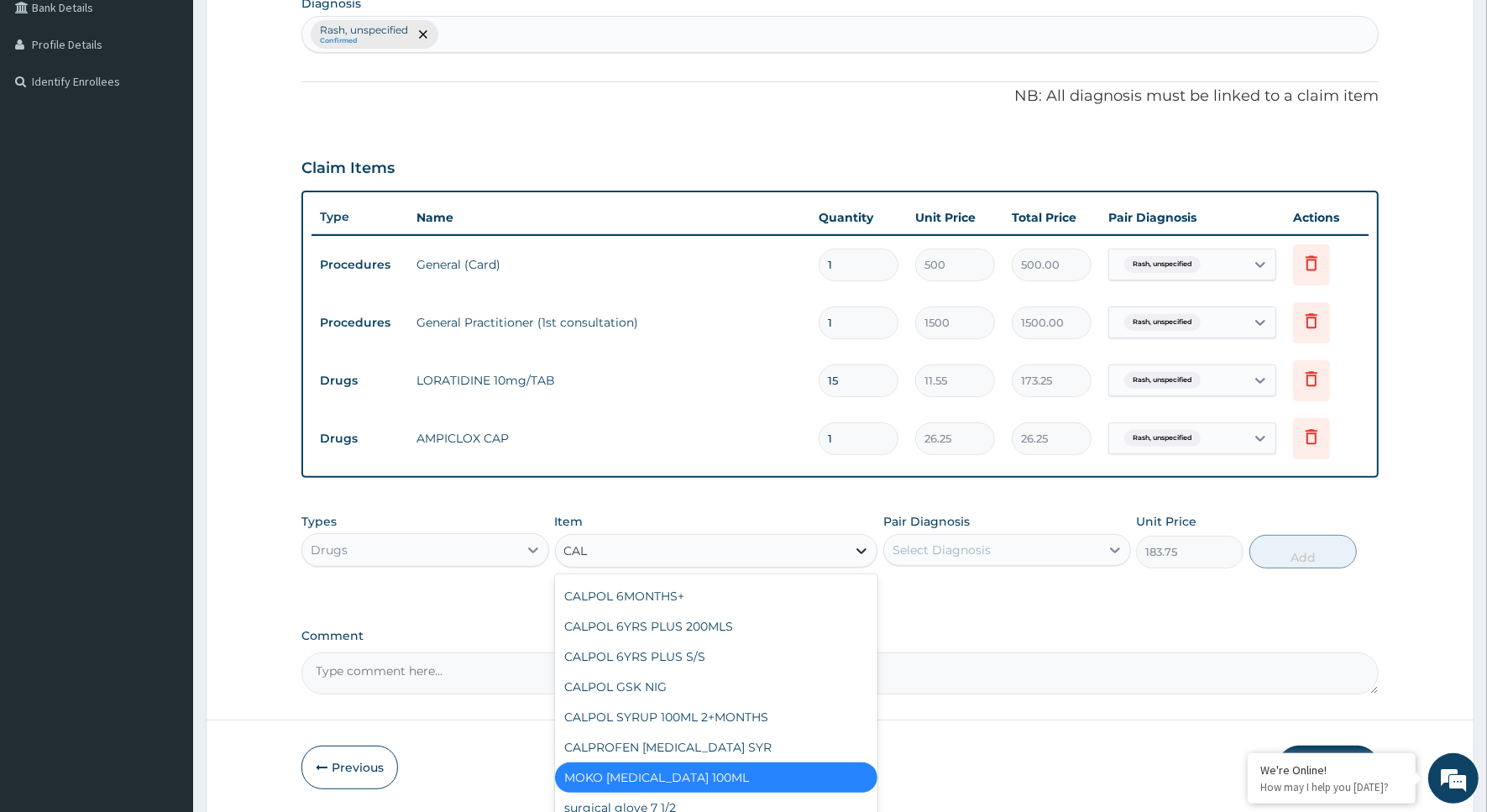
scroll to position [692, 0]
type input "CALA"
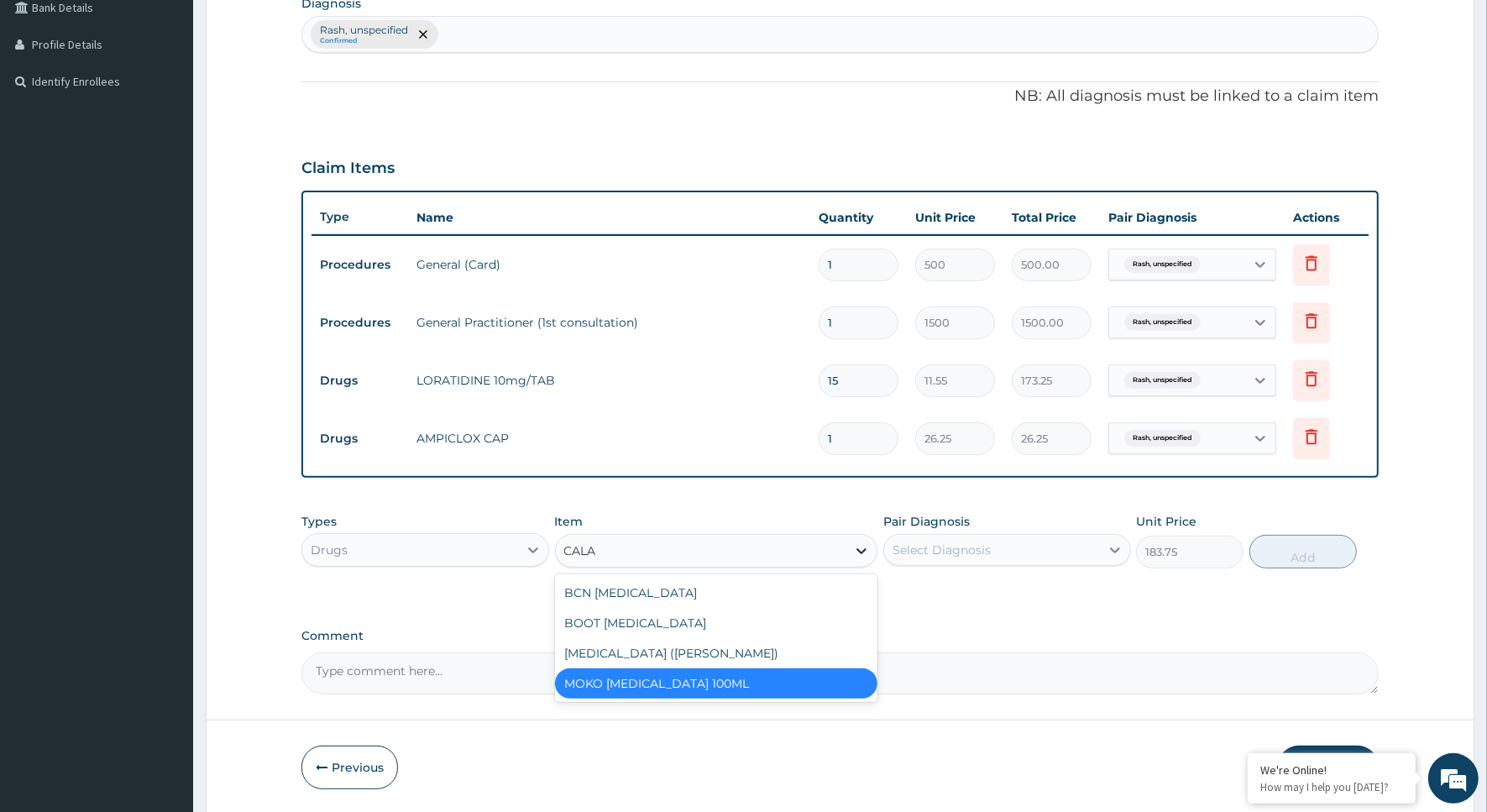
scroll to position [0, 0]
click at [619, 581] on div "BCN [MEDICAL_DATA]" at bounding box center [717, 593] width 323 height 31
type input "115.5"
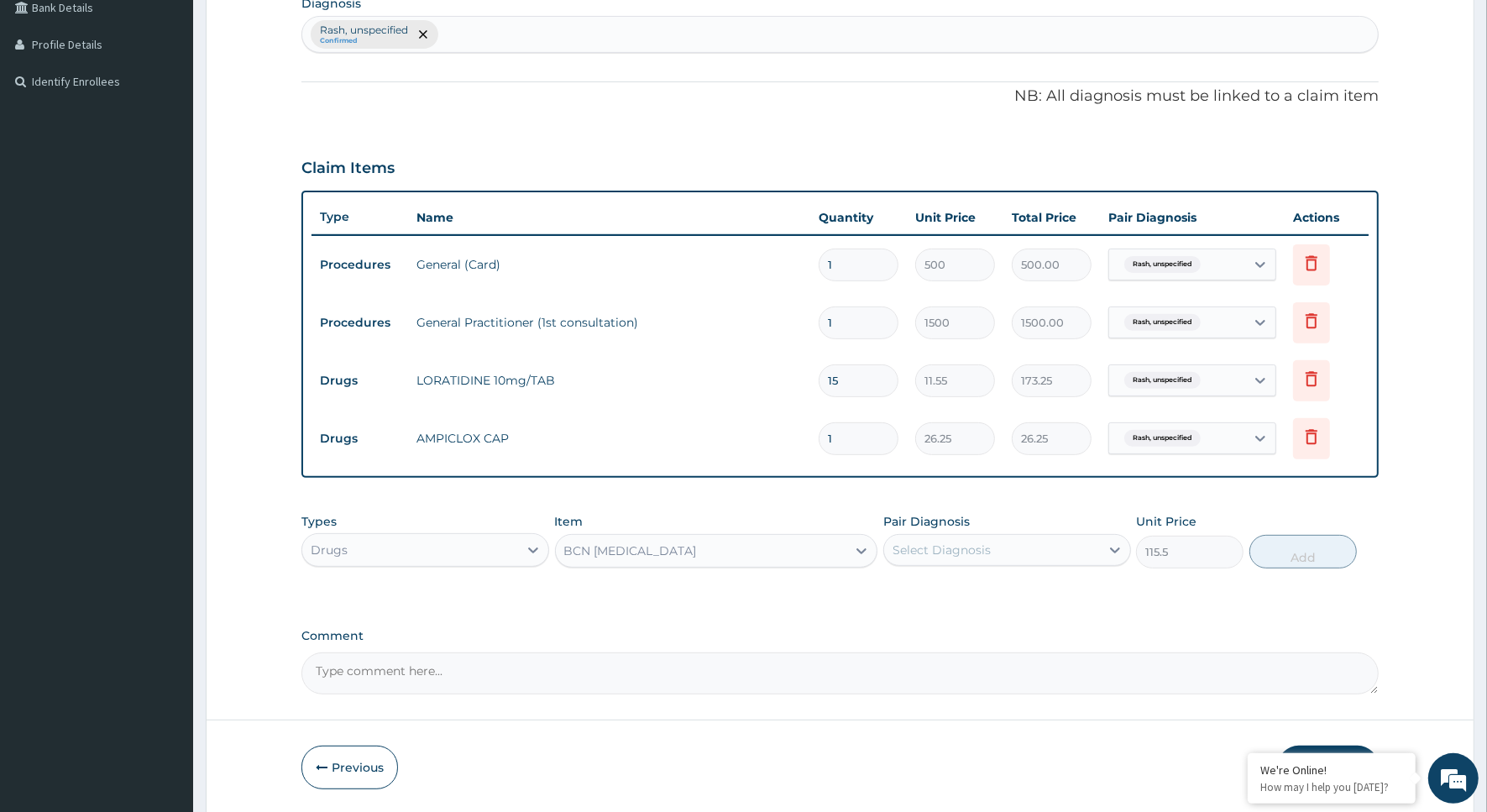
click at [647, 556] on div "BCN [MEDICAL_DATA]" at bounding box center [631, 551] width 132 height 17
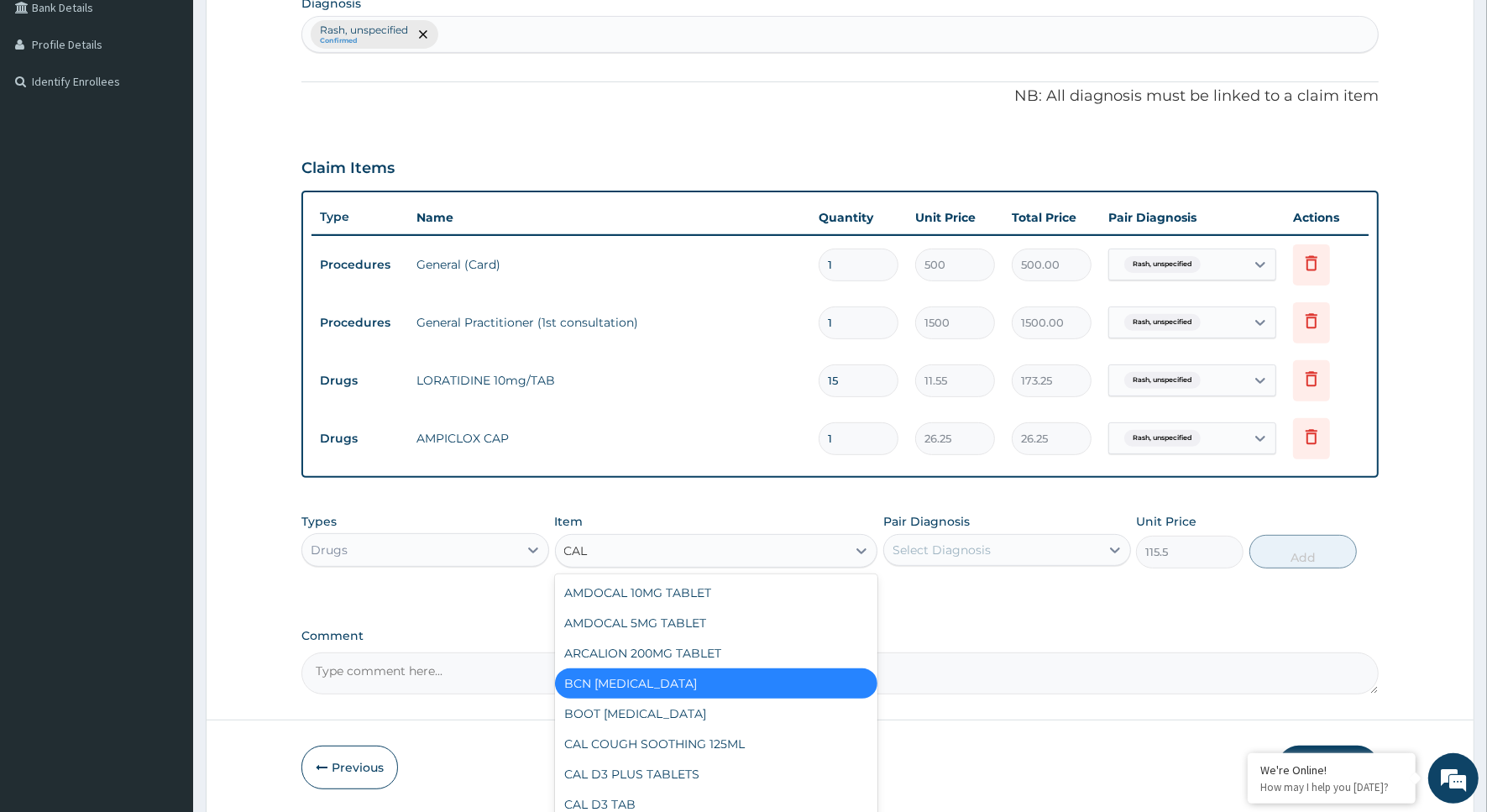
type input "CALA"
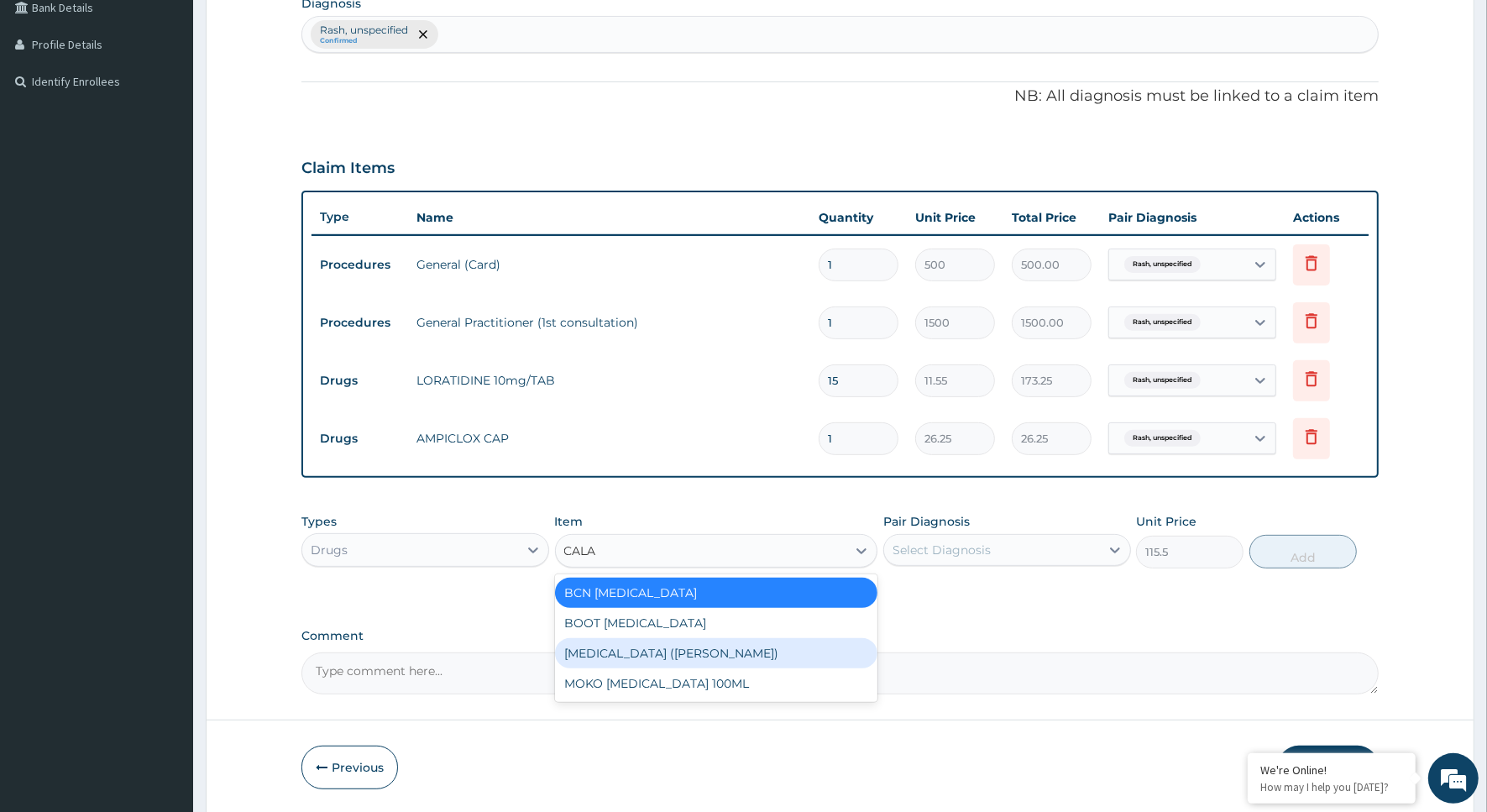
click at [664, 651] on div "[MEDICAL_DATA] ([PERSON_NAME])" at bounding box center [717, 653] width 323 height 31
type input "183.75"
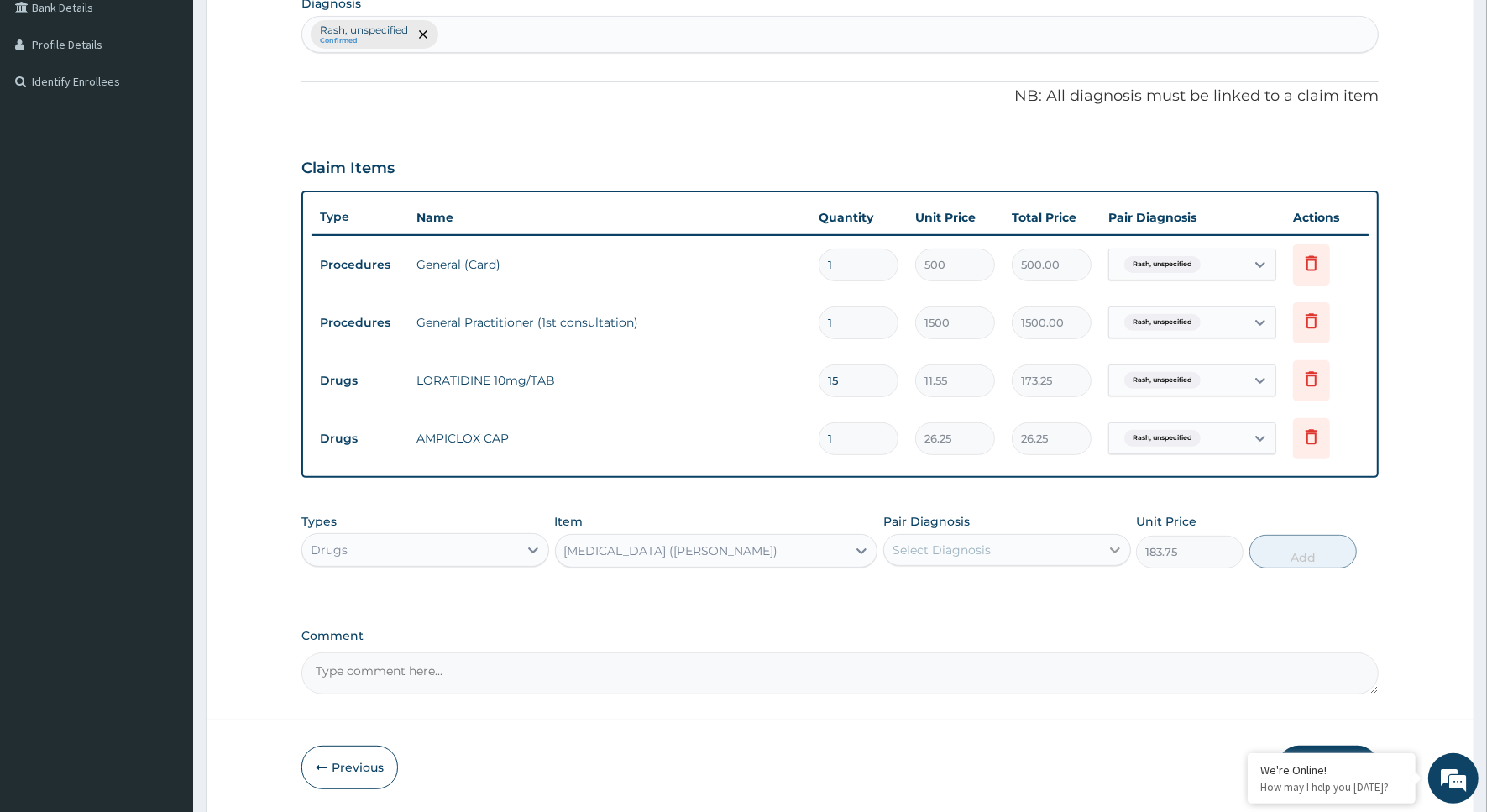
drag, startPoint x: 1109, startPoint y: 543, endPoint x: 1110, endPoint y: 553, distance: 10.0
click at [1110, 546] on icon at bounding box center [1116, 550] width 17 height 17
drag, startPoint x: 1039, startPoint y: 593, endPoint x: 1068, endPoint y: 593, distance: 29.0
click at [1042, 592] on div "Rash, unspecified" at bounding box center [1007, 593] width 248 height 34
checkbox input "true"
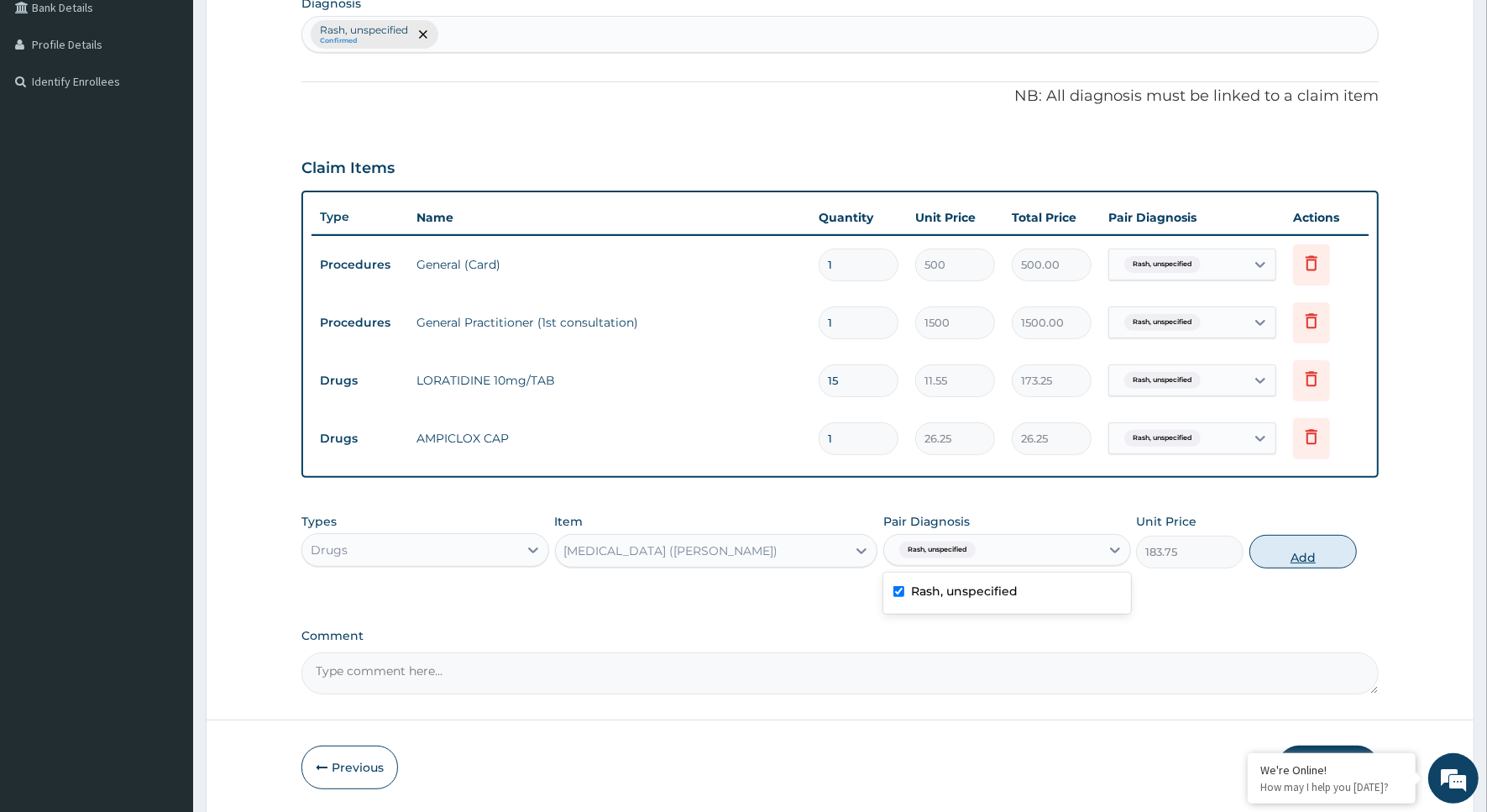
click at [1307, 556] on button "Add" at bounding box center [1304, 552] width 107 height 33
type input "0"
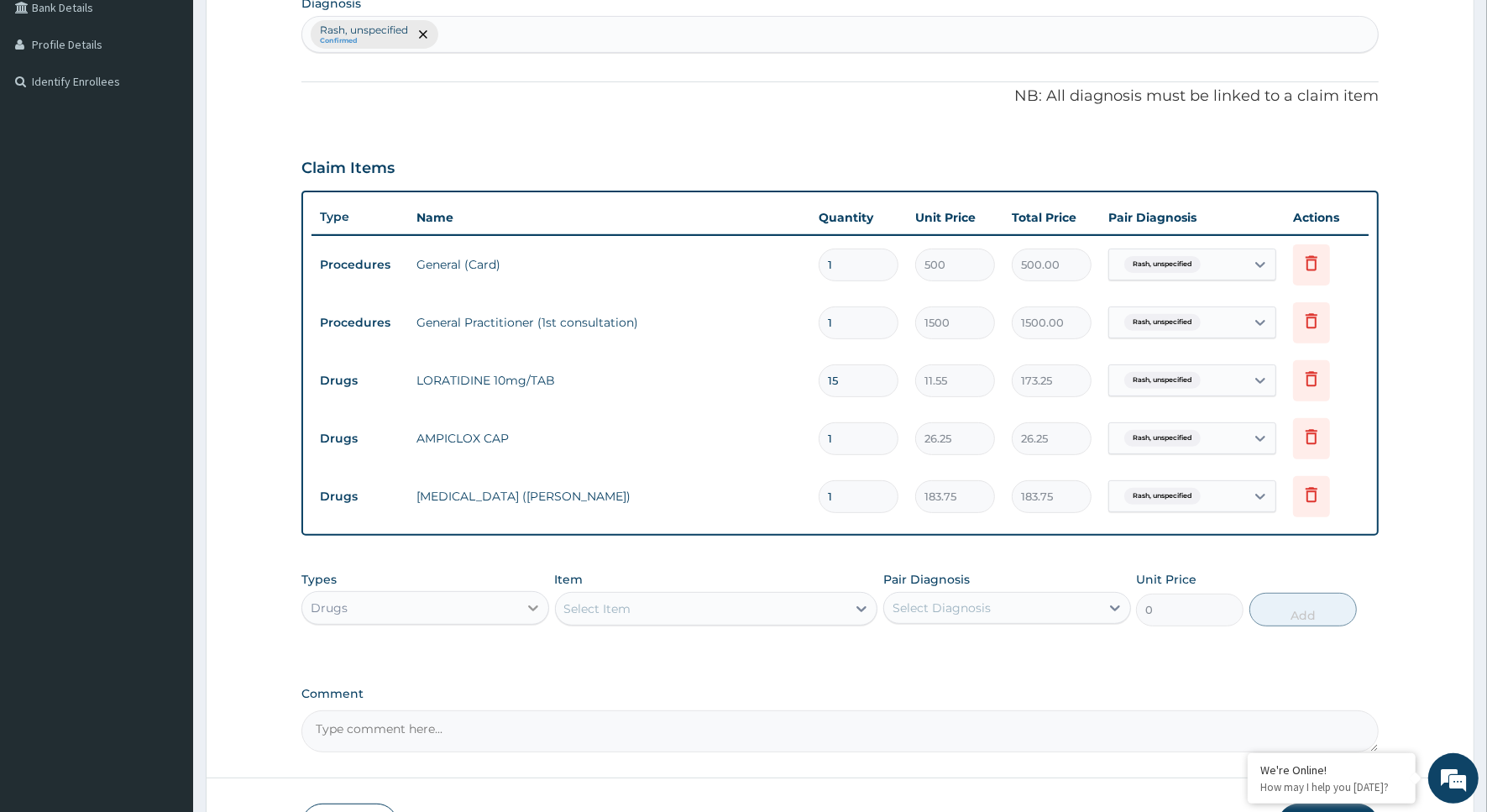
click at [535, 609] on icon at bounding box center [533, 608] width 17 height 17
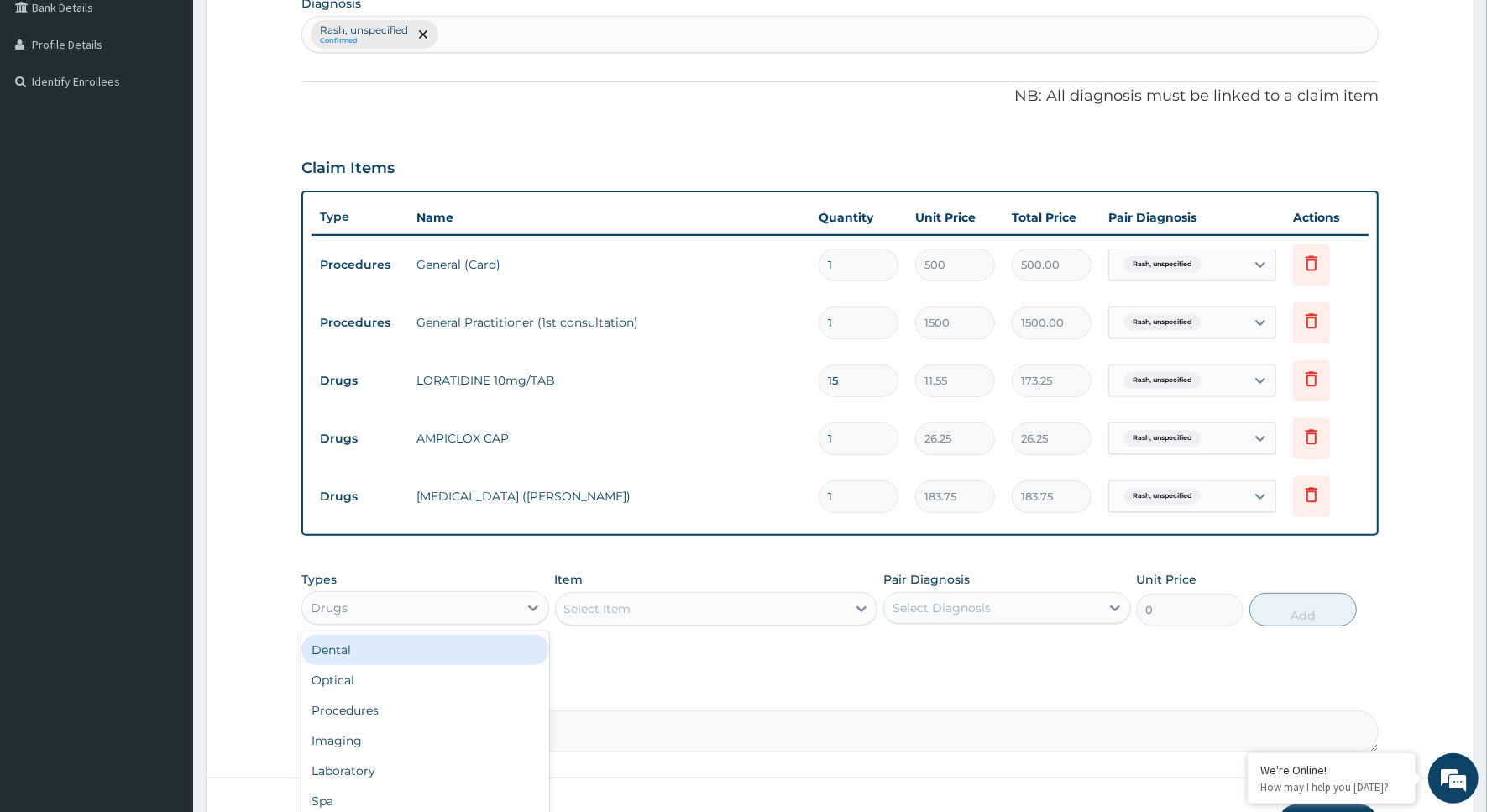
click at [639, 605] on div "Select Item" at bounding box center [701, 608] width 292 height 27
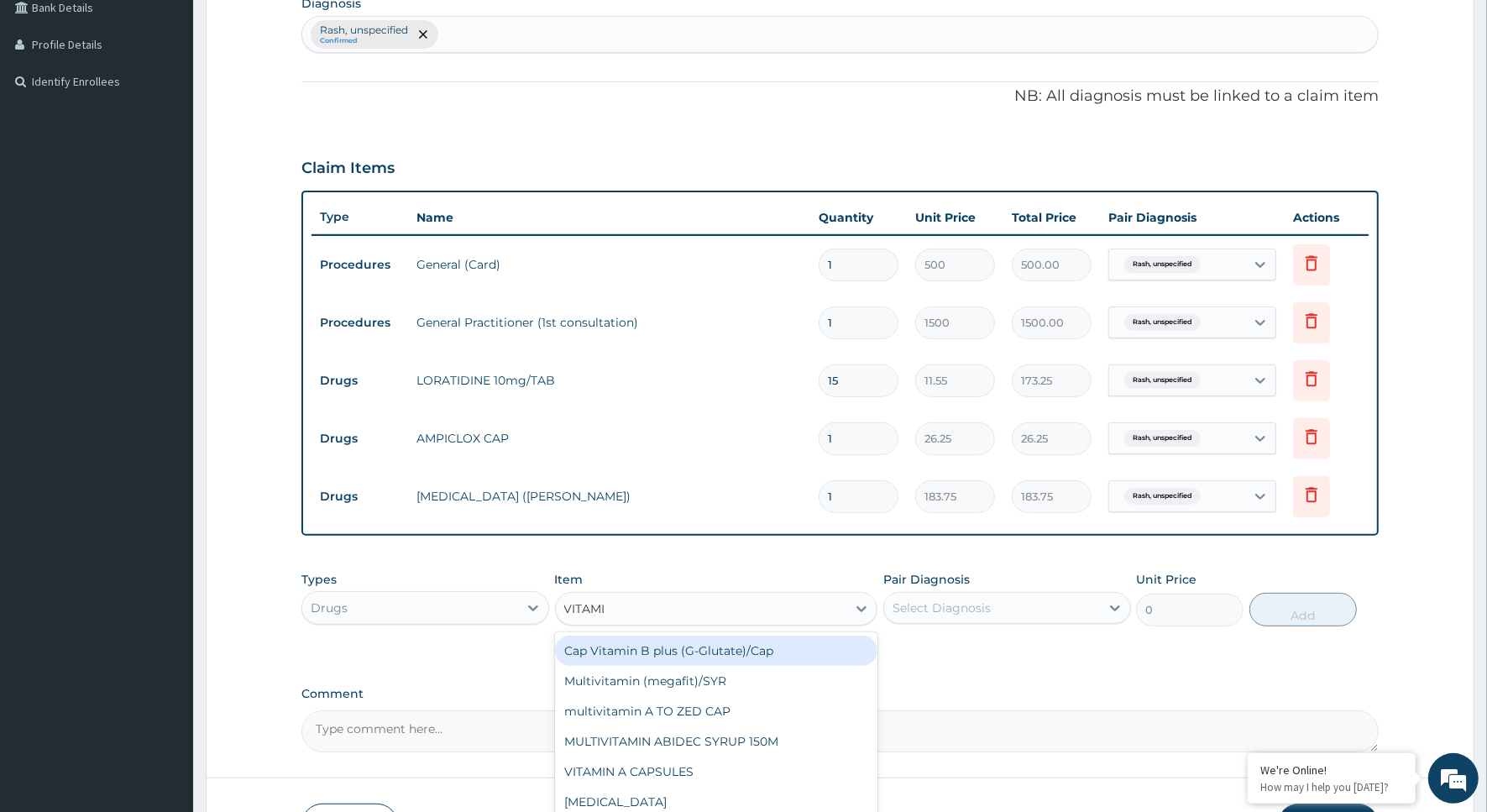
type input "VITAMIN"
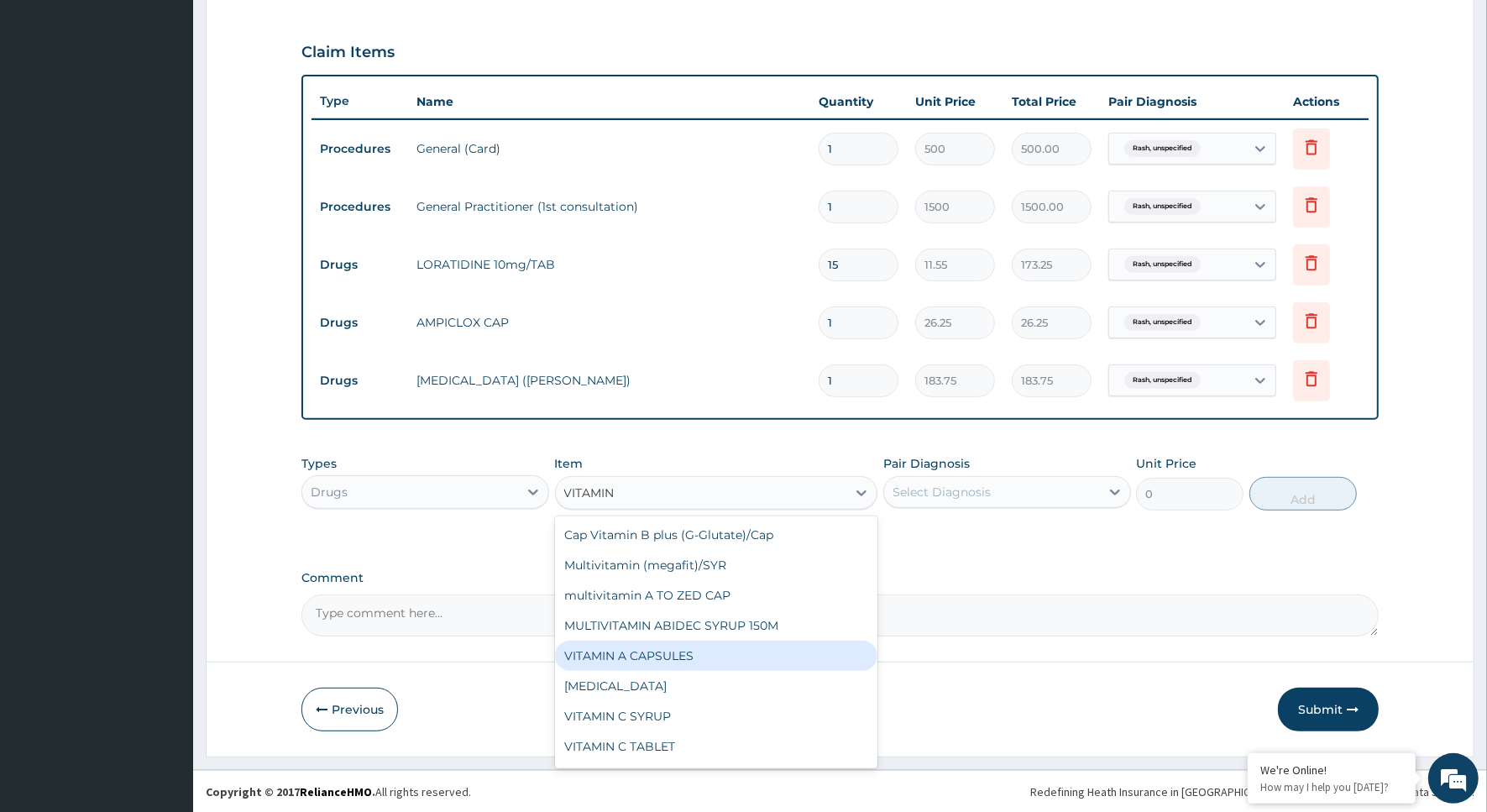
scroll to position [86, 0]
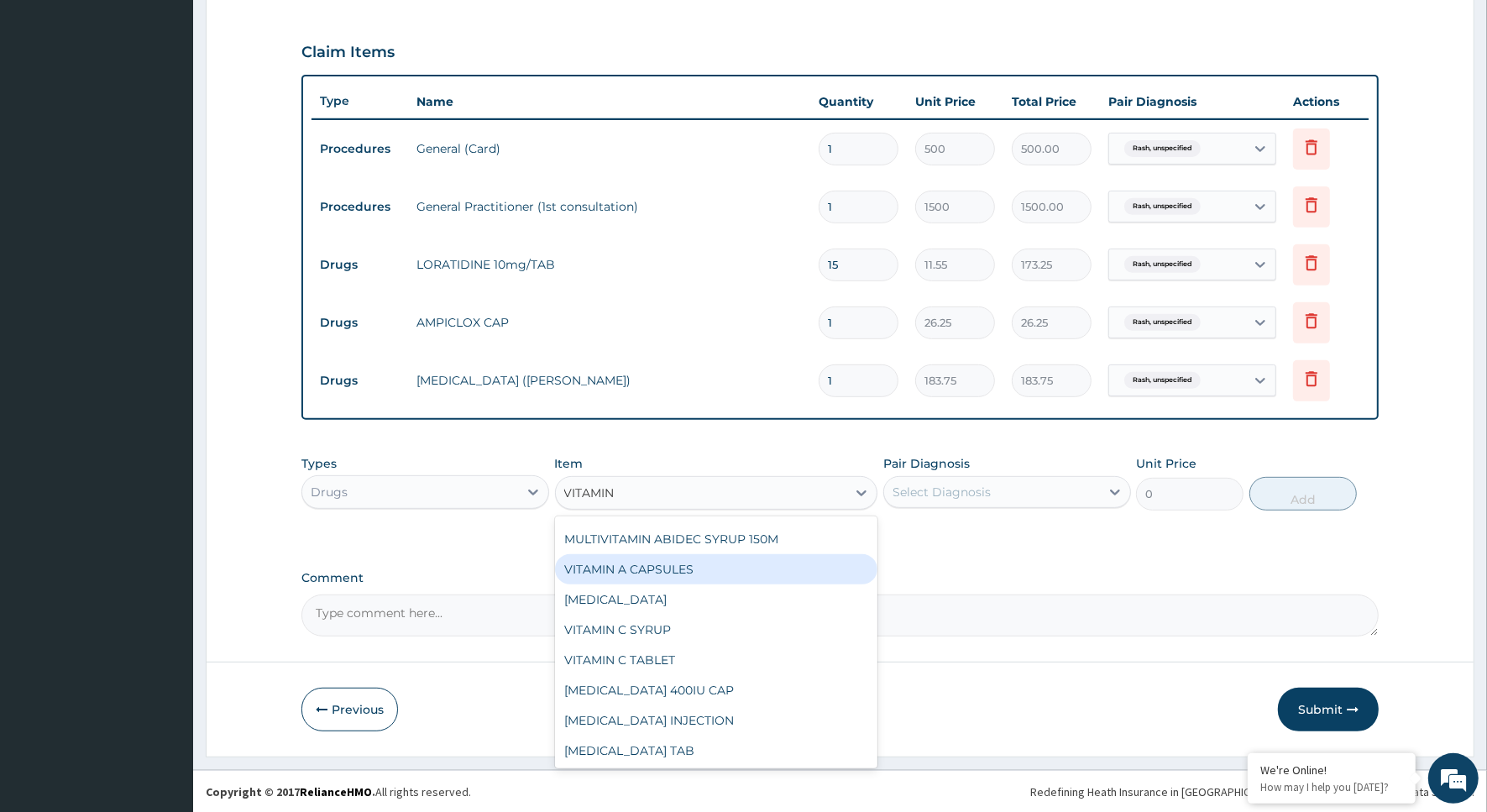
click at [664, 559] on div "VITAMIN A CAPSULES" at bounding box center [717, 569] width 323 height 31
type input "31.5"
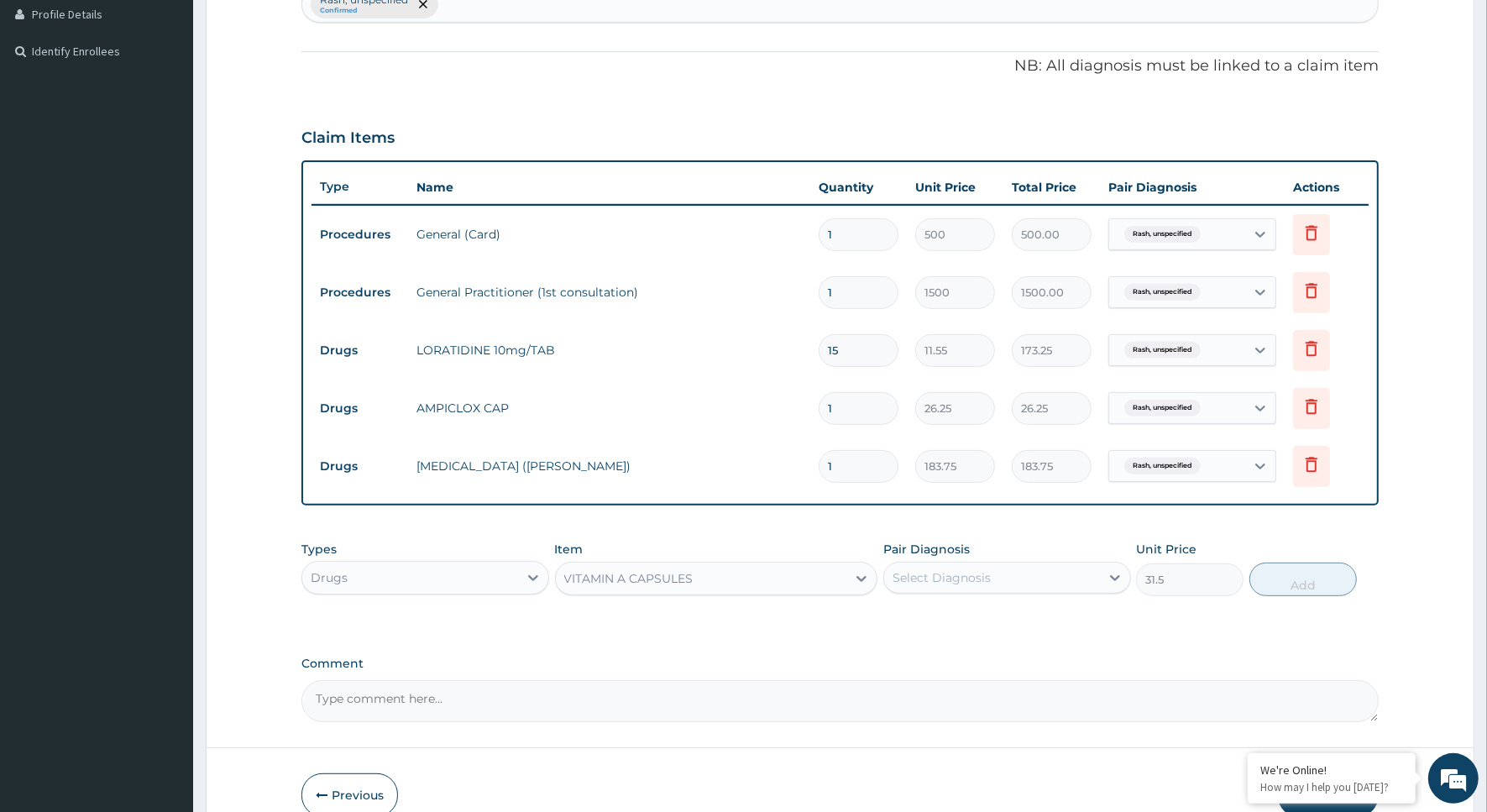
scroll to position [550, 0]
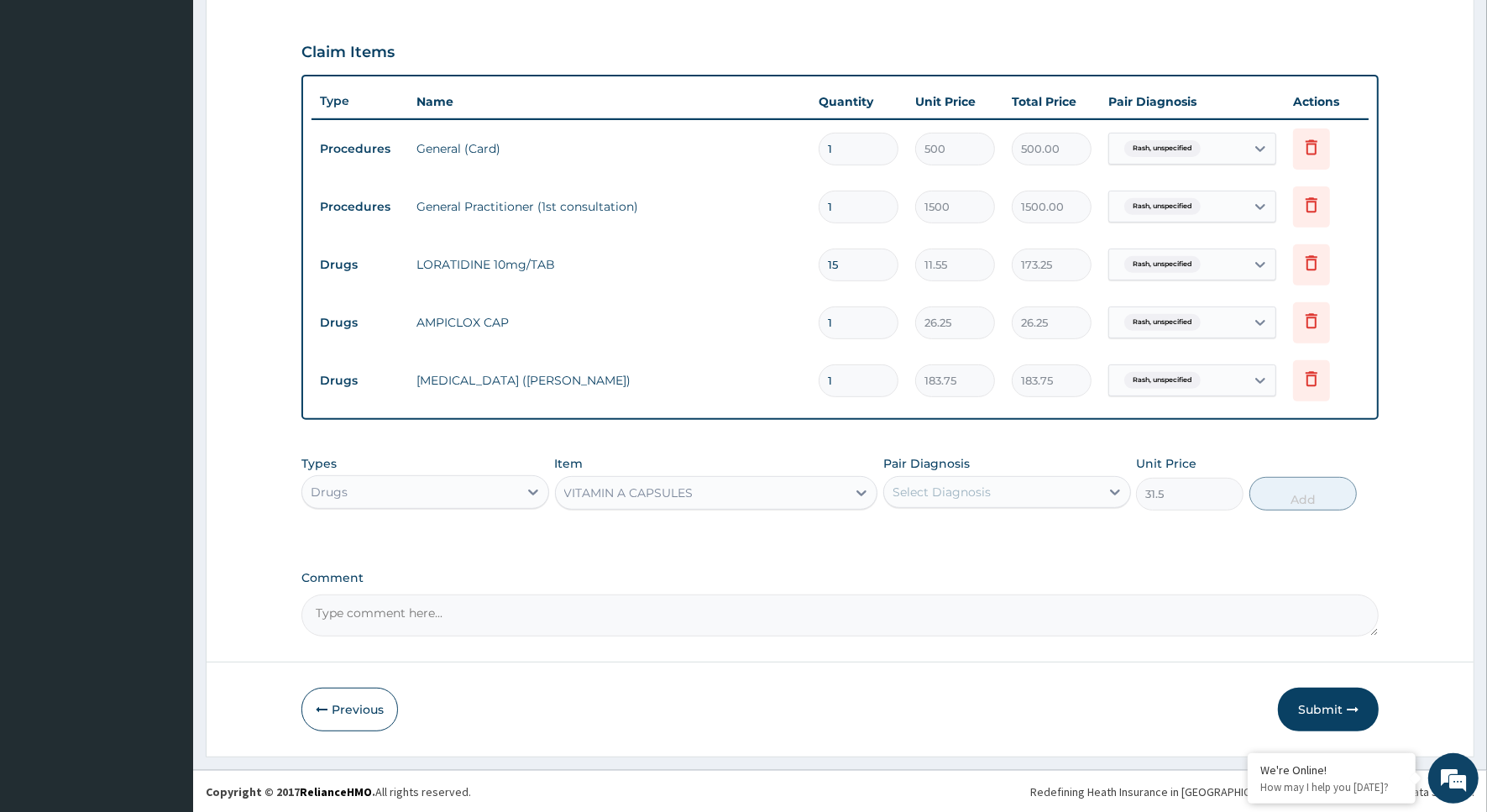
click at [786, 483] on div "VITAMIN A CAPSULES" at bounding box center [701, 493] width 292 height 27
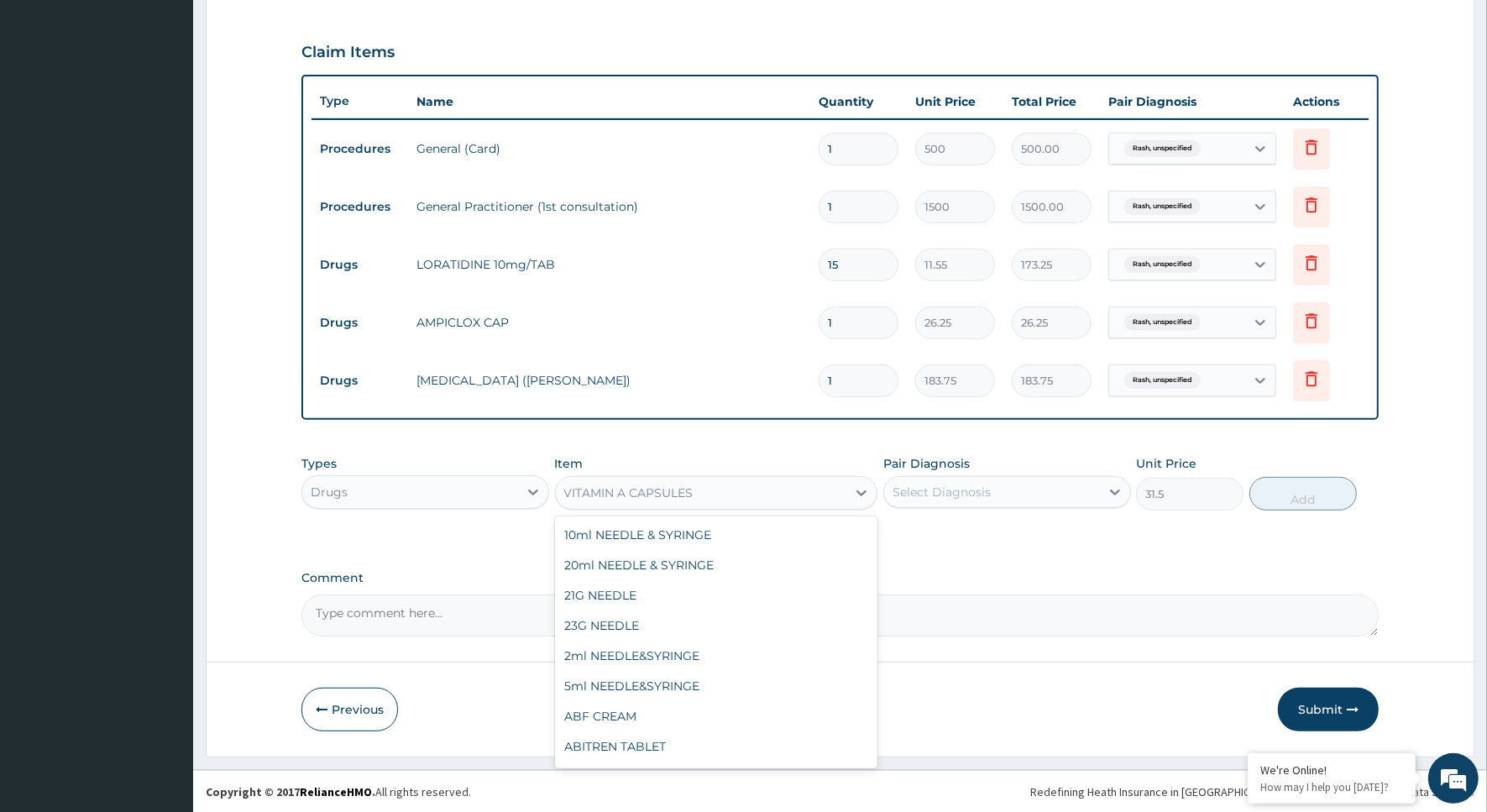
scroll to position [30580, 0]
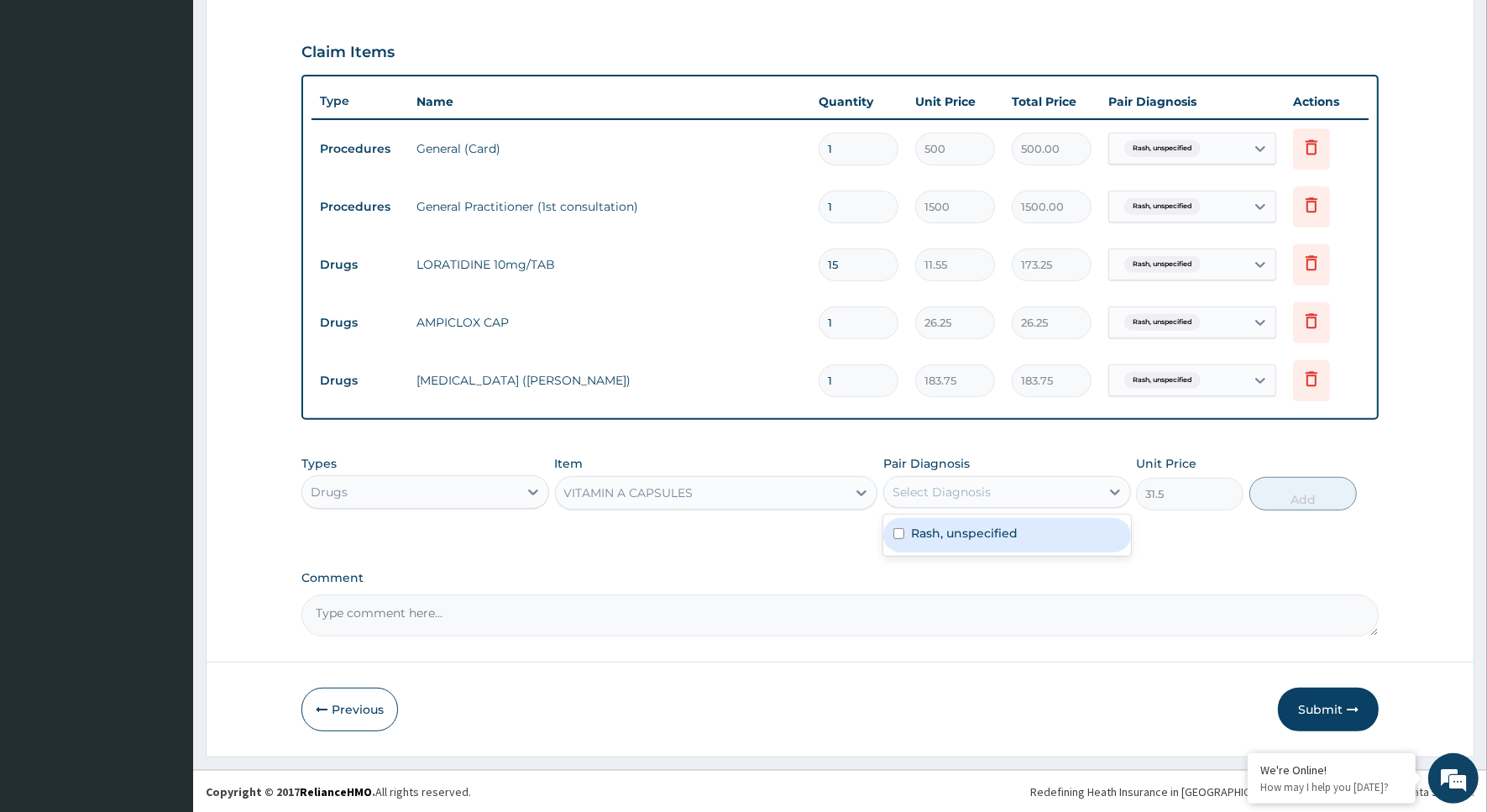
click at [981, 485] on div "Select Diagnosis" at bounding box center [942, 492] width 98 height 17
click at [968, 535] on label "Rash, unspecified" at bounding box center [964, 533] width 106 height 17
checkbox input "true"
click at [1304, 498] on button "Add" at bounding box center [1304, 493] width 107 height 33
type input "0"
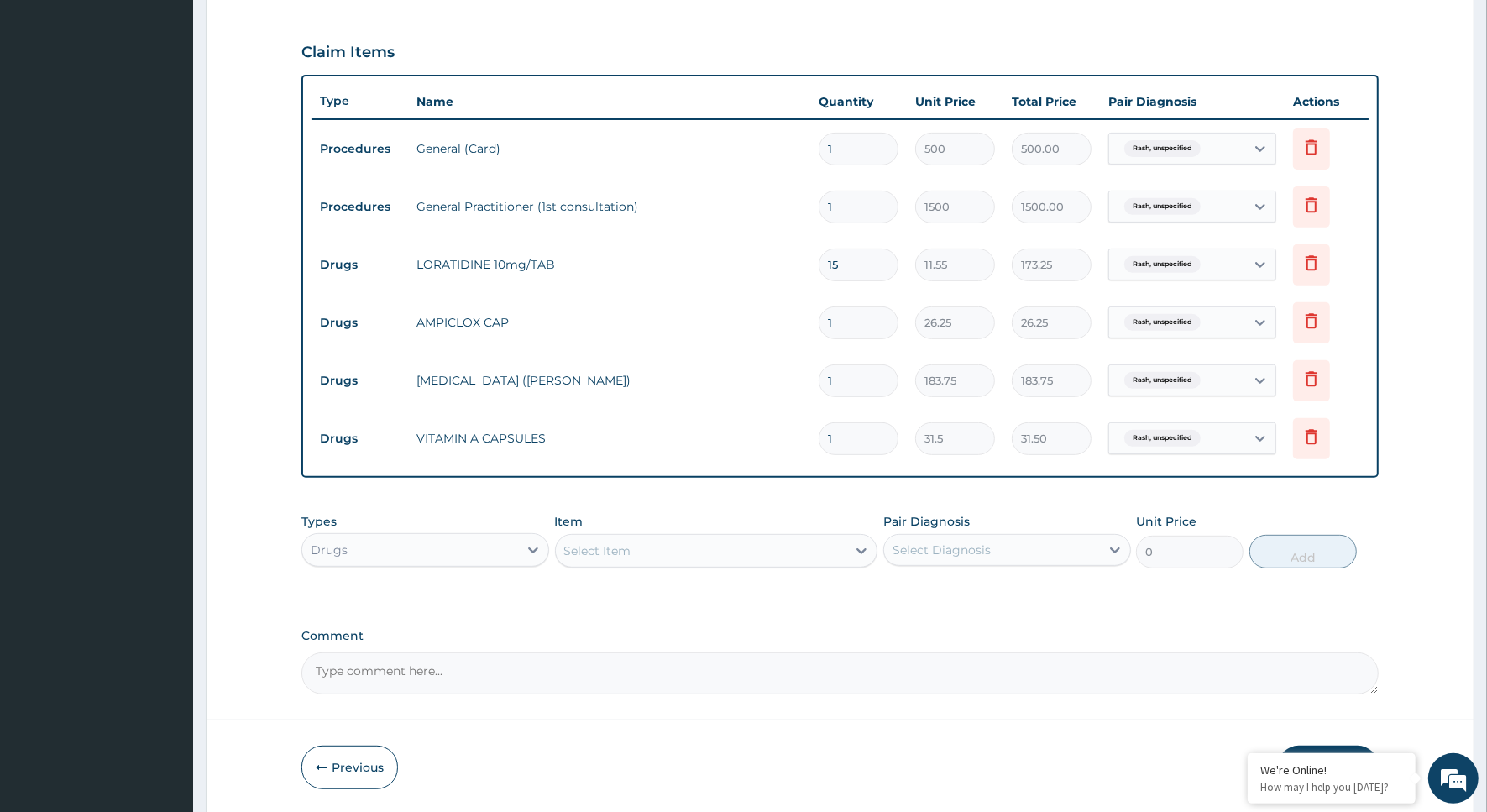
type input "0.00"
type input "7"
type input "220.50"
type input "7"
click at [837, 323] on input "1" at bounding box center [858, 322] width 80 height 32
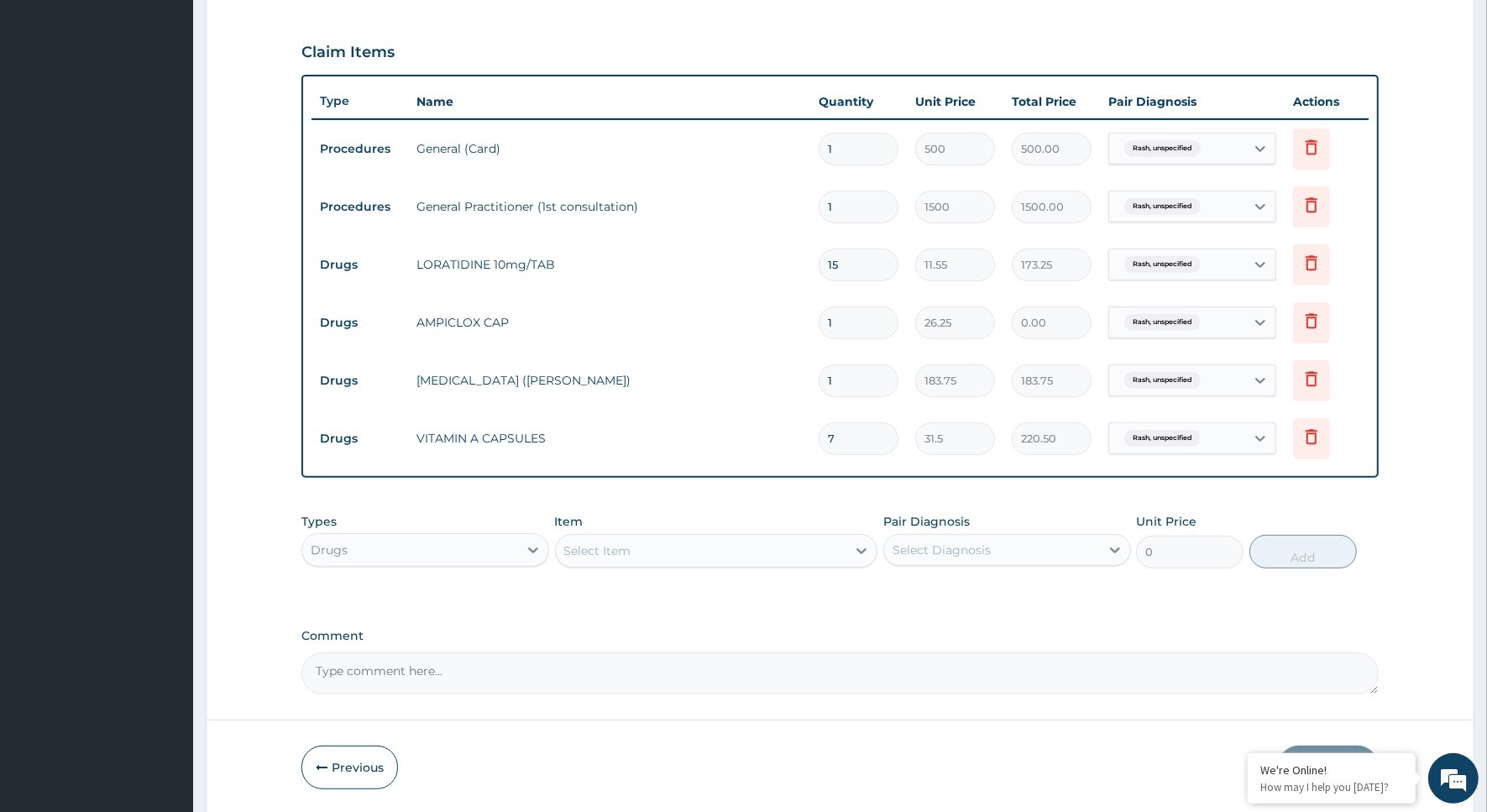
type input "0.00"
type input "5"
type input "131.25"
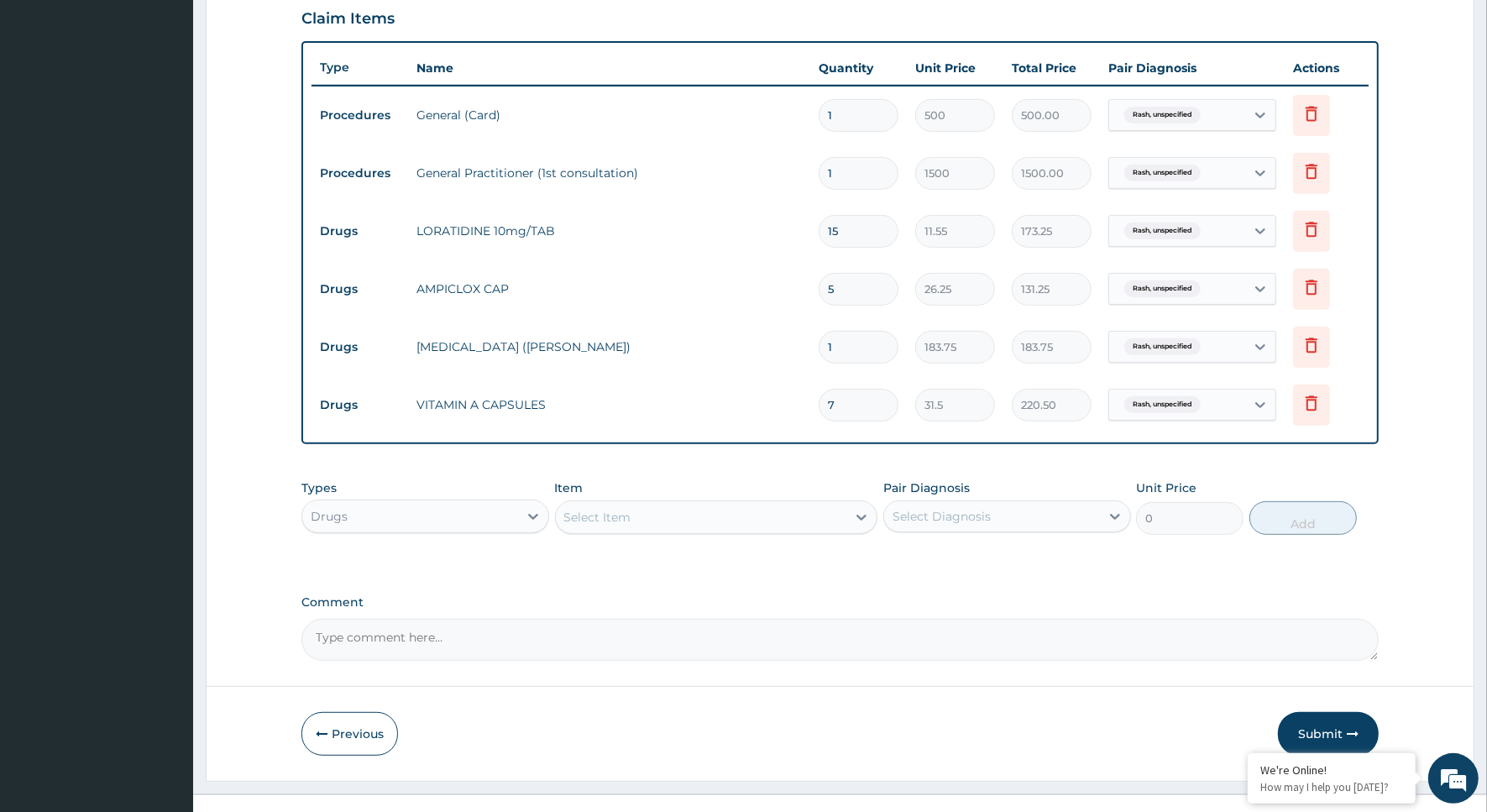
scroll to position [607, 0]
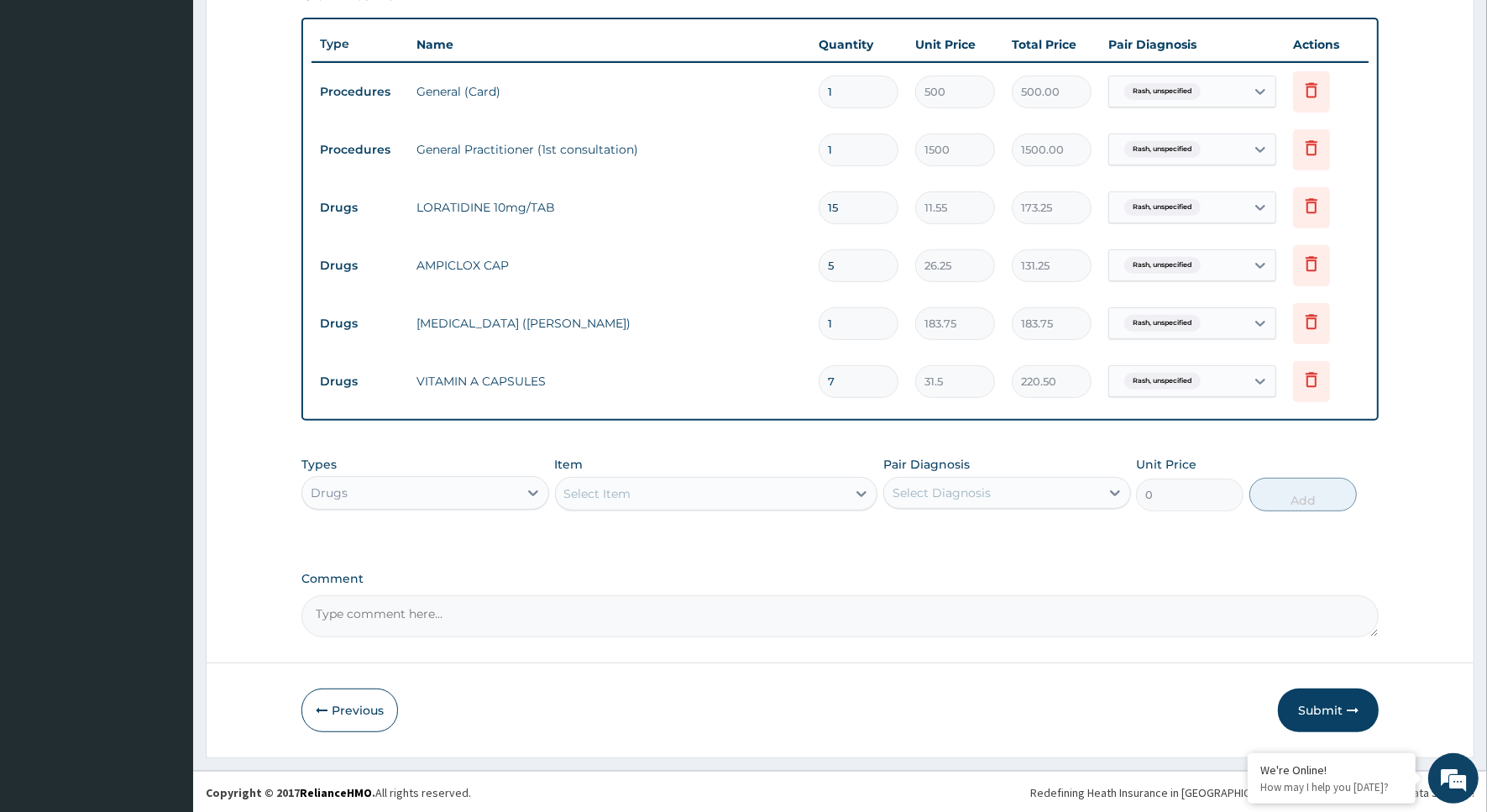
type input "0.00"
type input "1"
type input "26.25"
click at [1335, 699] on button "Submit" at bounding box center [1329, 710] width 101 height 44
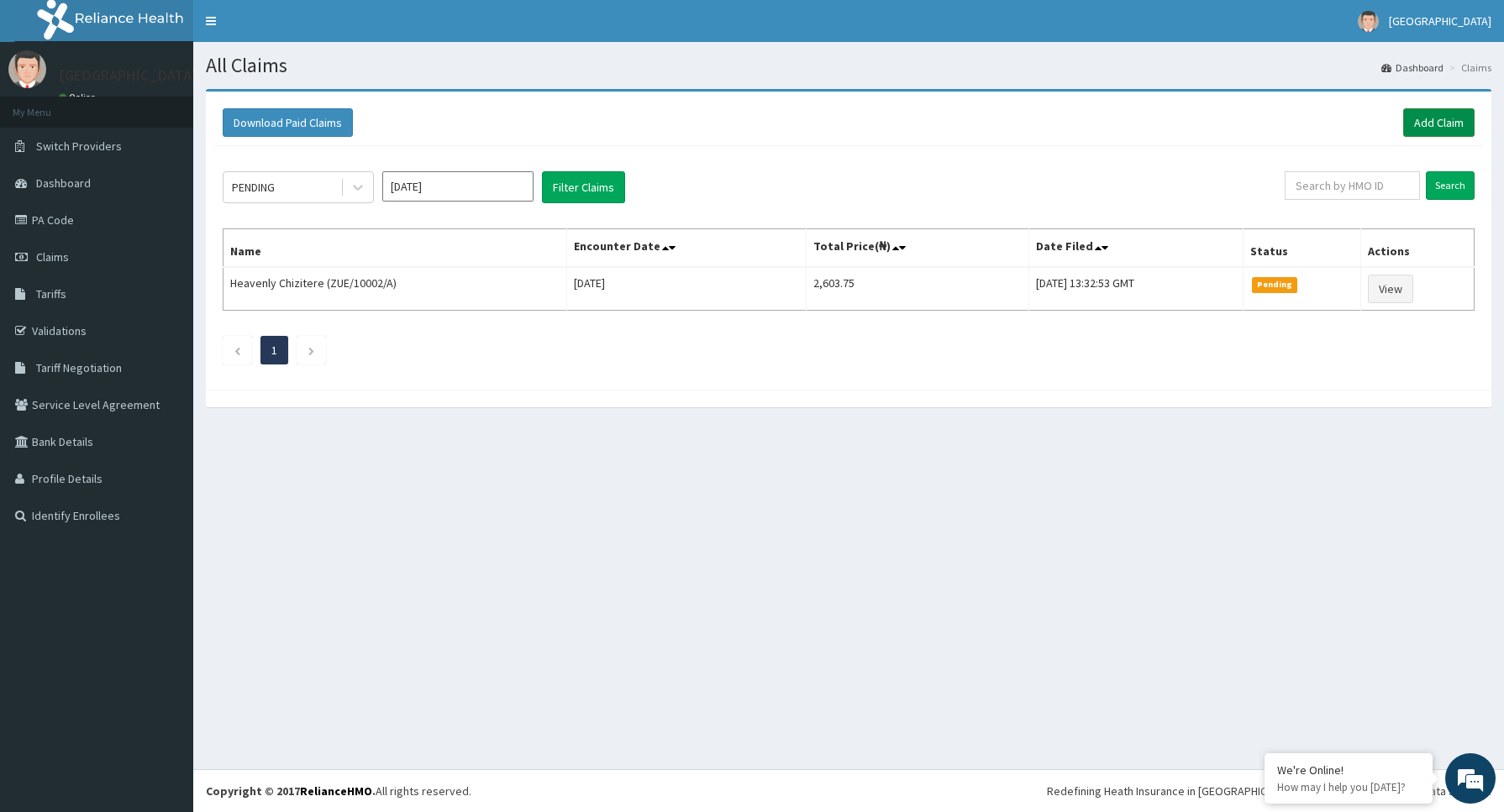
click at [1441, 120] on link "Add Claim" at bounding box center [1438, 122] width 71 height 29
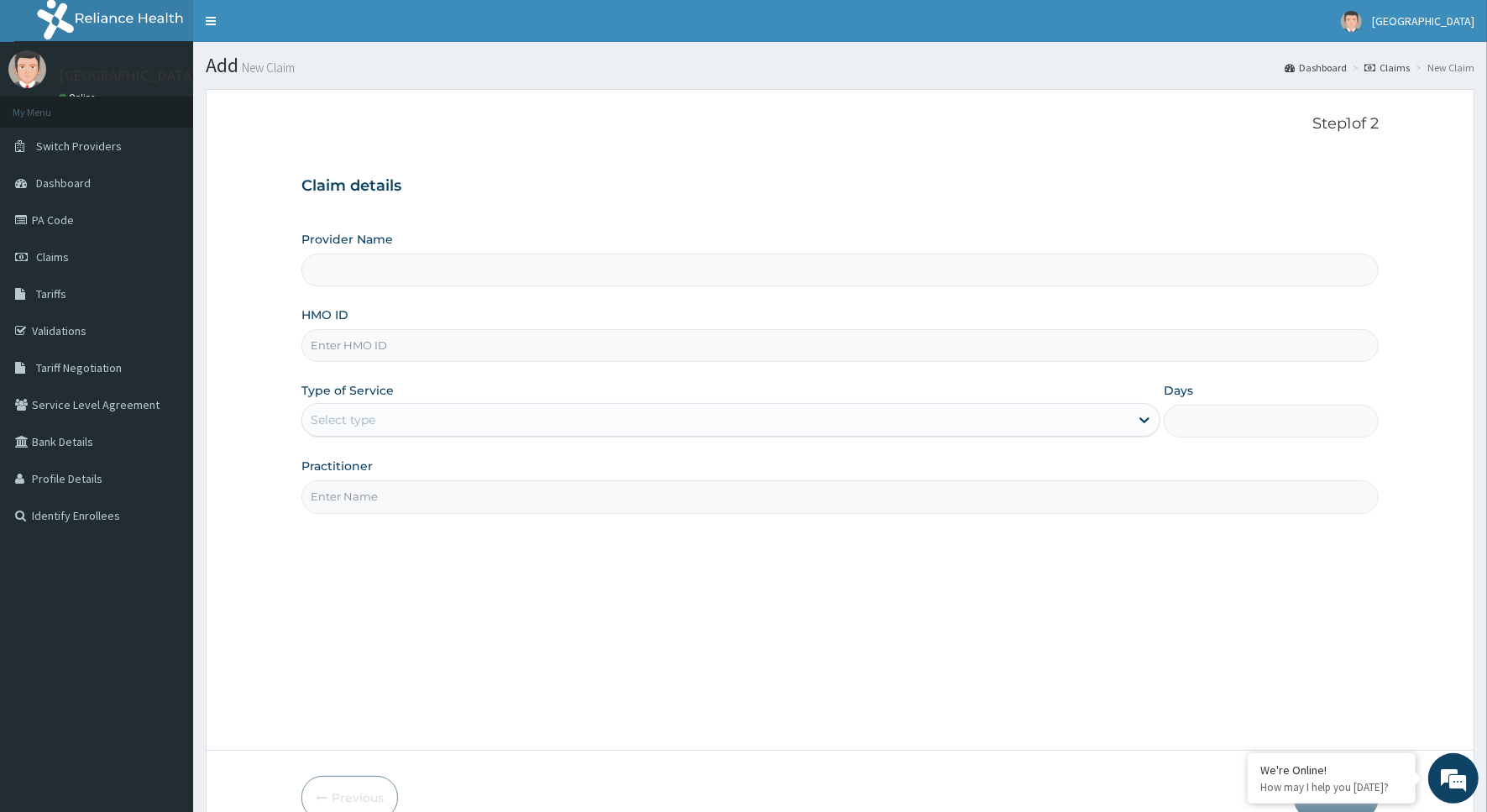
type input "ALTHAHAUS MEDICALS LTD"
click at [1206, 161] on div "Claim details Provider Name ALTHAHAUS MEDICALS LTD HMO ID Type of Service Selec…" at bounding box center [841, 336] width 1078 height 353
click at [666, 350] on input "HMO ID" at bounding box center [841, 345] width 1078 height 32
type input "XGA/10003/A"
click at [1141, 418] on icon at bounding box center [1144, 419] width 17 height 17
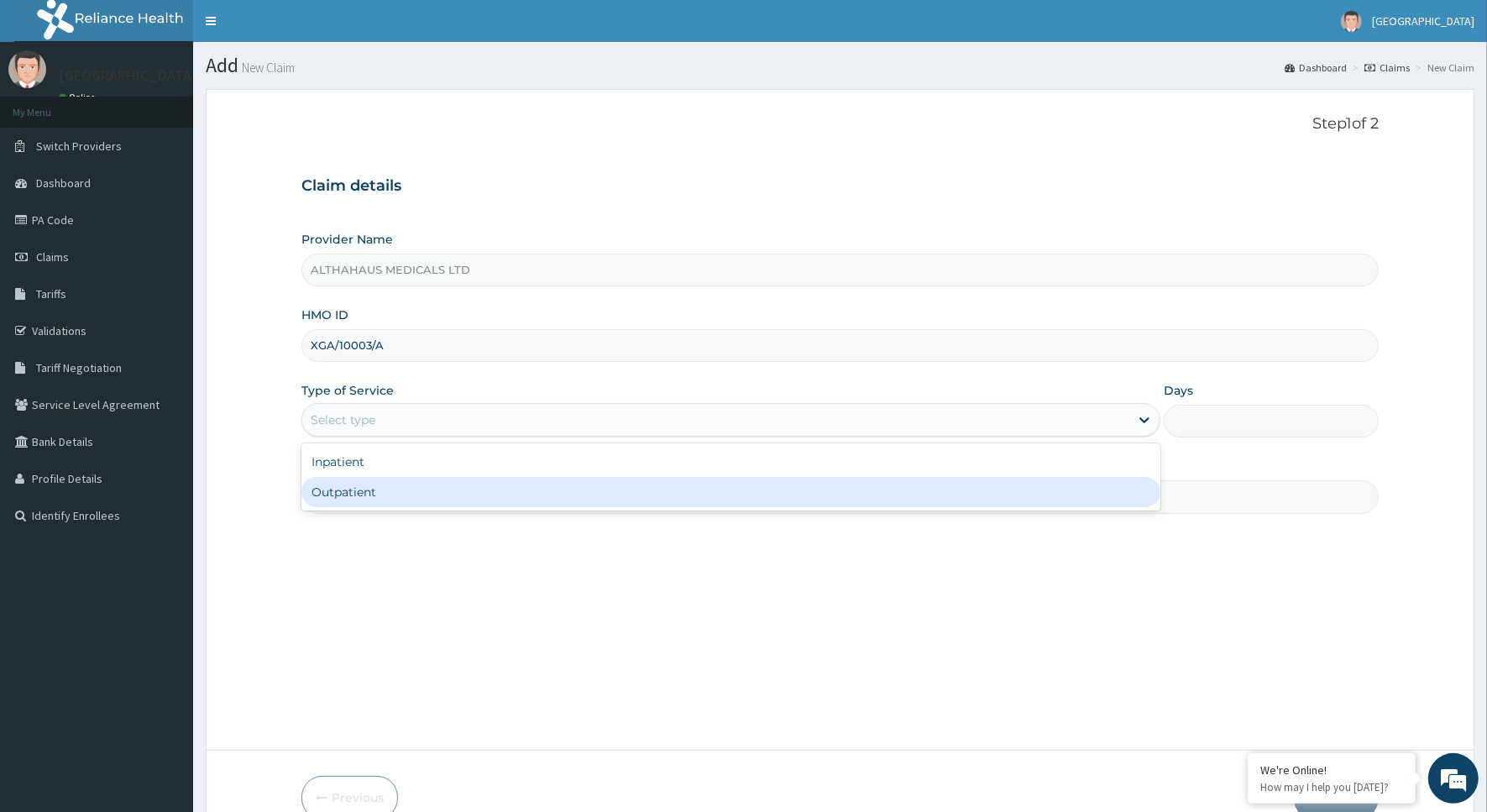
click at [698, 501] on div "Outpatient" at bounding box center [731, 492] width 859 height 31
type input "1"
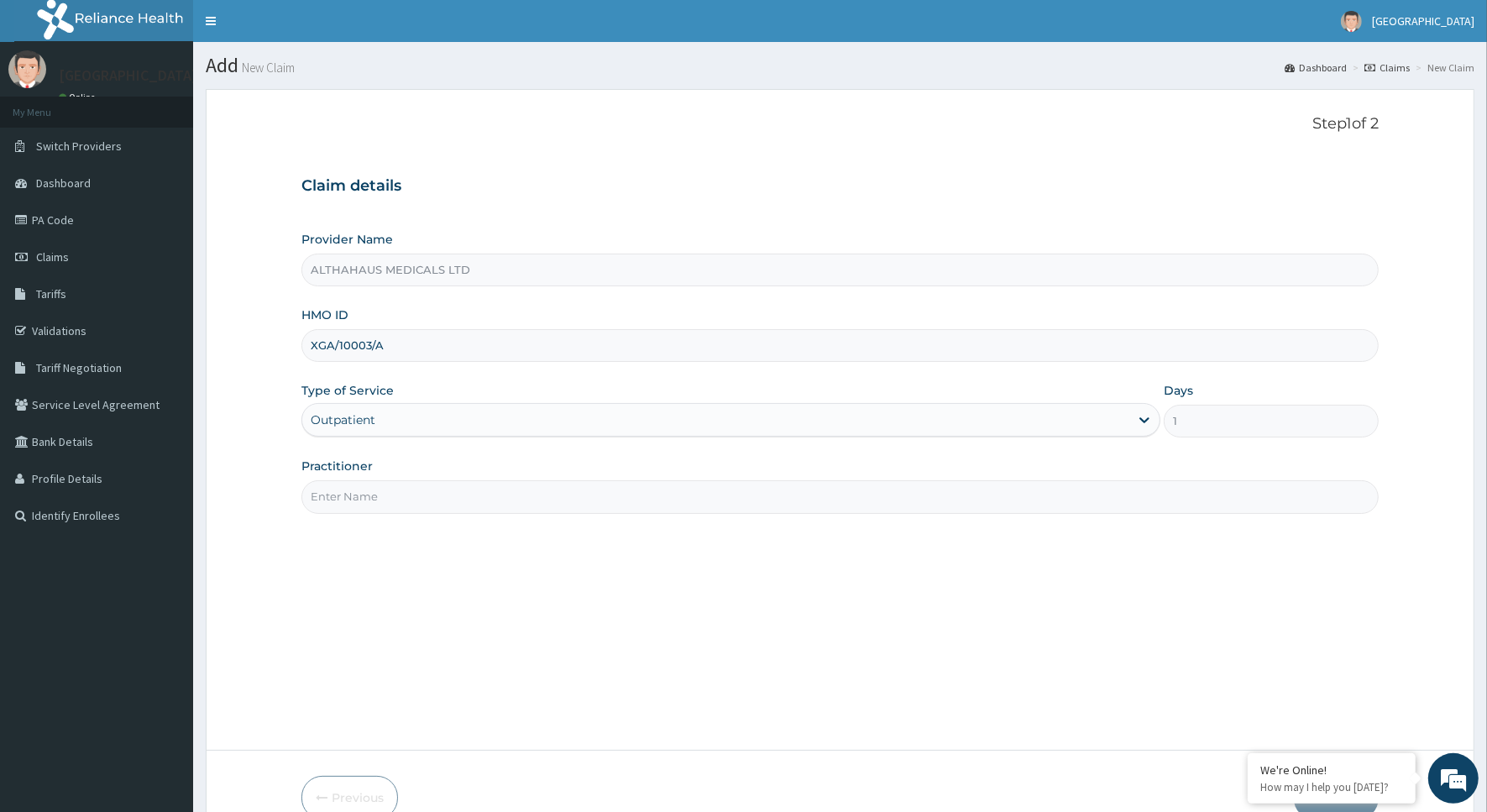
click at [495, 497] on input "Practitioner" at bounding box center [841, 496] width 1078 height 32
type input "DR [PERSON_NAME]"
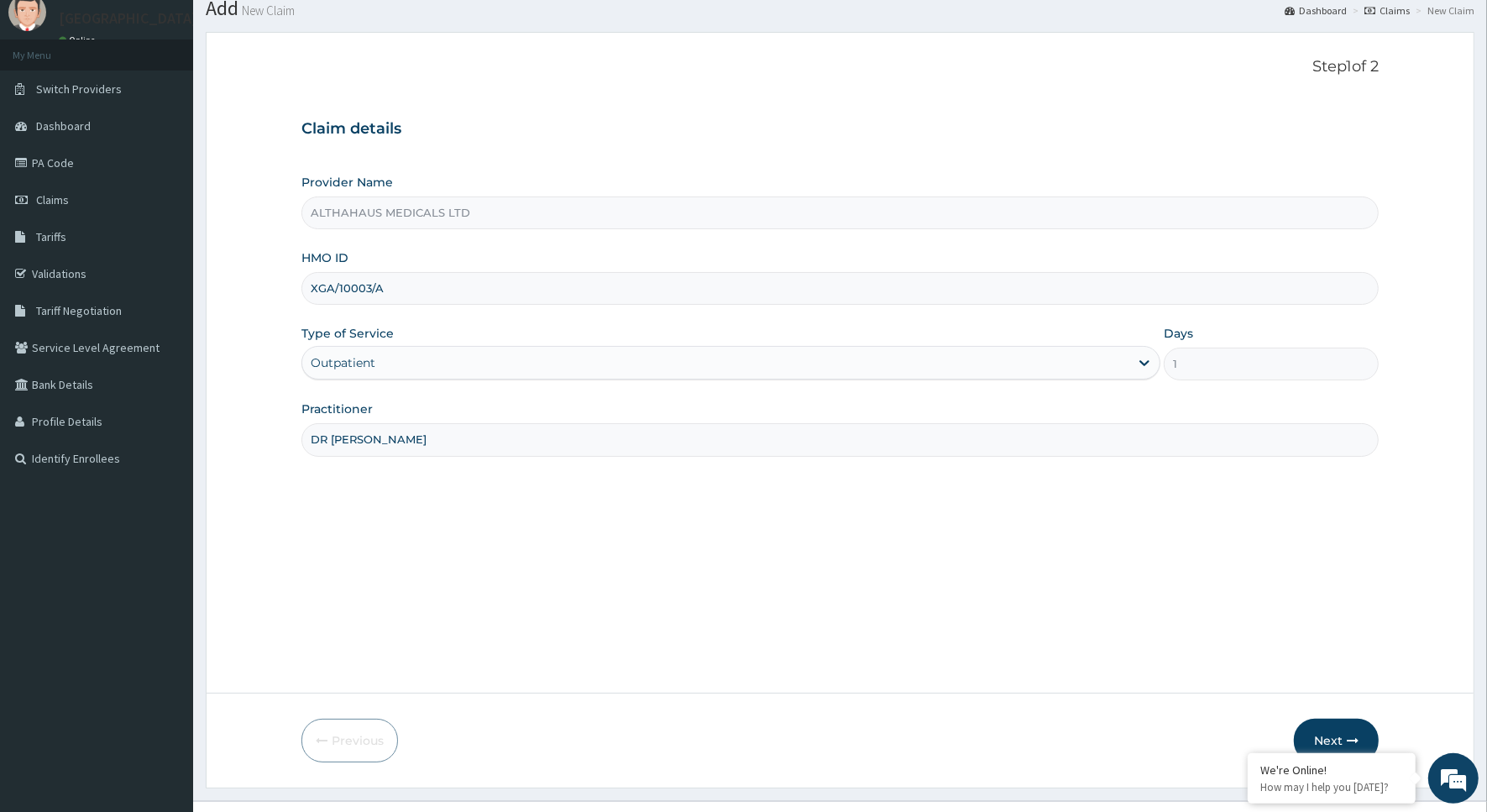
scroll to position [89, 0]
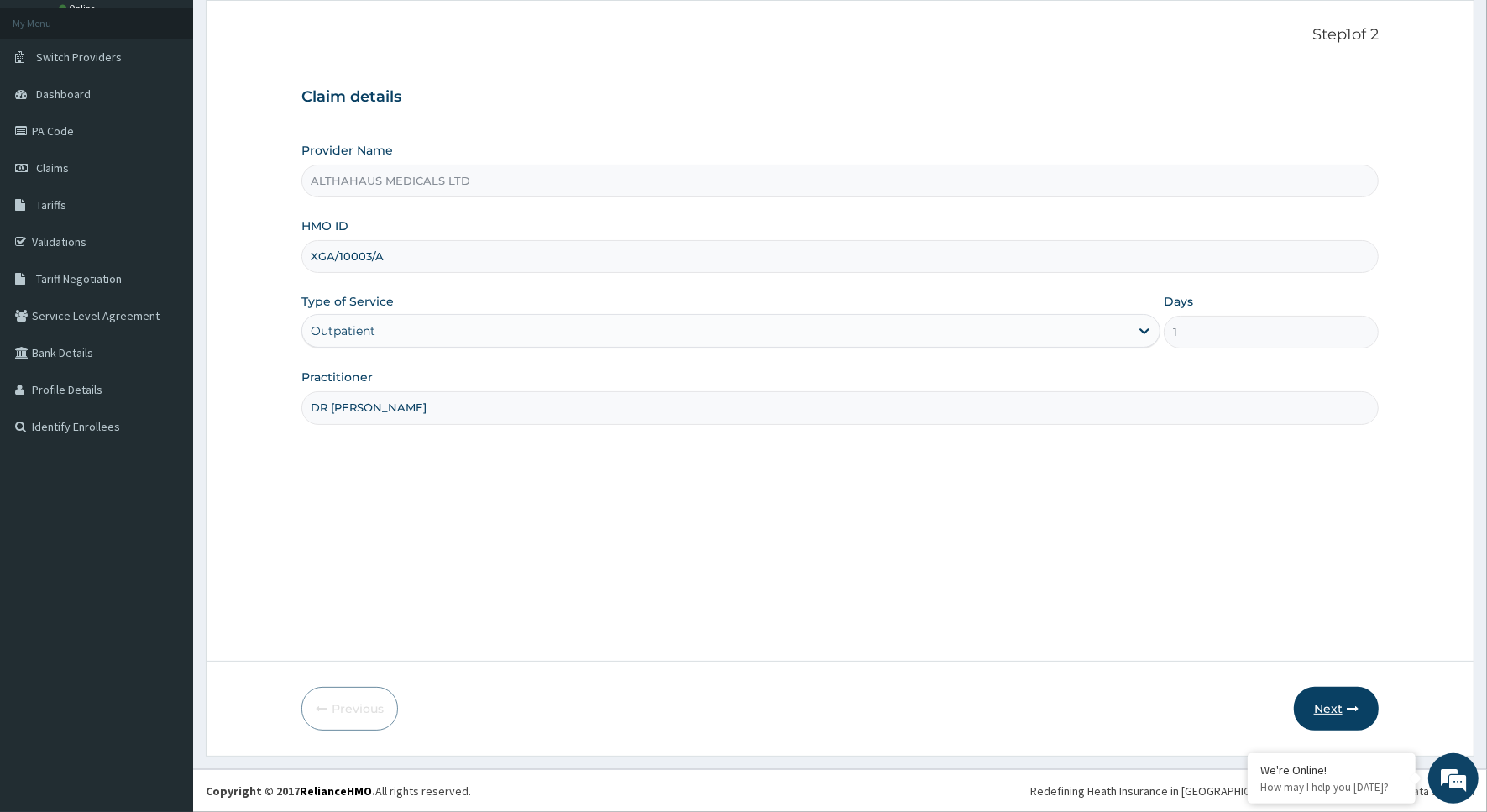
click at [1336, 691] on button "Next" at bounding box center [1337, 708] width 85 height 44
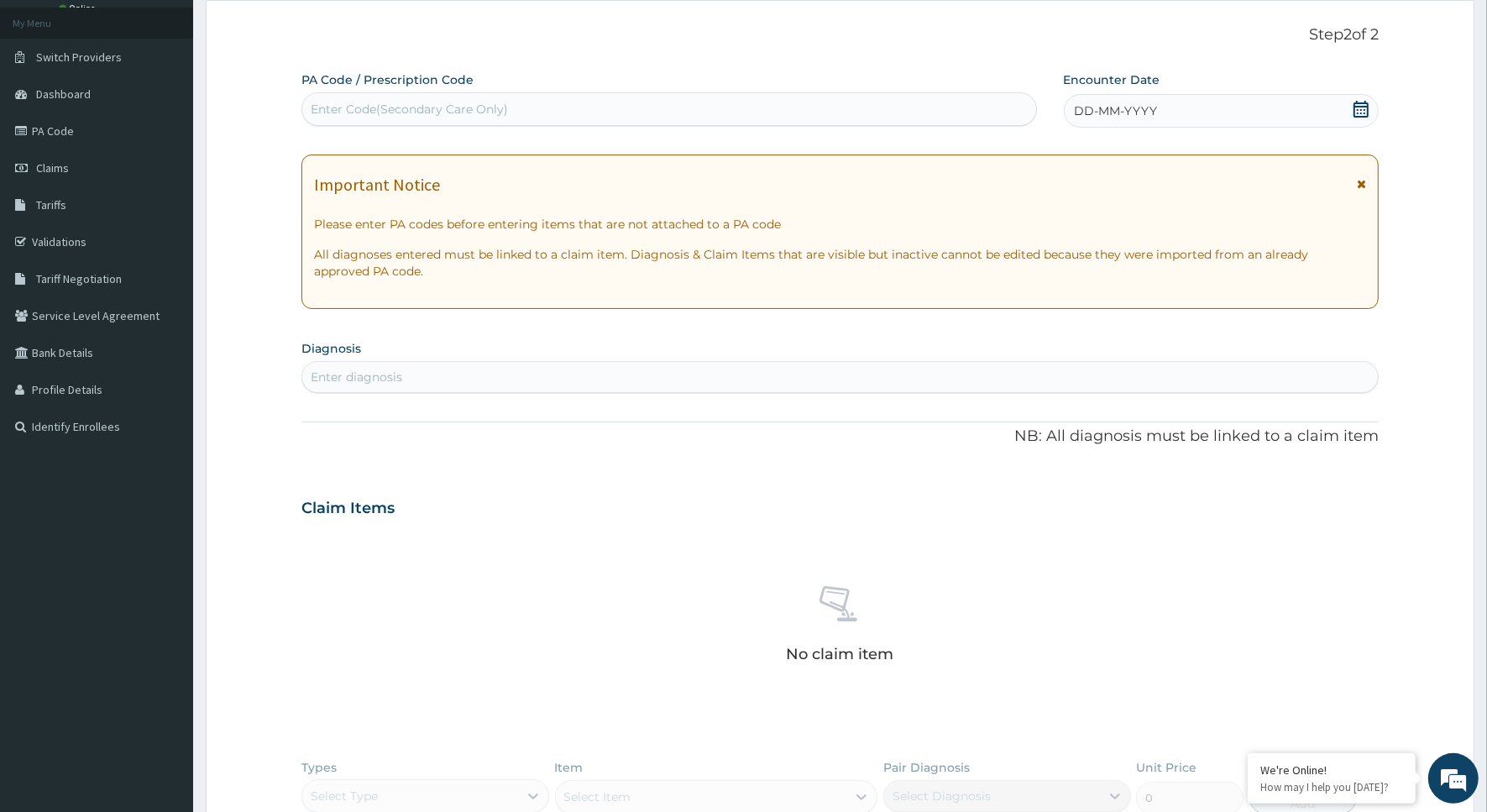
click at [1084, 110] on span "DD-MM-YYYY" at bounding box center [1117, 111] width 83 height 17
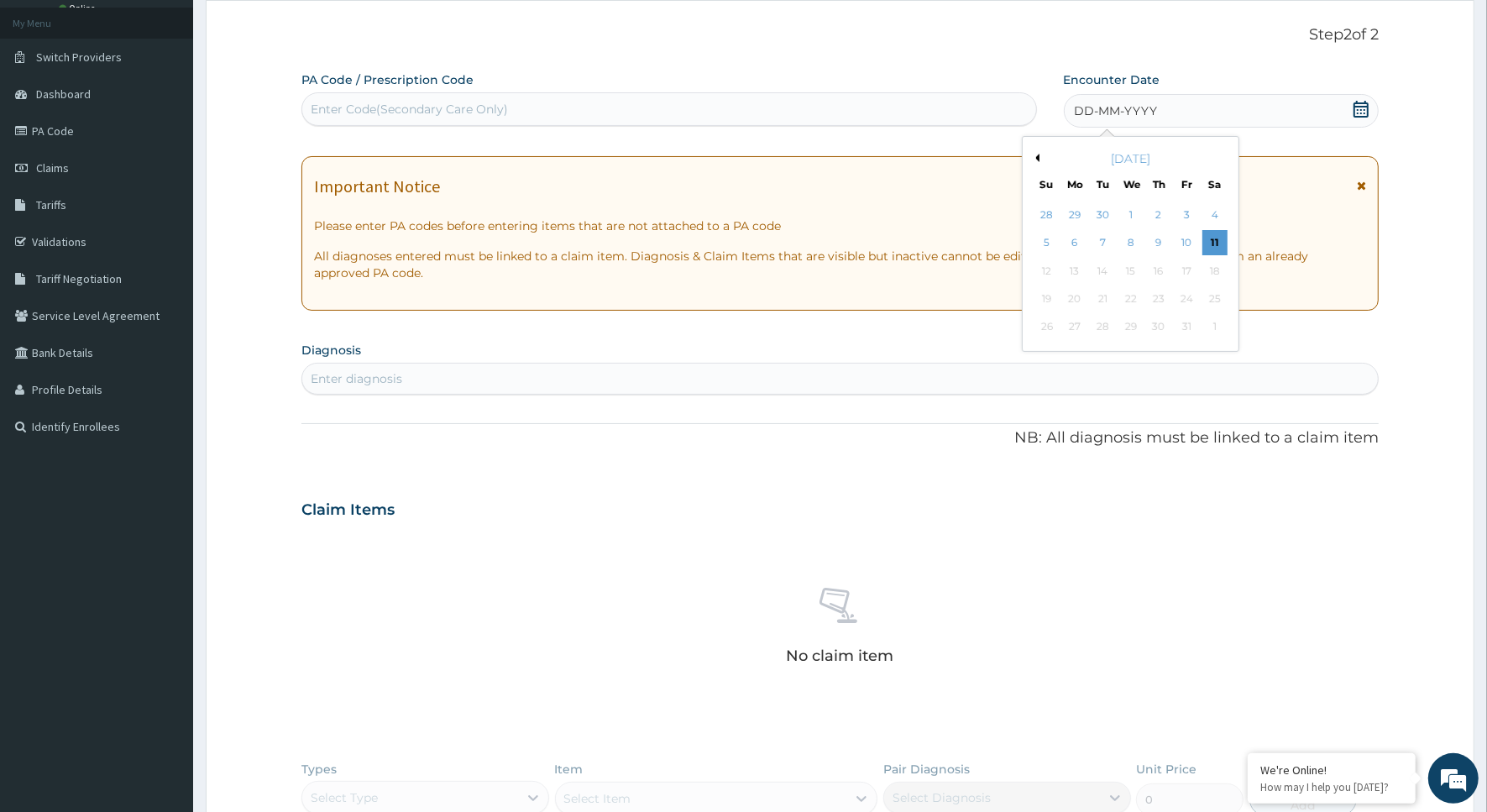
click at [1043, 159] on div "[DATE]" at bounding box center [1131, 158] width 203 height 17
click at [1040, 159] on div "[DATE]" at bounding box center [1131, 158] width 203 height 17
click at [1038, 159] on div "Previous Month October 2025 Su Mo Tu We Th Fr Sa 28 29 30 1 2 3 4 5 6 7 8 9 10 …" at bounding box center [1131, 244] width 218 height 216
click at [1037, 159] on button "Previous Month" at bounding box center [1035, 157] width 8 height 8
click at [1077, 240] on div "8" at bounding box center [1074, 243] width 25 height 25
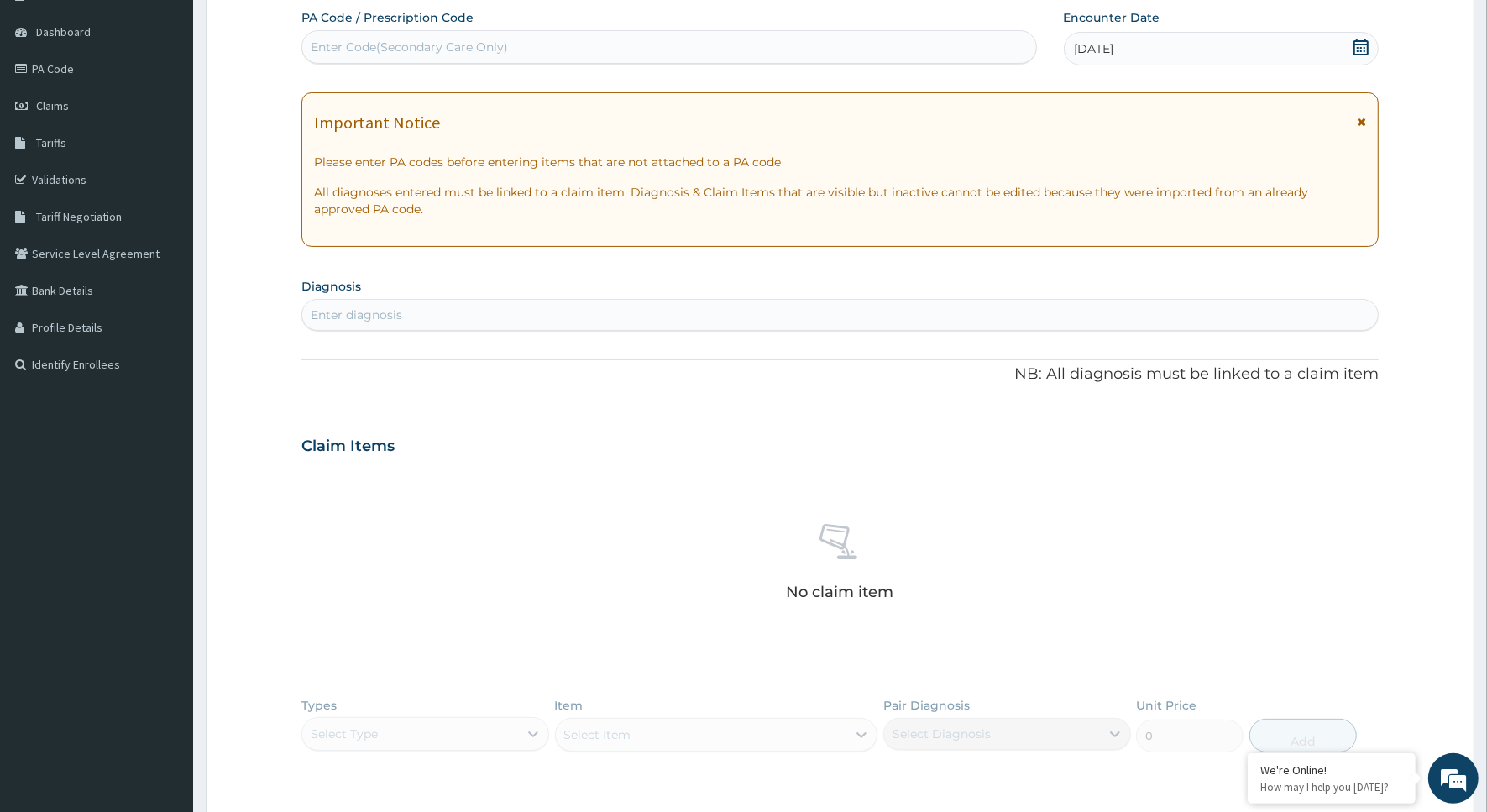
scroll to position [0, 0]
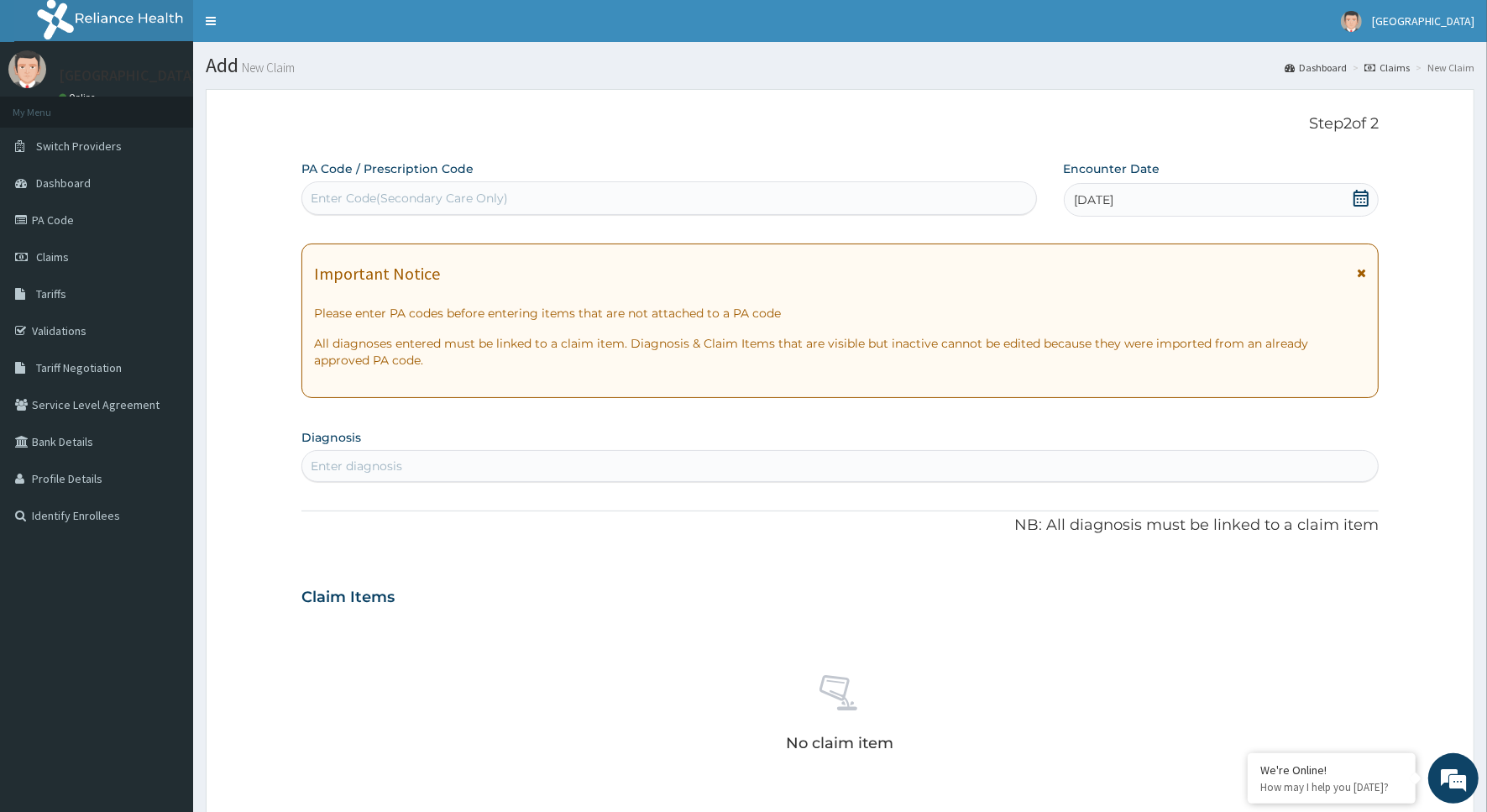
click at [702, 460] on div "Enter diagnosis" at bounding box center [841, 466] width 1076 height 27
drag, startPoint x: 908, startPoint y: 779, endPoint x: 519, endPoint y: 622, distance: 419.5
click at [519, 622] on div "No claim item" at bounding box center [841, 716] width 1078 height 194
click at [414, 471] on div "Enter diagnosis" at bounding box center [841, 466] width 1076 height 27
type input "URINARY TRACT"
